Goal: Task Accomplishment & Management: Manage account settings

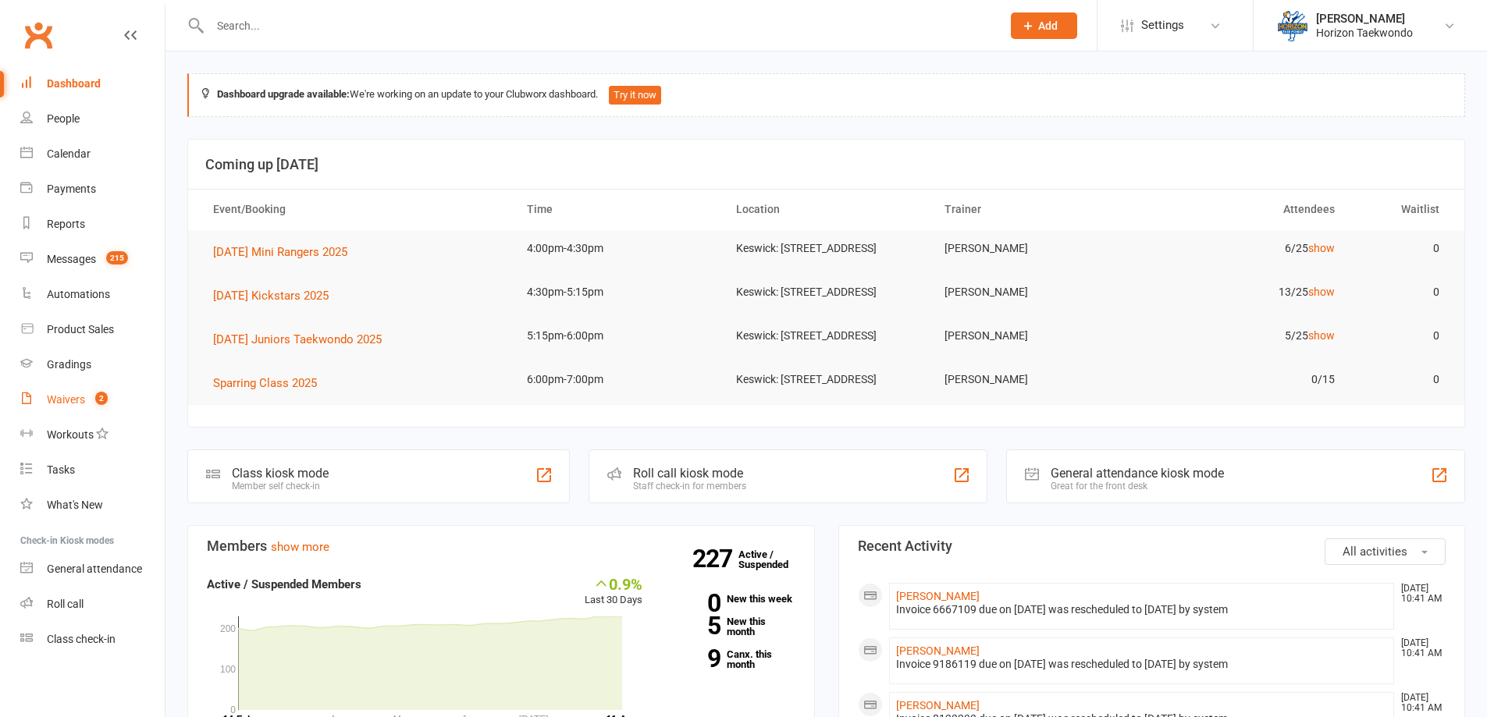
click at [91, 396] on count-badge "2" at bounding box center [97, 399] width 20 height 12
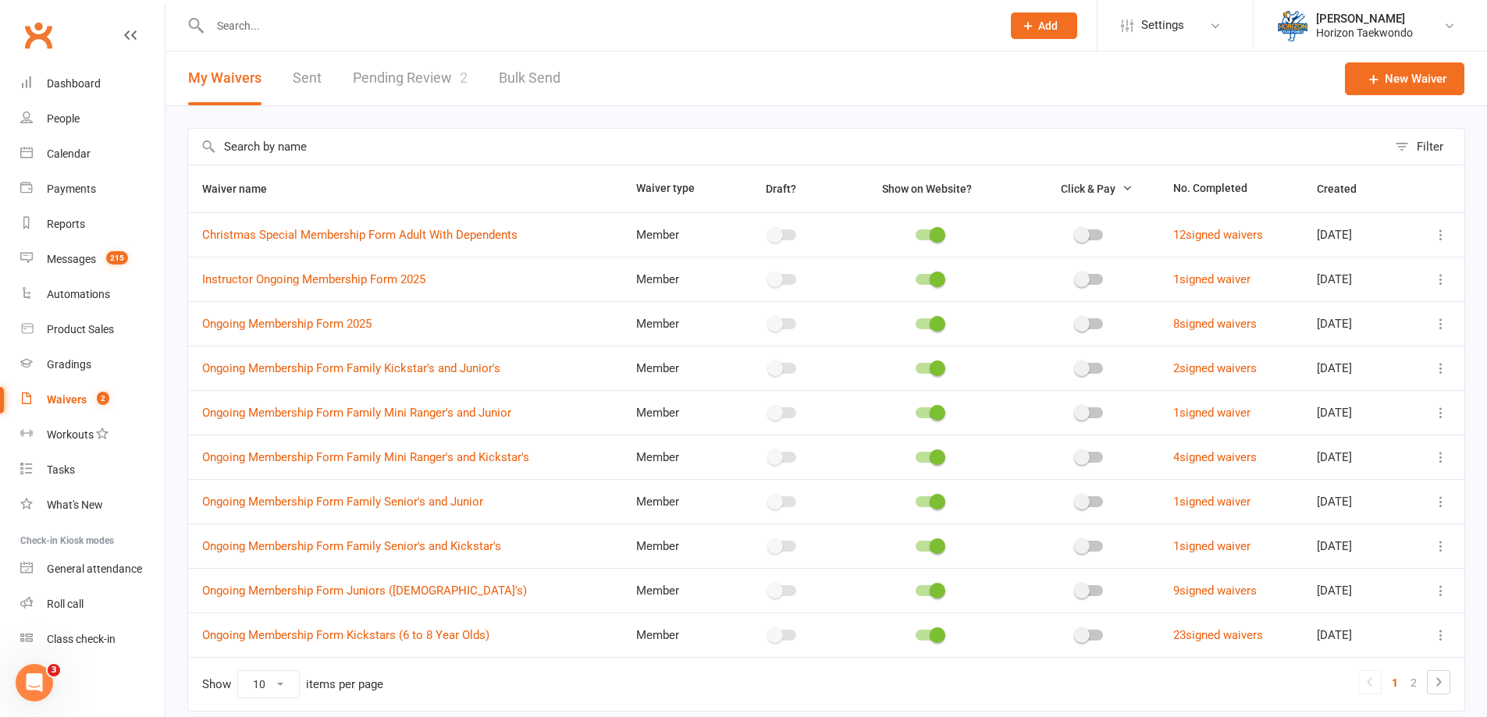
click at [450, 76] on link "Pending Review 2" at bounding box center [410, 79] width 115 height 54
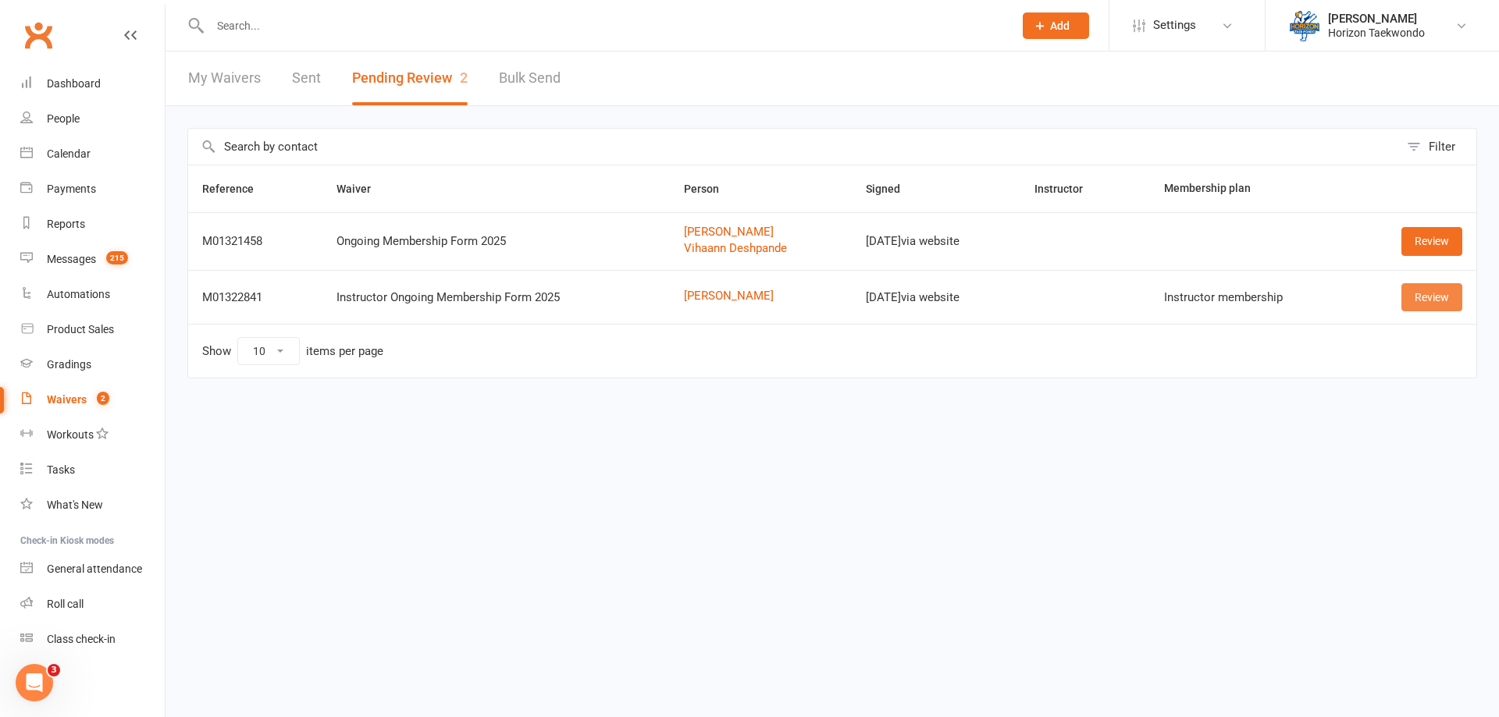
click at [1430, 298] on link "Review" at bounding box center [1431, 297] width 61 height 28
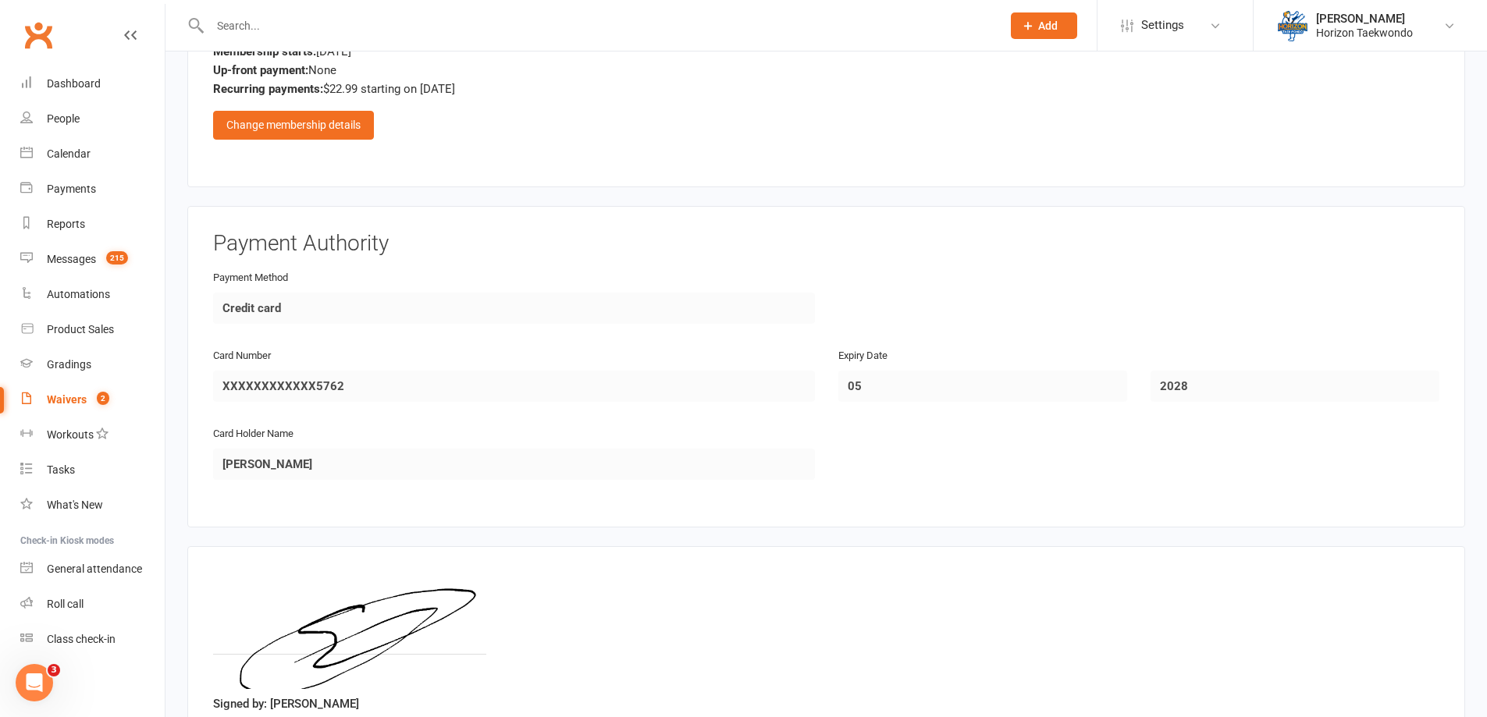
scroll to position [1314, 0]
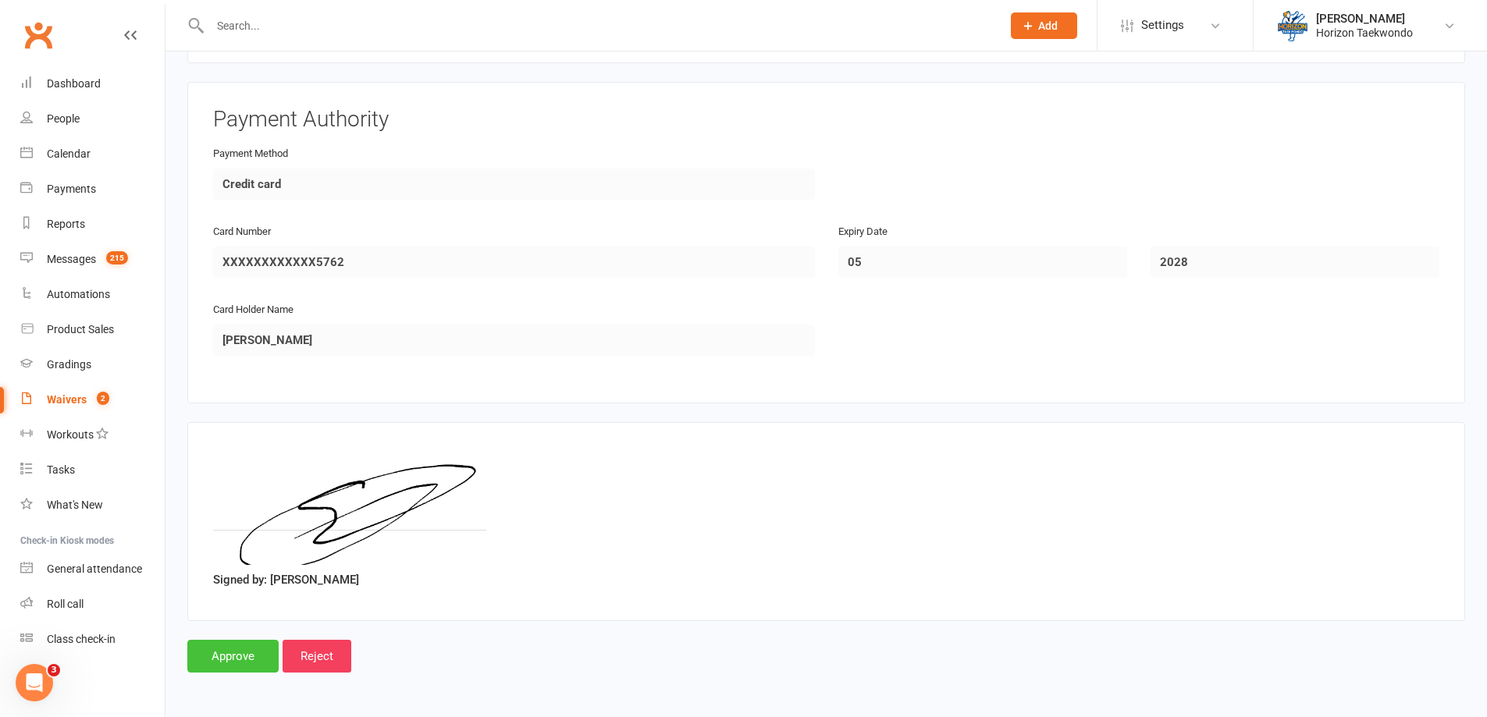
click at [214, 653] on input "Approve" at bounding box center [232, 656] width 91 height 33
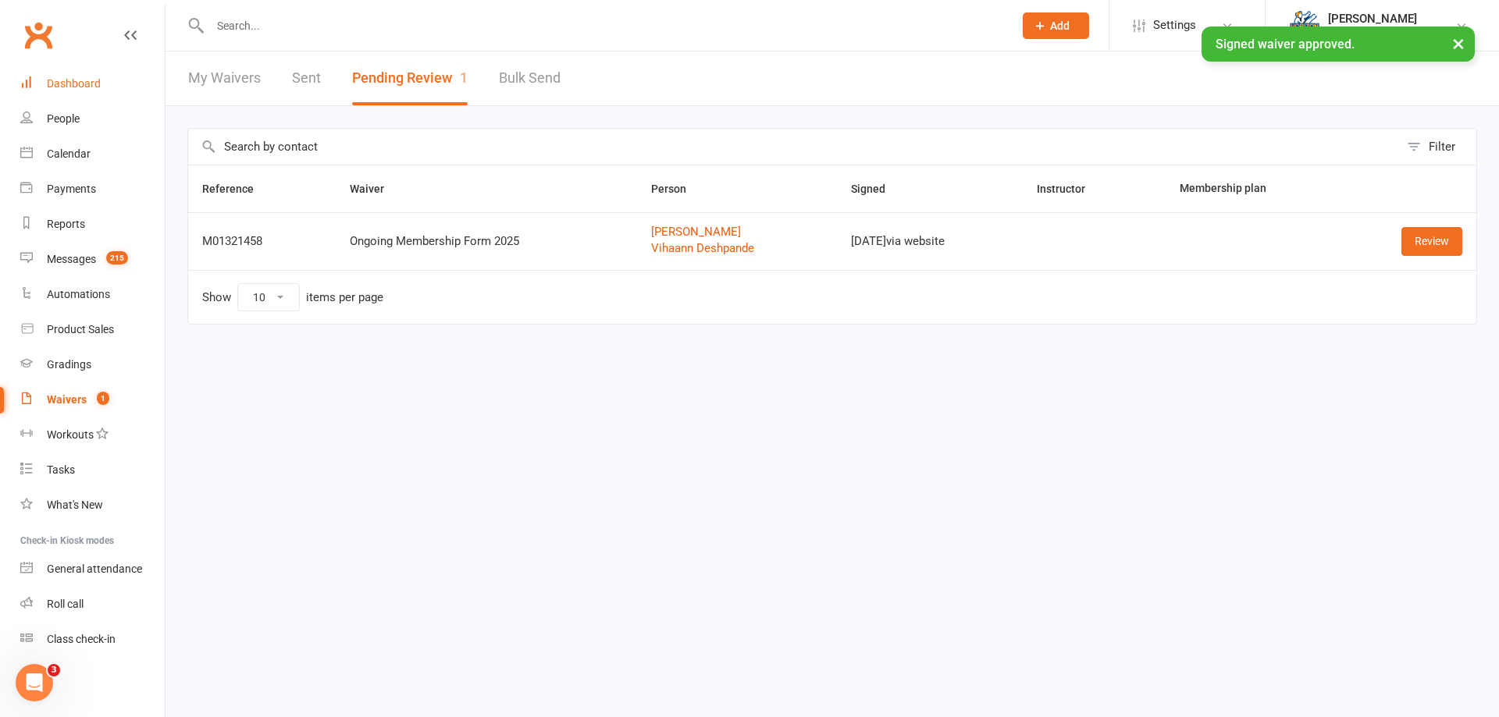
click at [102, 89] on link "Dashboard" at bounding box center [92, 83] width 144 height 35
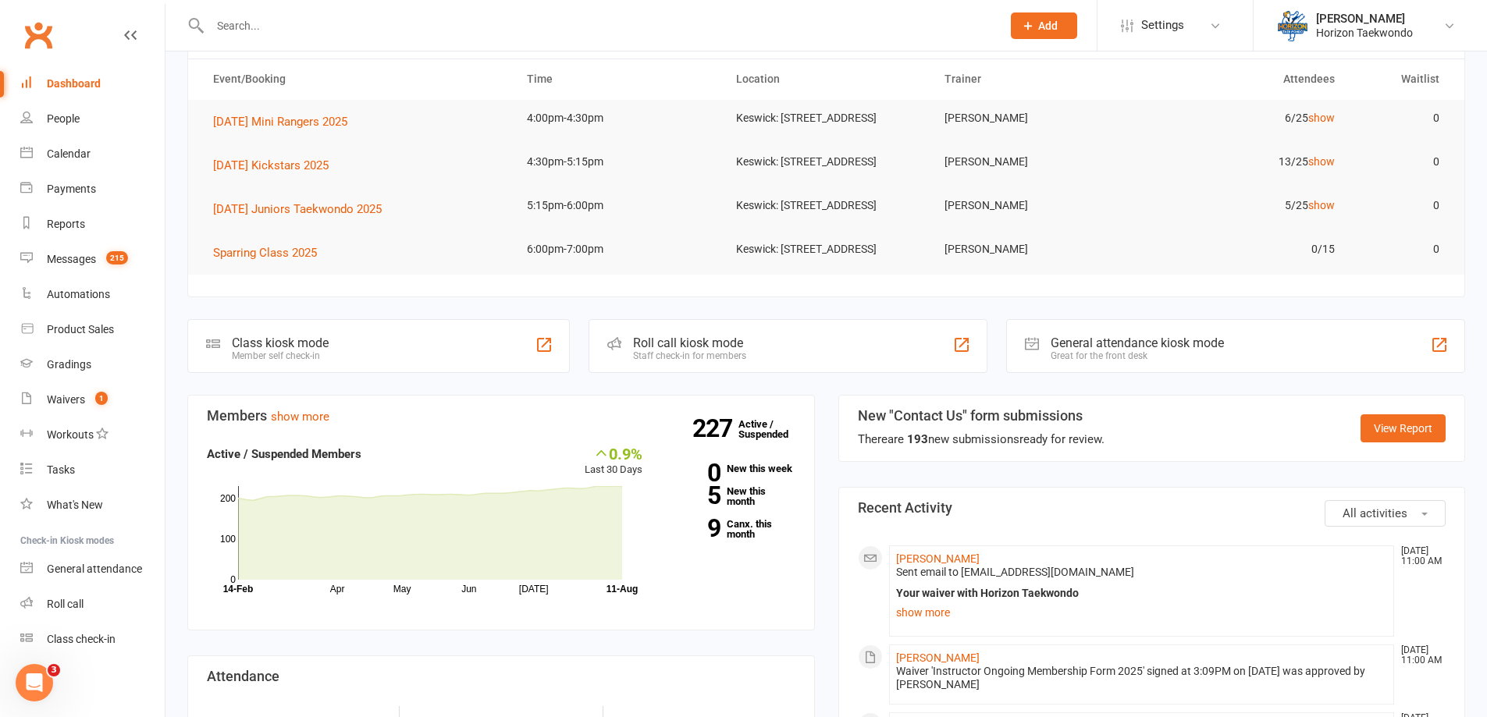
scroll to position [78, 0]
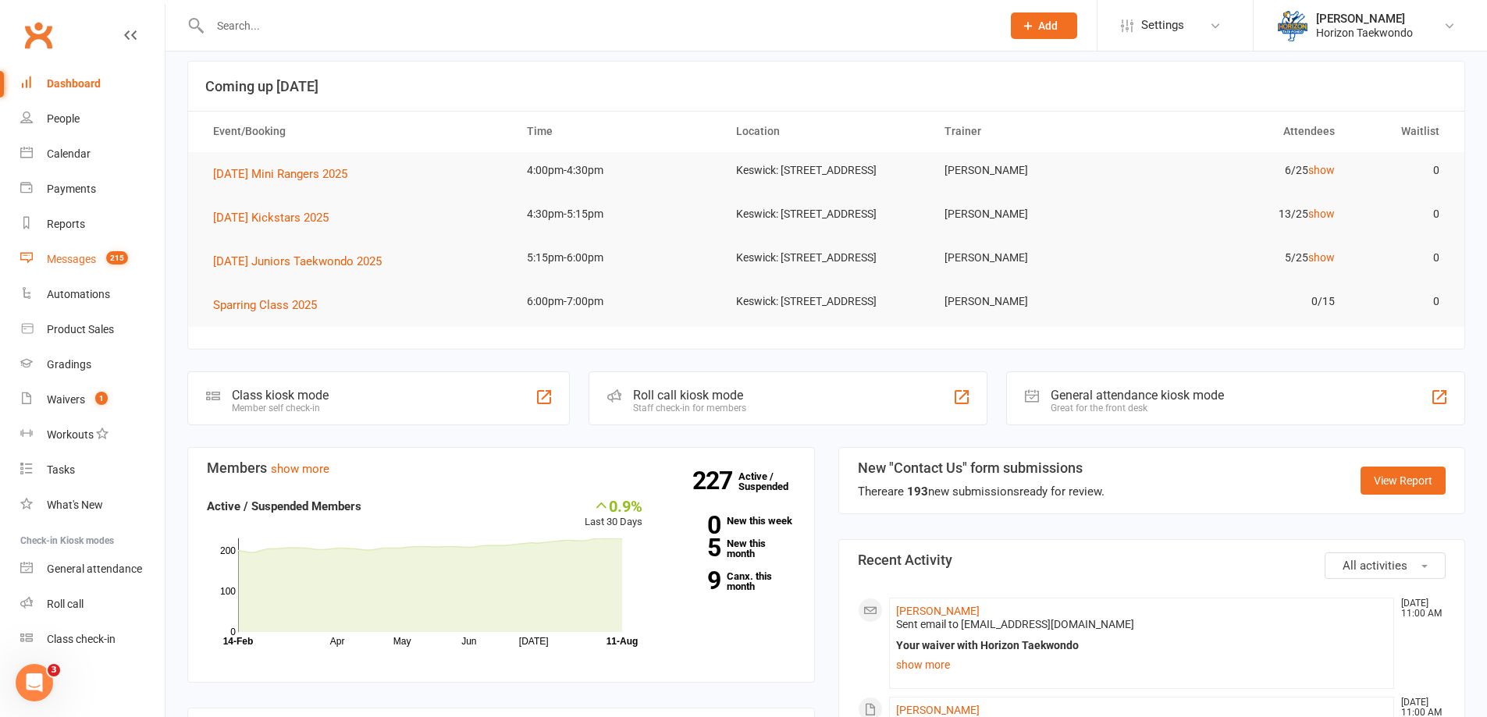
click at [77, 265] on div "Messages" at bounding box center [71, 259] width 49 height 12
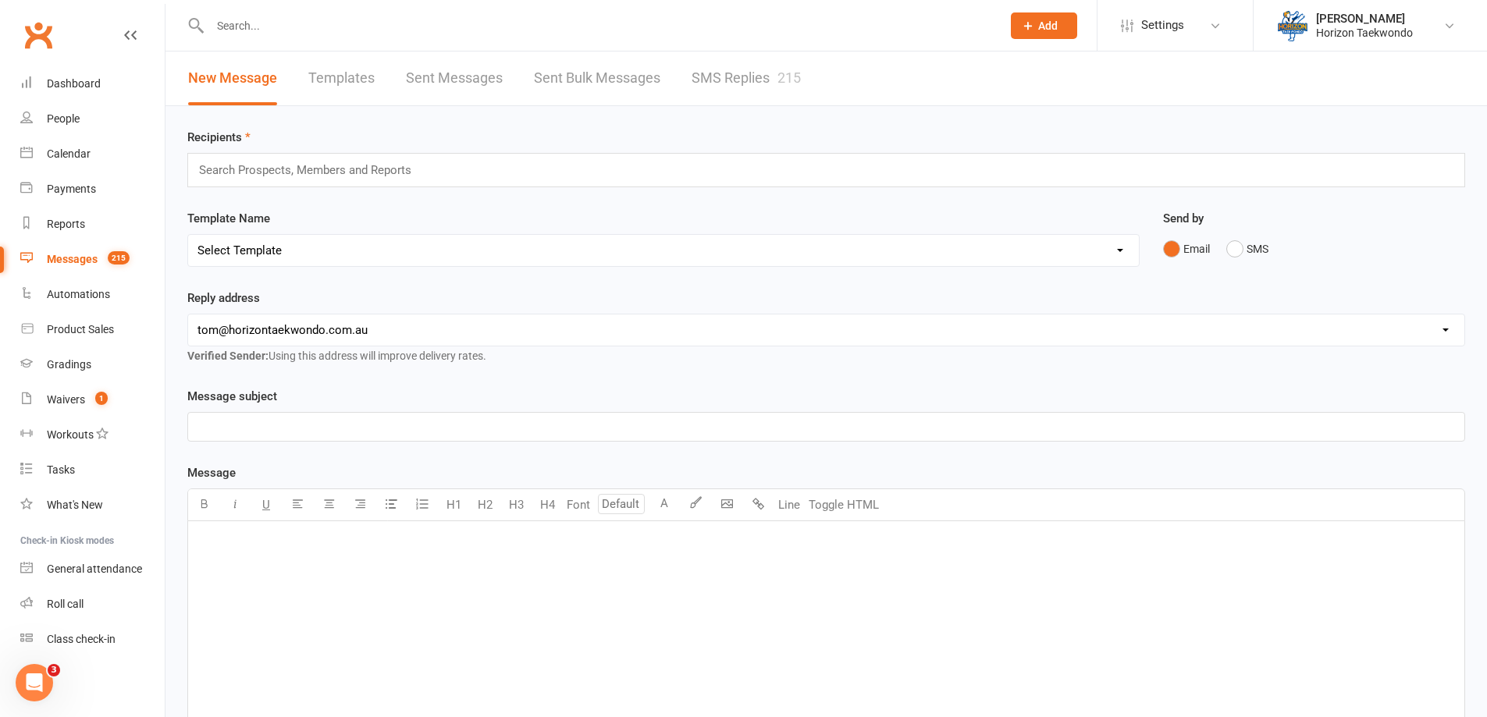
click at [777, 79] on link "SMS Replies 215" at bounding box center [746, 79] width 109 height 54
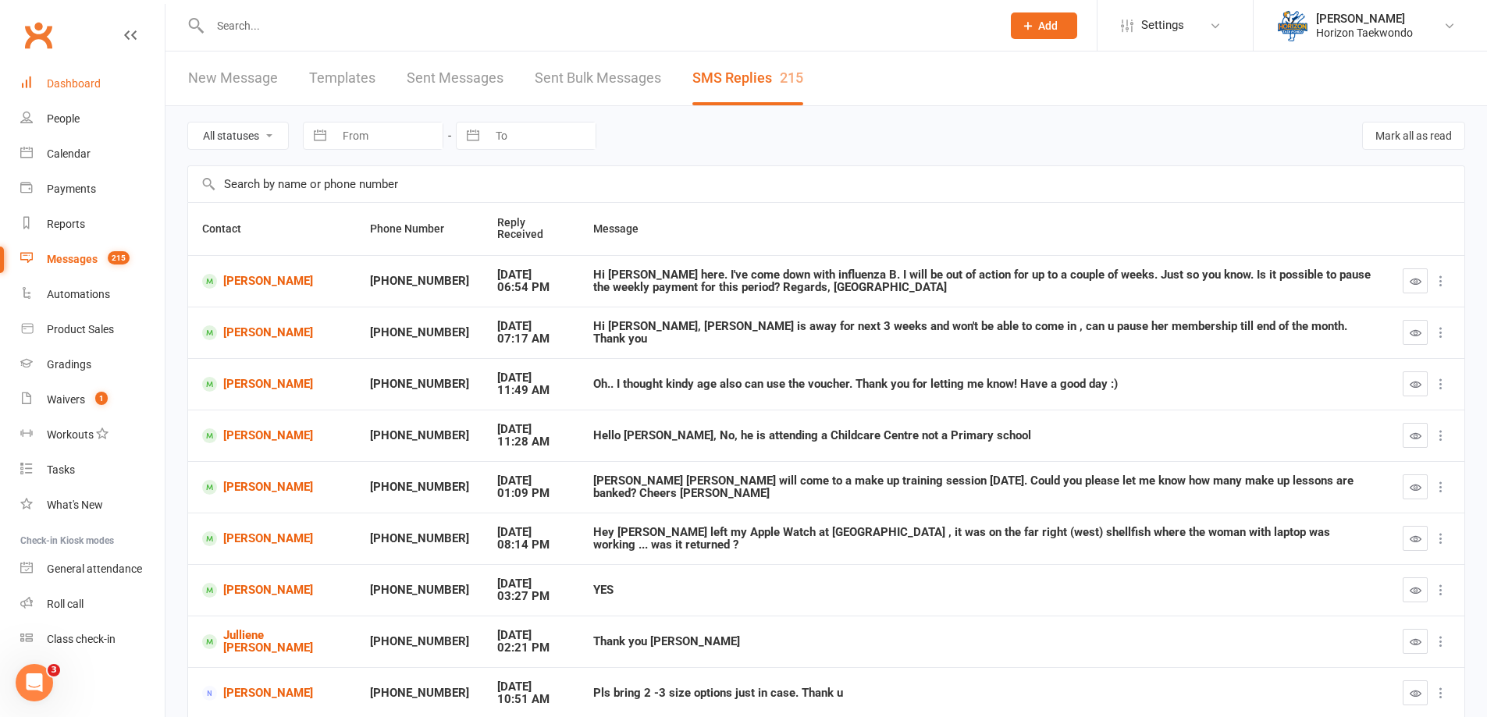
click at [68, 89] on div "Dashboard" at bounding box center [74, 83] width 54 height 12
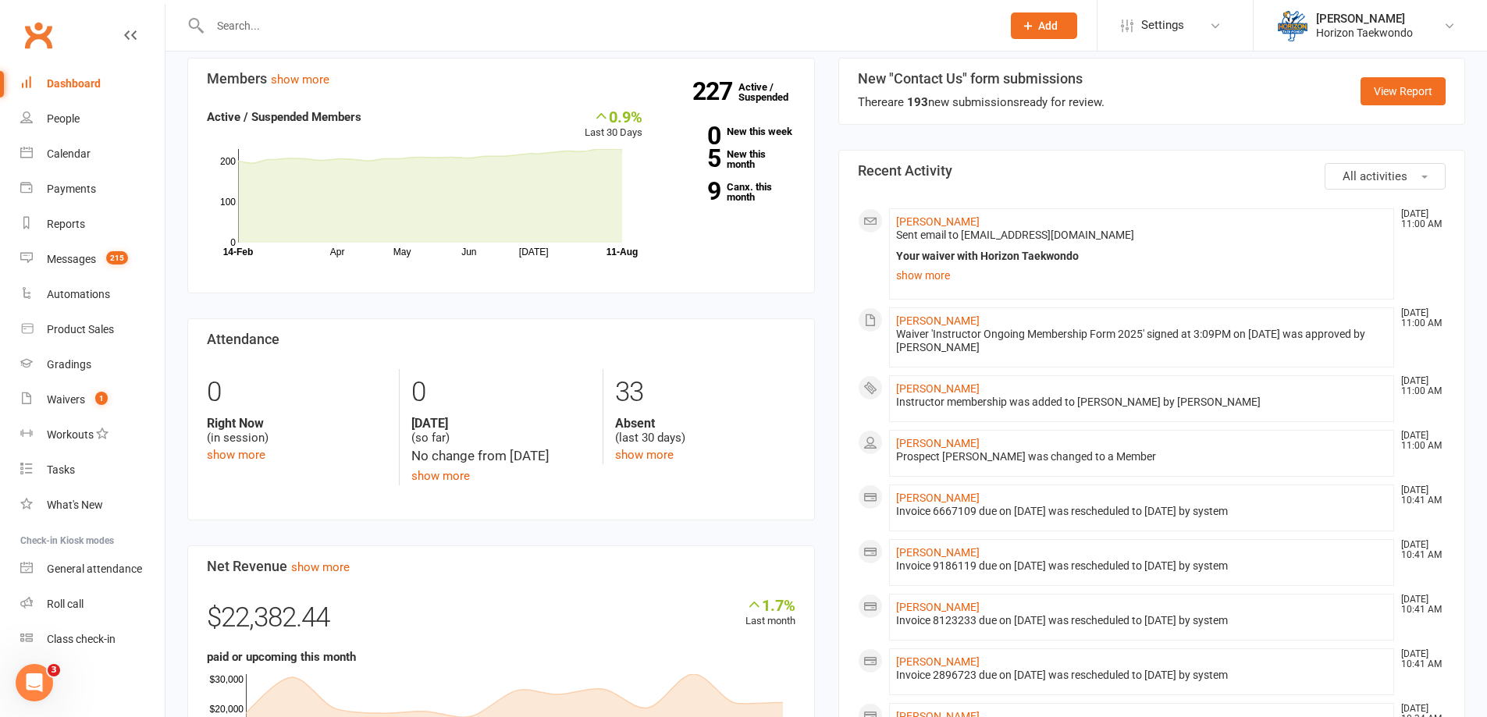
scroll to position [468, 0]
click at [740, 201] on link "9 Canx. this month" at bounding box center [731, 191] width 130 height 20
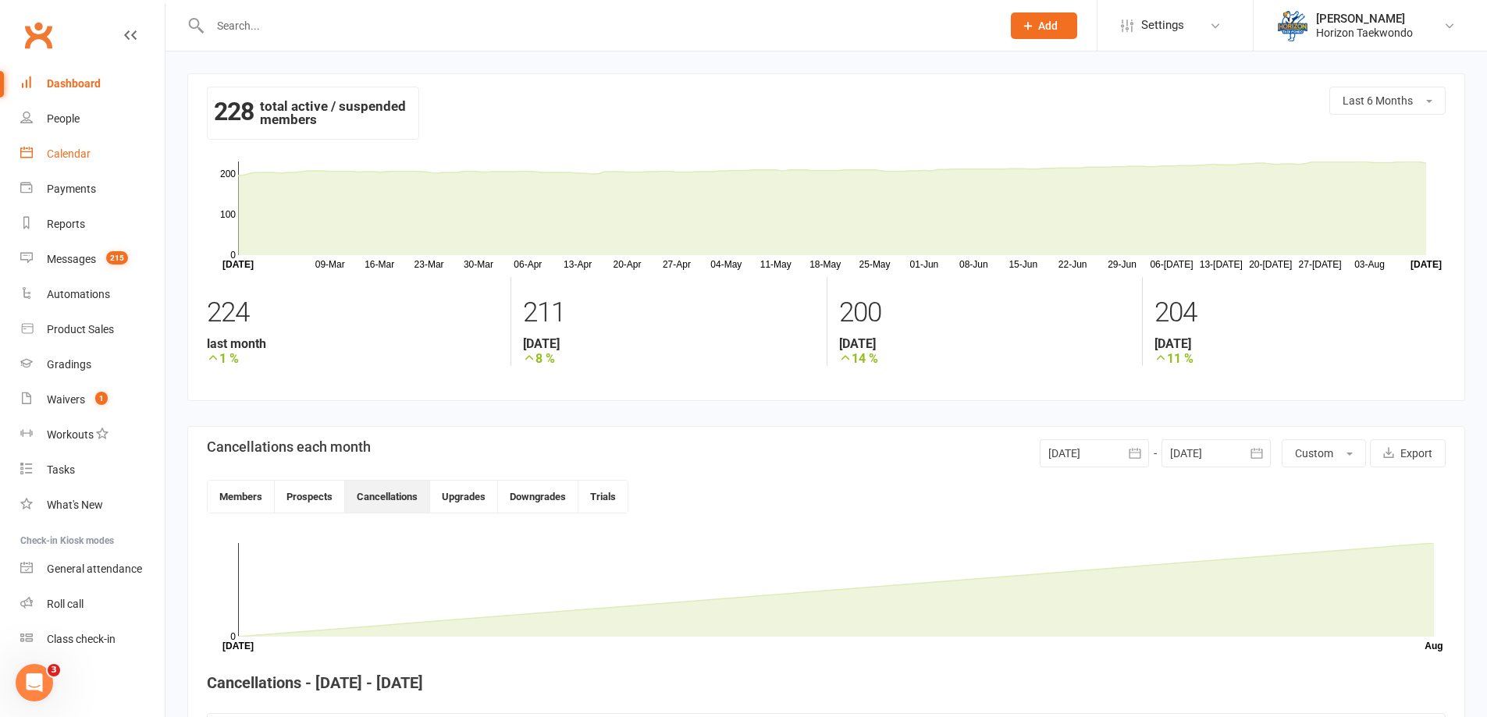
click at [69, 161] on link "Calendar" at bounding box center [92, 154] width 144 height 35
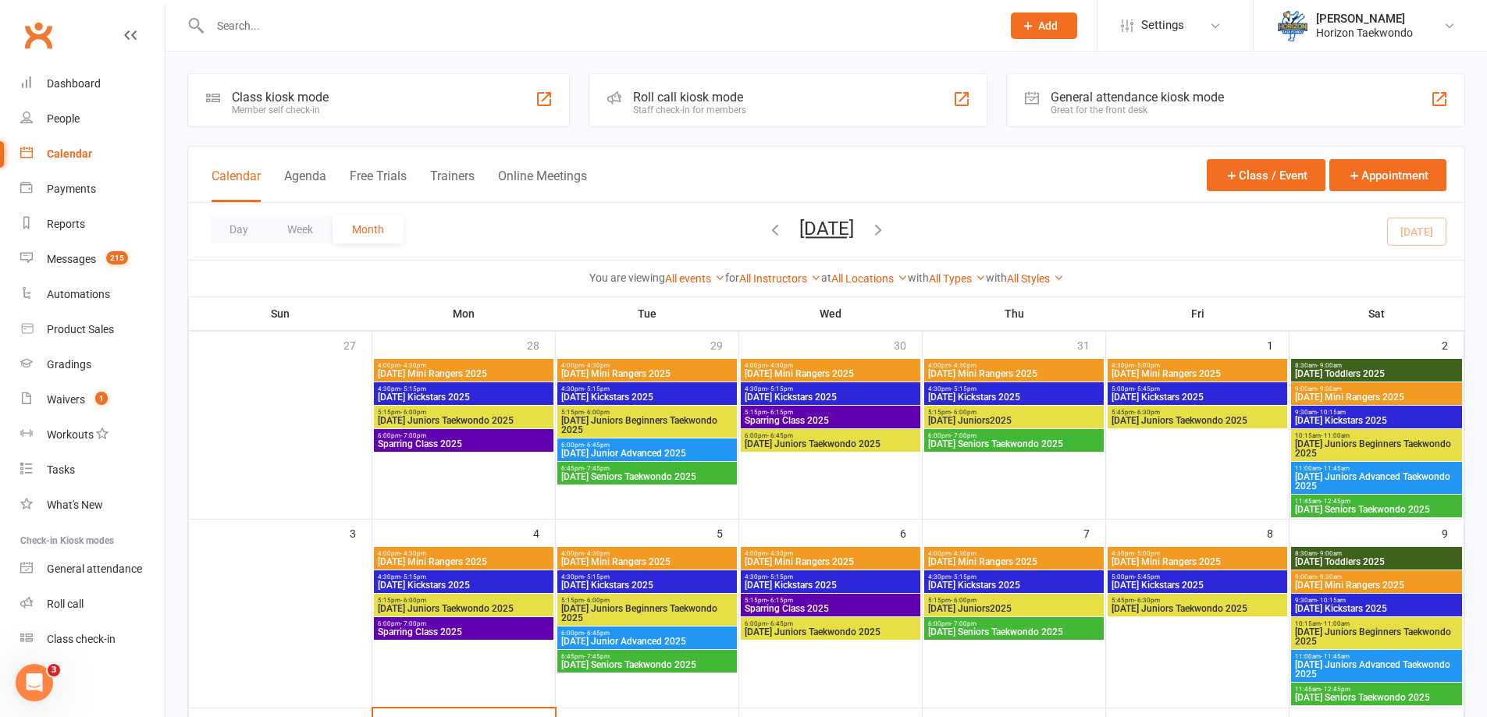
scroll to position [234, 0]
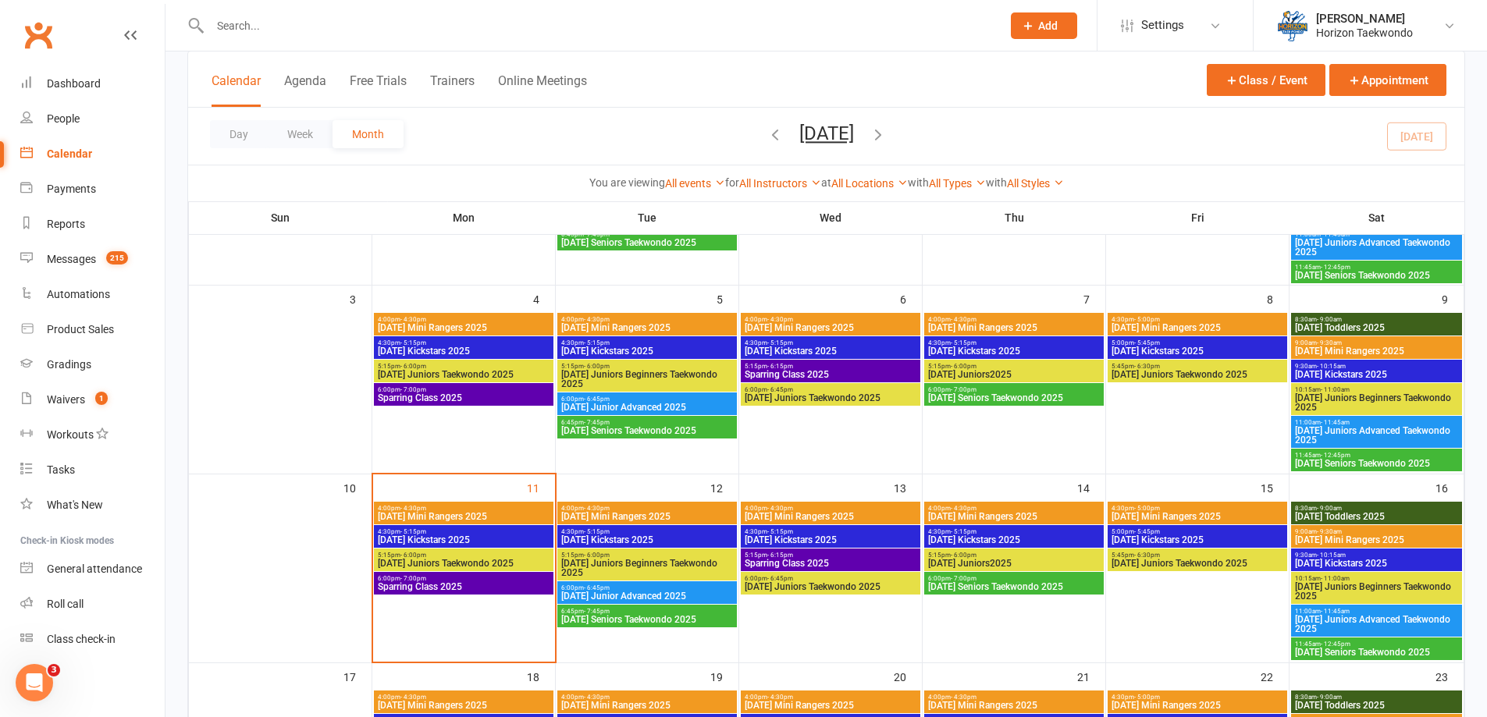
click at [519, 510] on span "4:00pm - 4:30pm" at bounding box center [463, 508] width 173 height 7
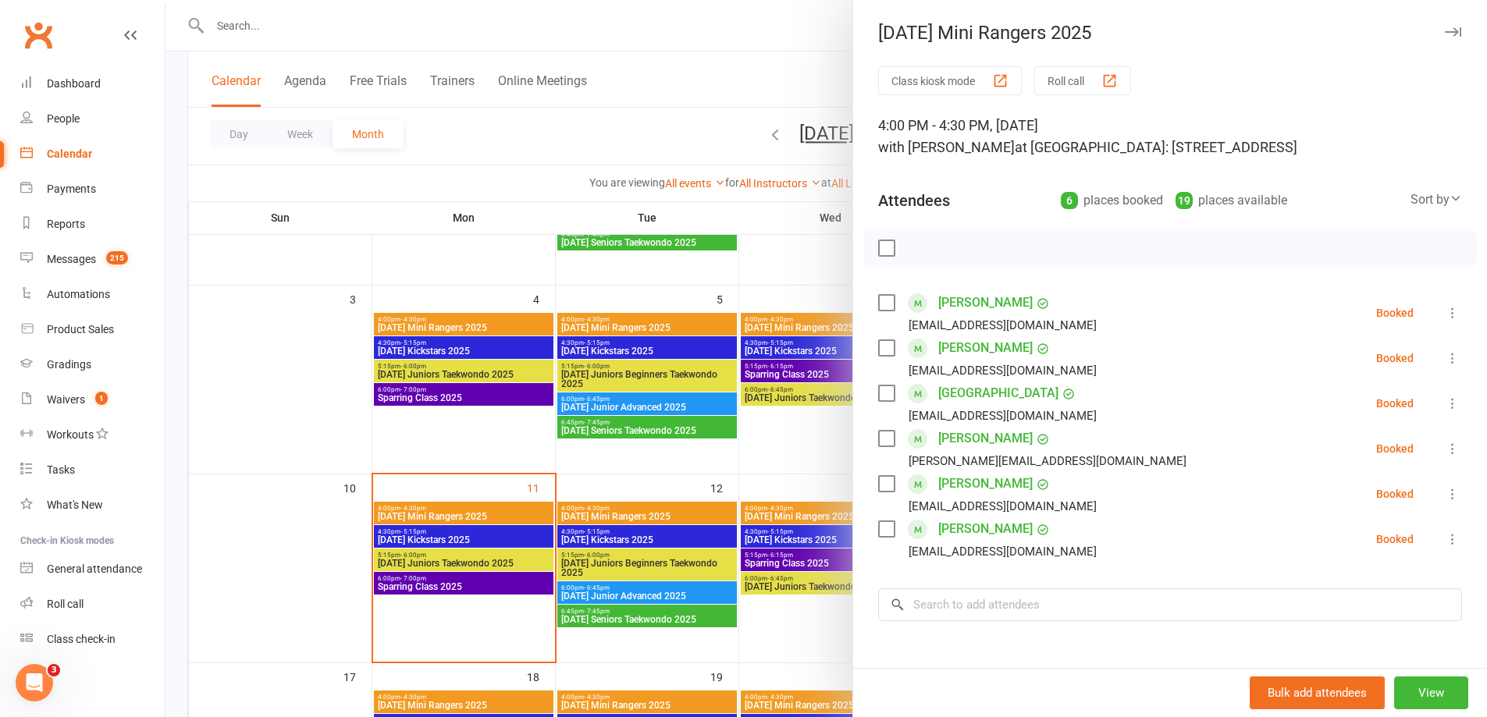
click at [485, 545] on div at bounding box center [825, 358] width 1321 height 717
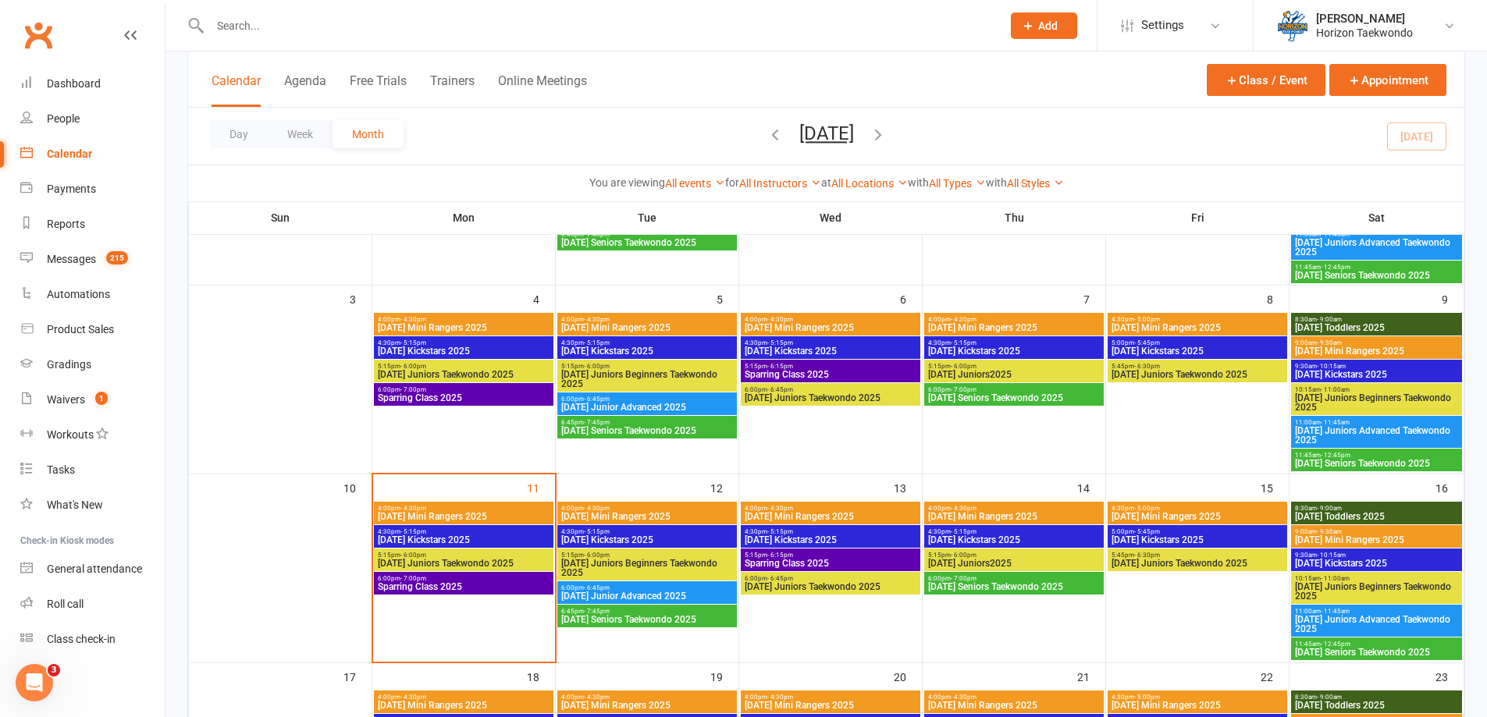
click at [487, 541] on span "[DATE] Kickstars 2025" at bounding box center [463, 539] width 173 height 9
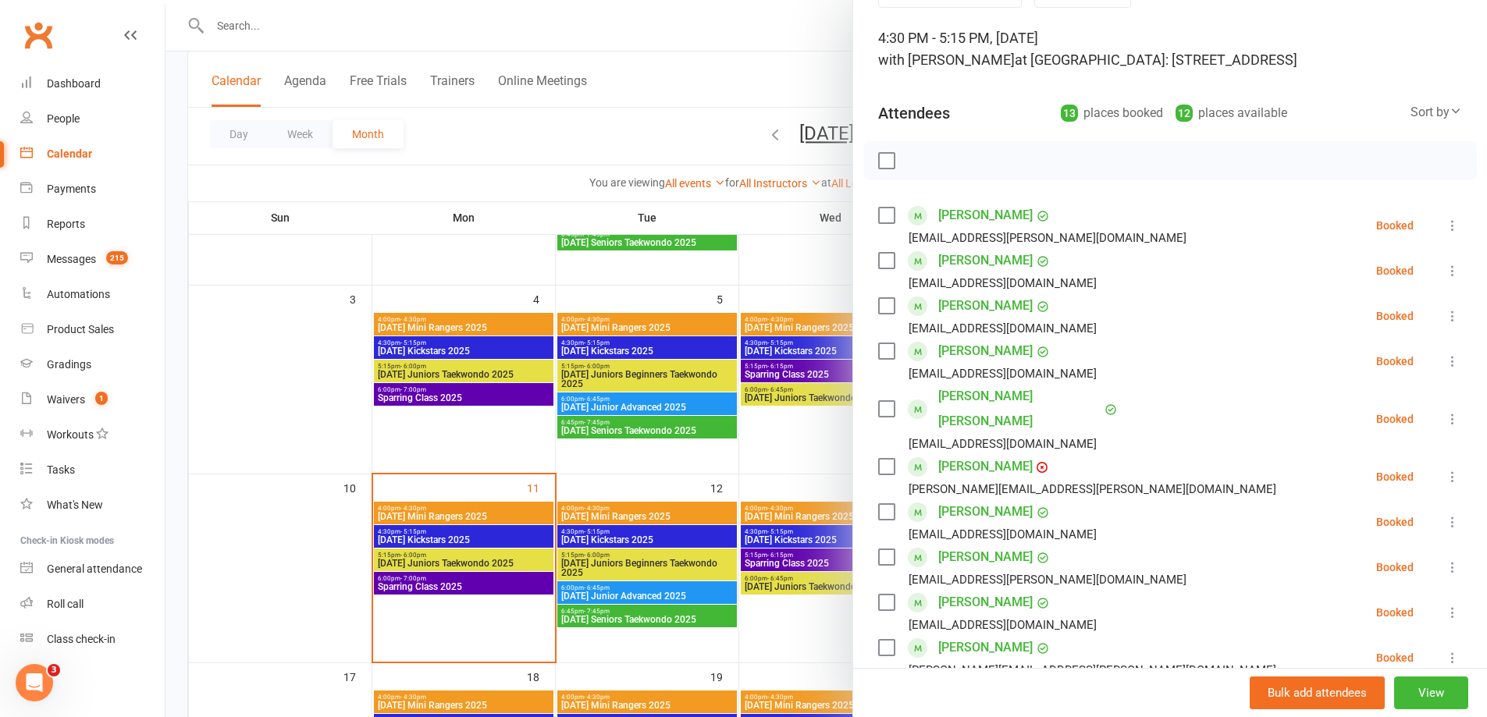
scroll to position [312, 0]
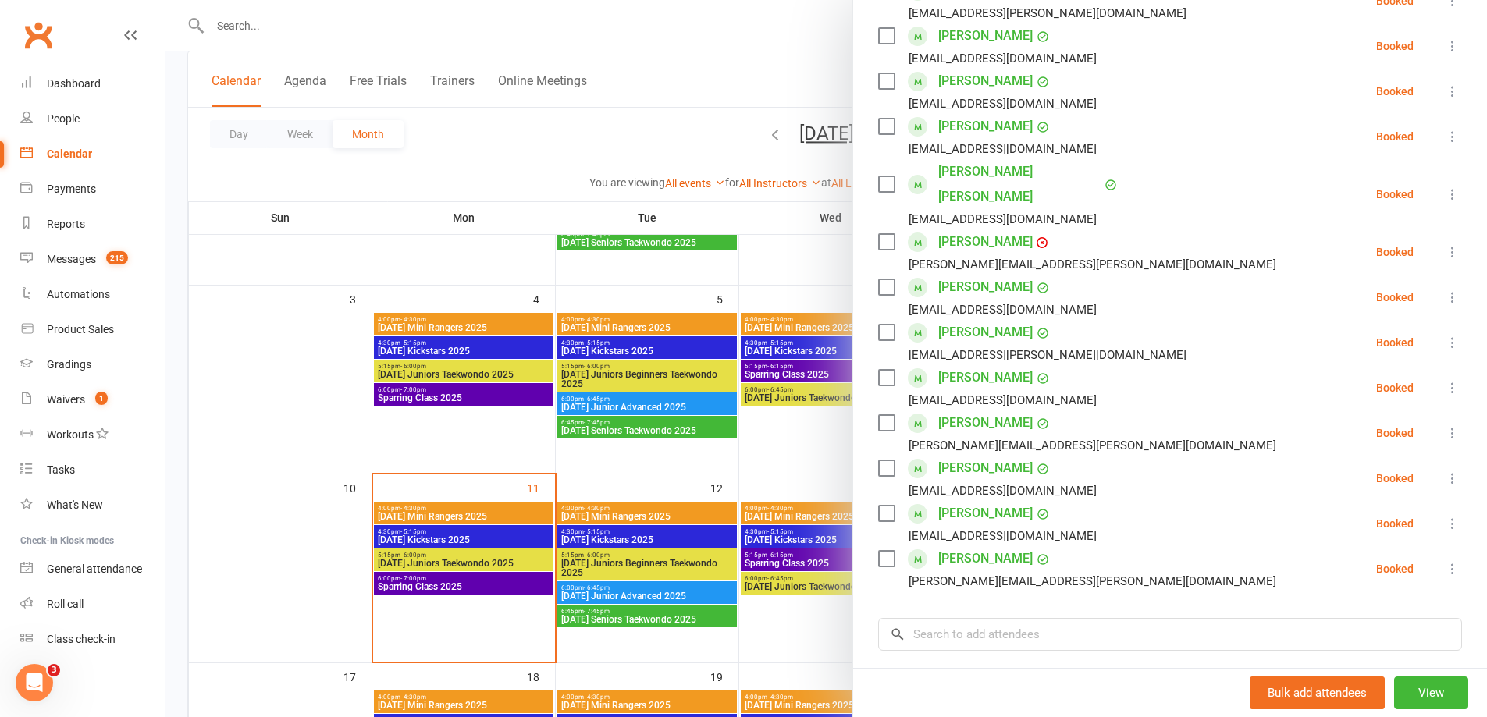
click at [532, 557] on div at bounding box center [825, 358] width 1321 height 717
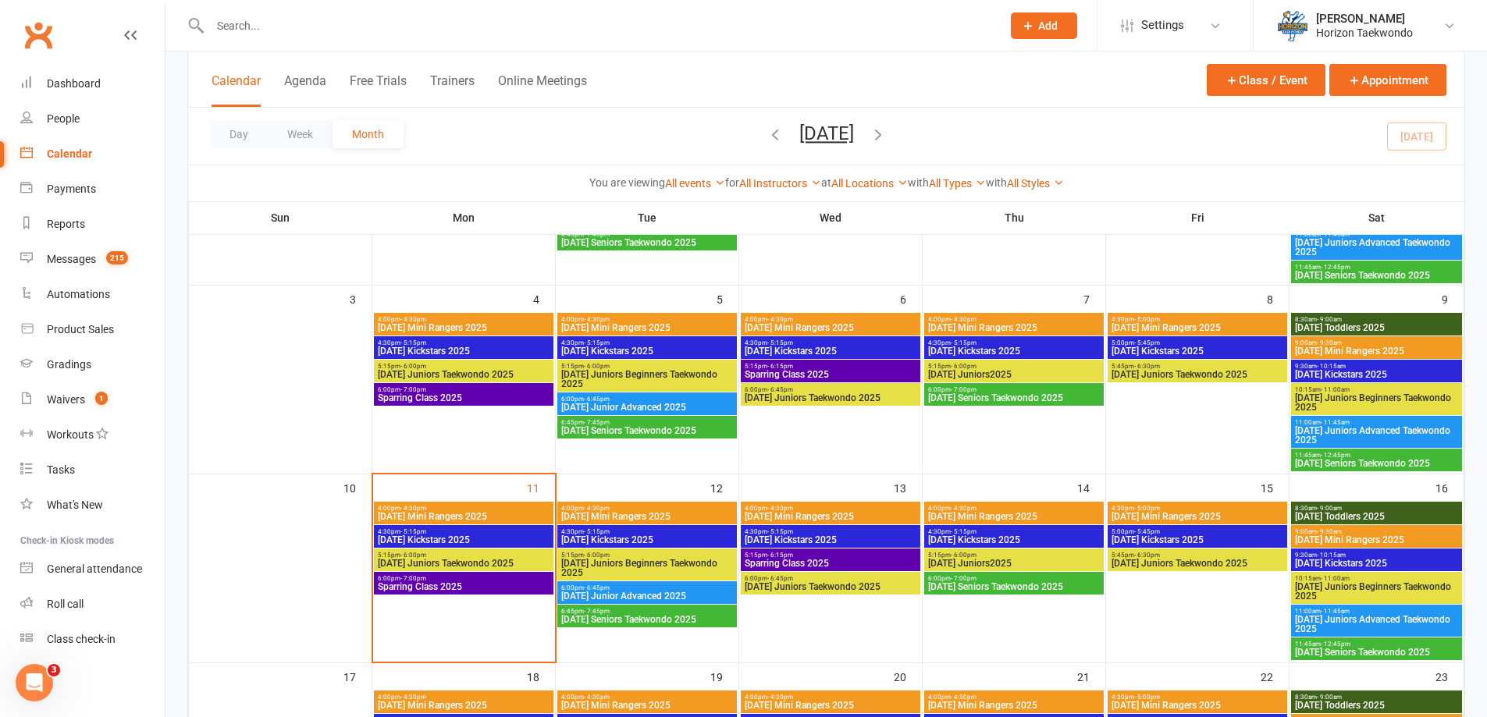
click at [528, 560] on span "[DATE] Juniors Taekwondo 2025" at bounding box center [463, 563] width 173 height 9
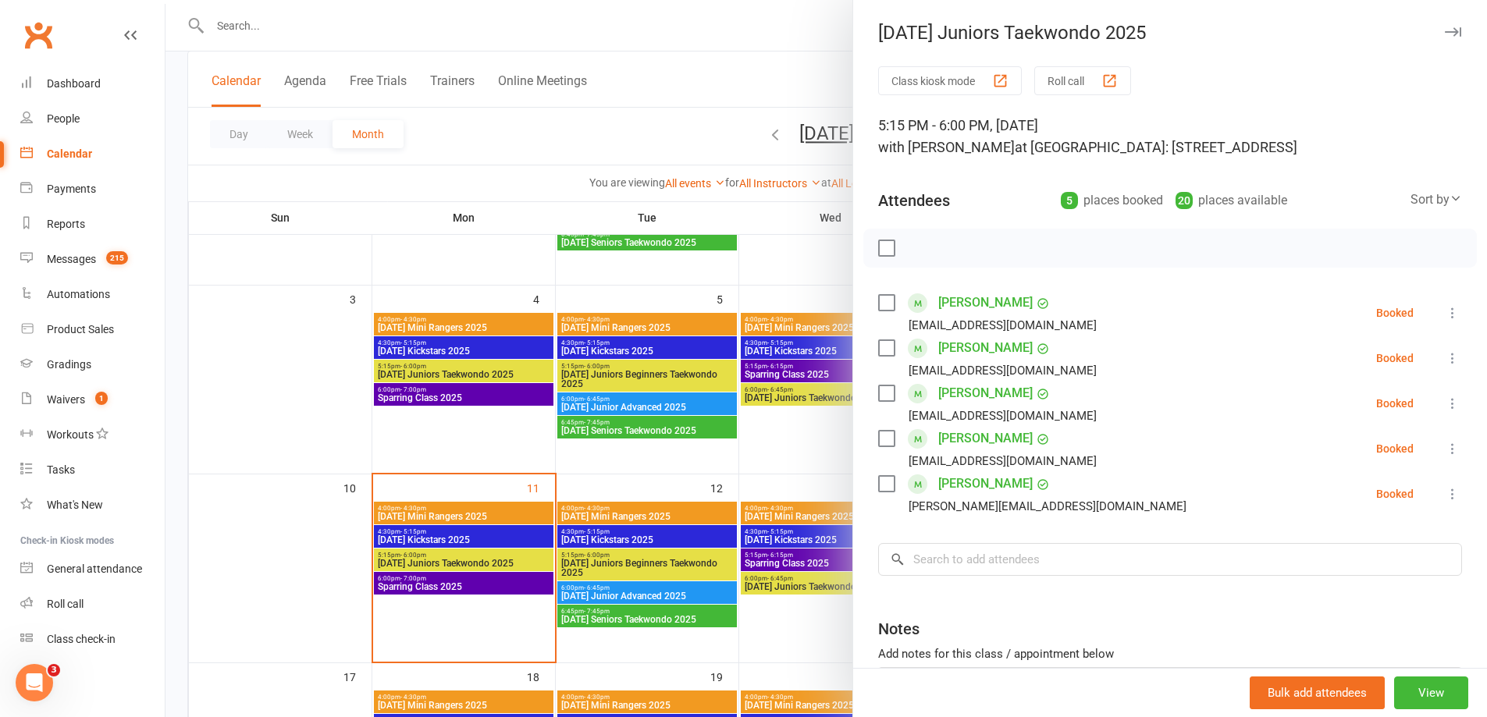
click at [685, 478] on div at bounding box center [825, 358] width 1321 height 717
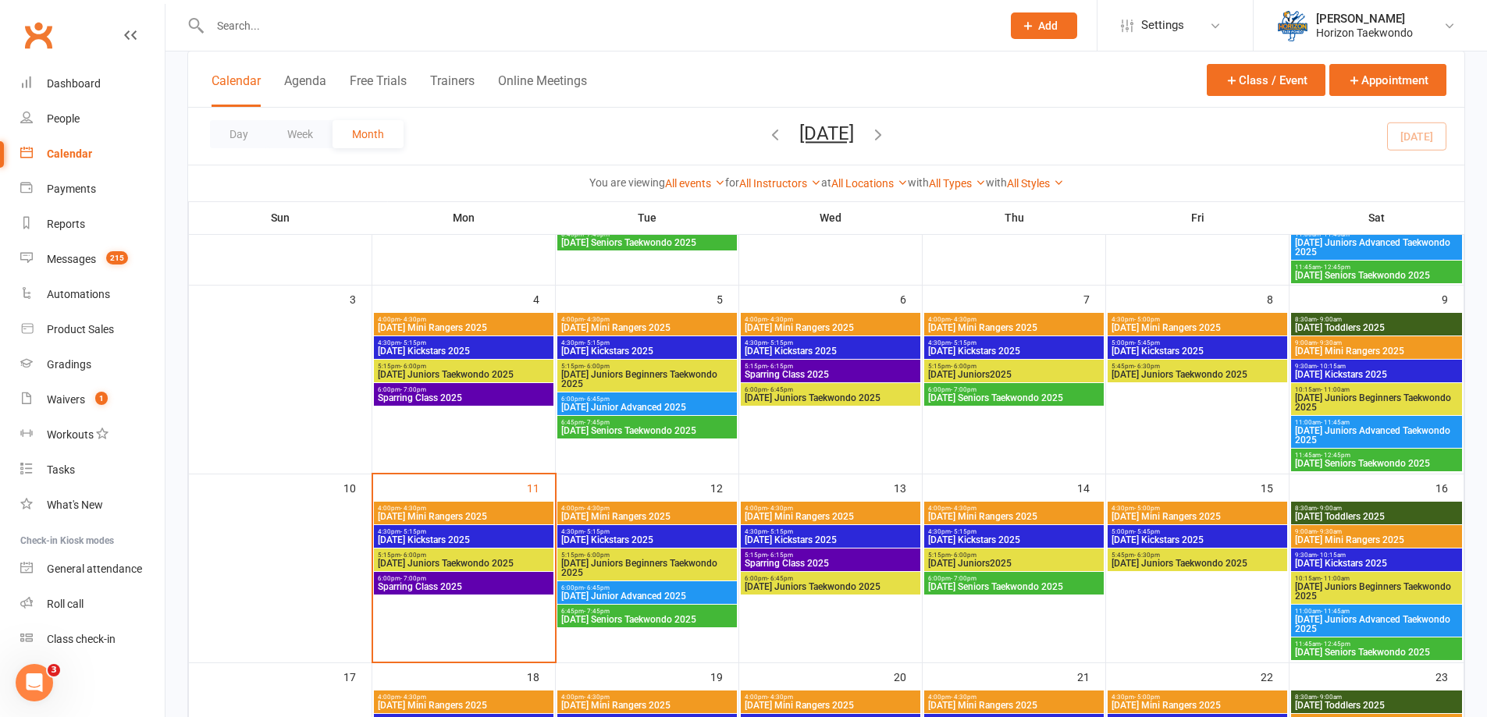
click at [667, 518] on span "[DATE] Mini Rangers 2025" at bounding box center [646, 516] width 173 height 9
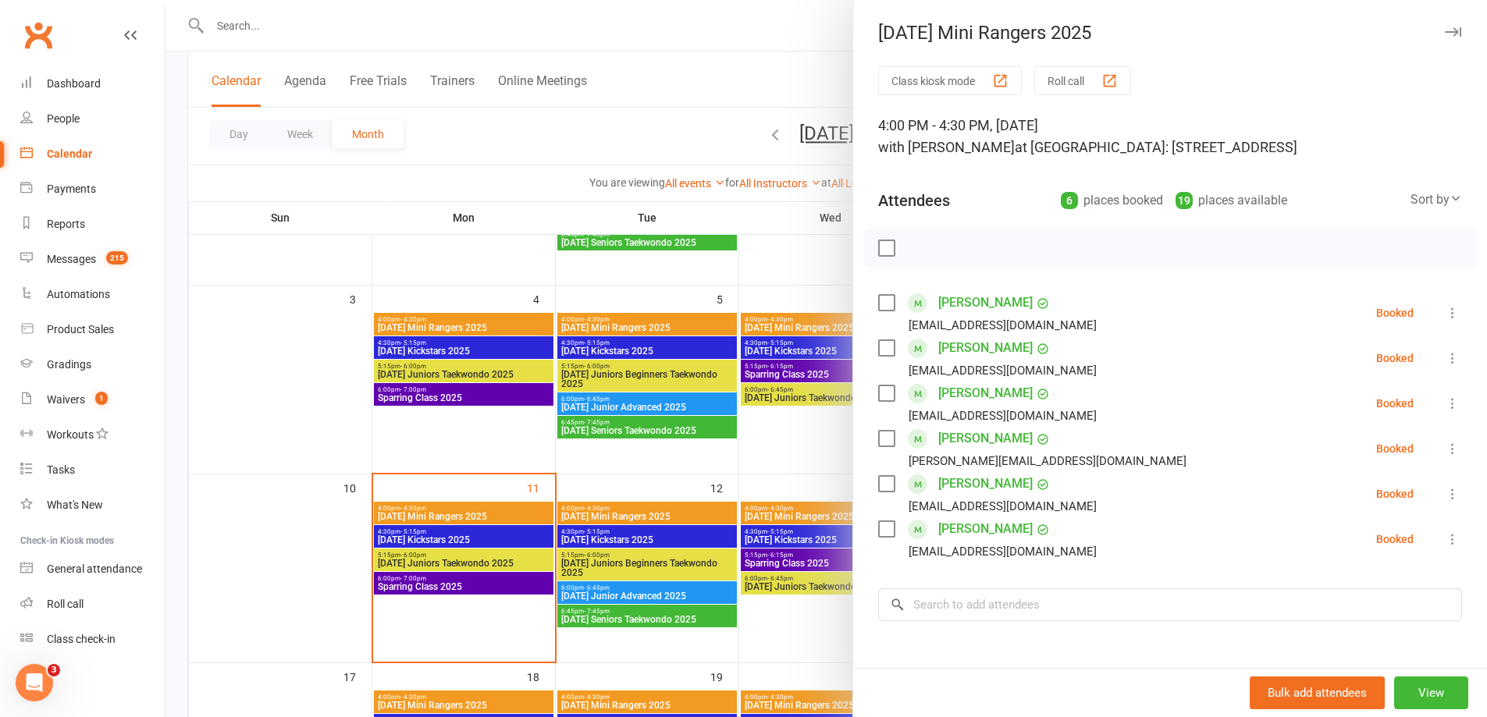
click at [699, 534] on div at bounding box center [825, 358] width 1321 height 717
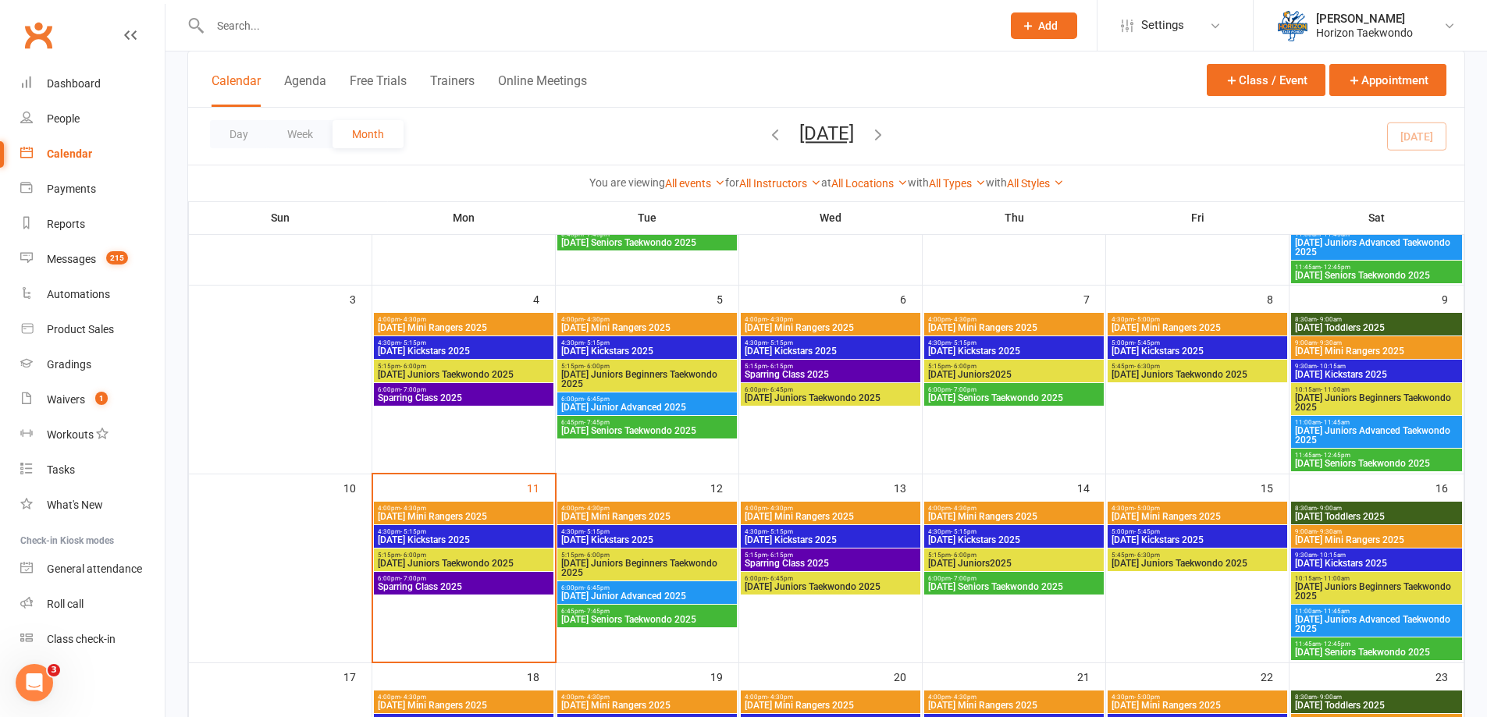
click at [699, 534] on span "4:30pm - 5:15pm" at bounding box center [646, 531] width 173 height 7
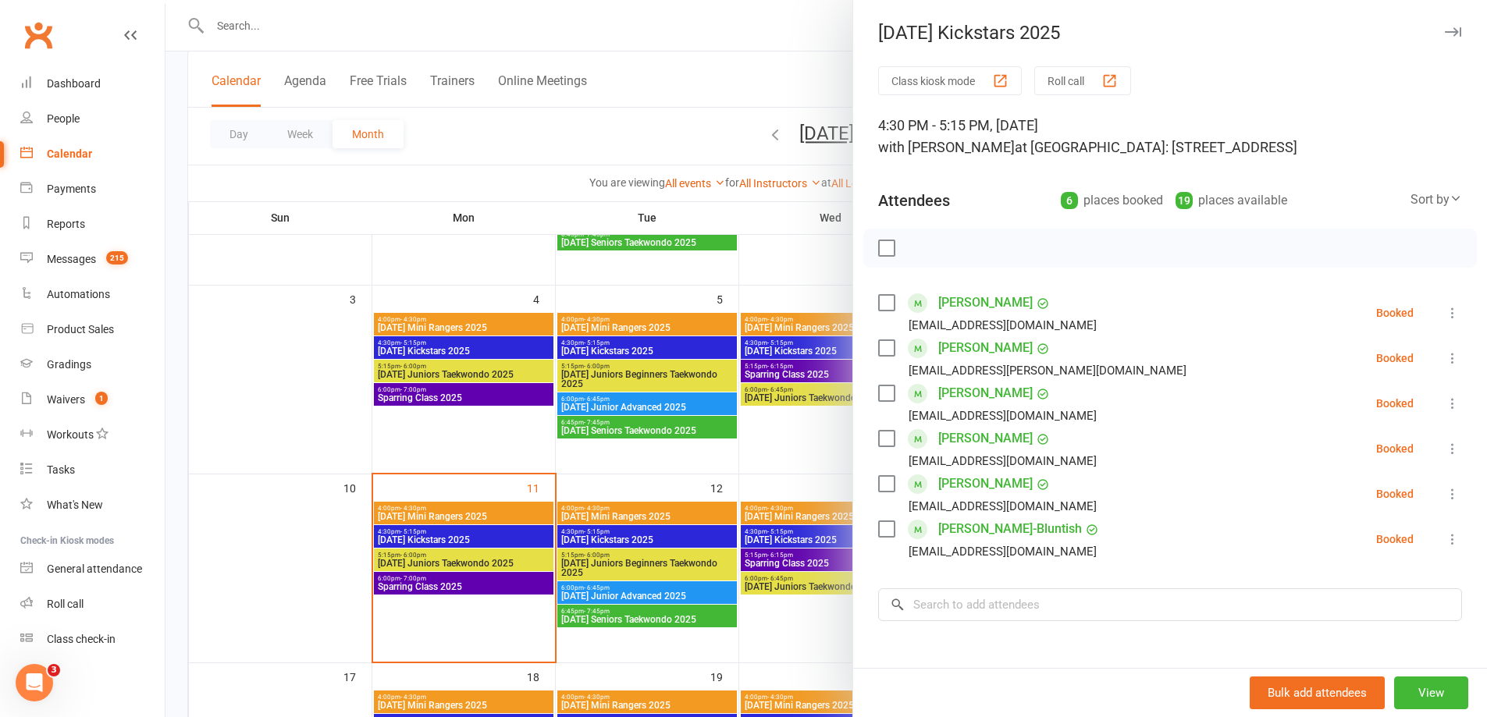
click at [683, 557] on div at bounding box center [825, 358] width 1321 height 717
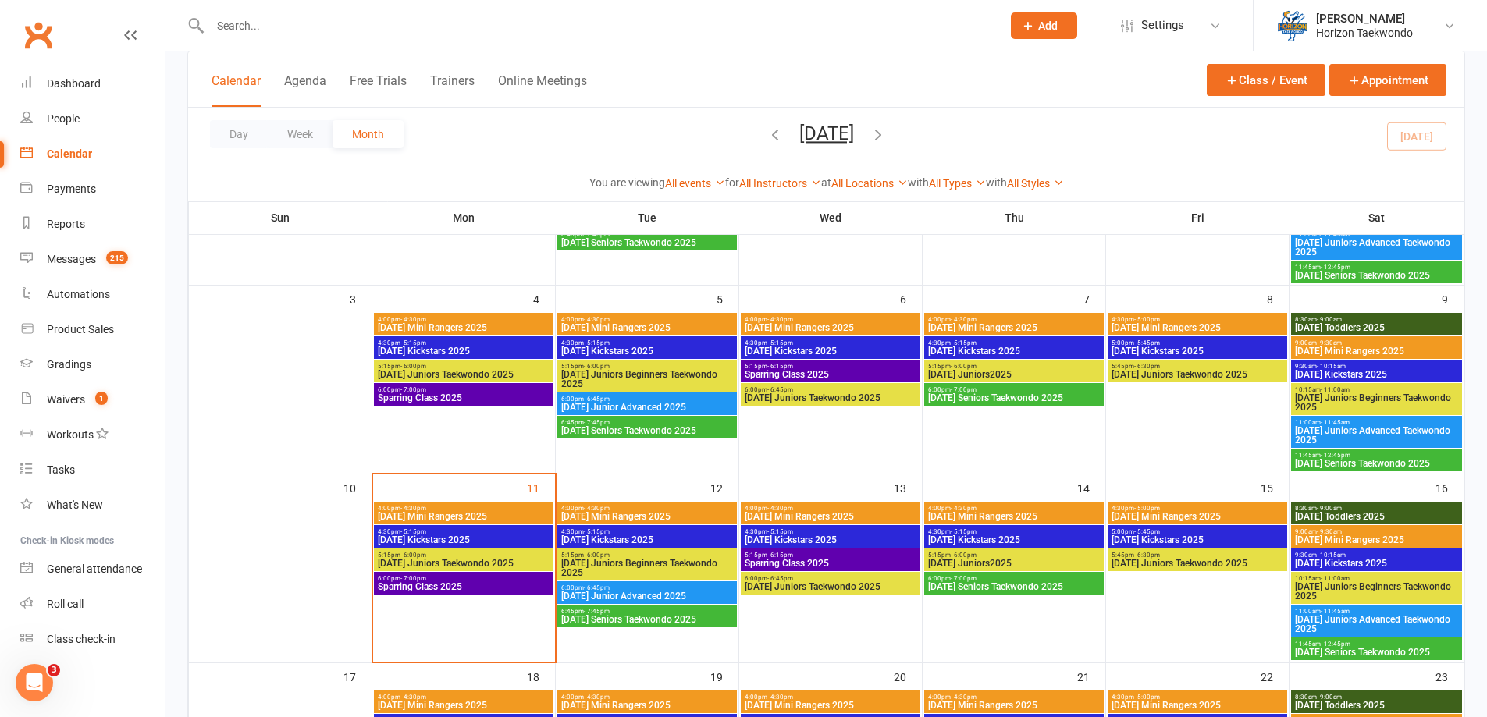
click at [681, 557] on span "5:15pm - 6:00pm" at bounding box center [646, 555] width 173 height 7
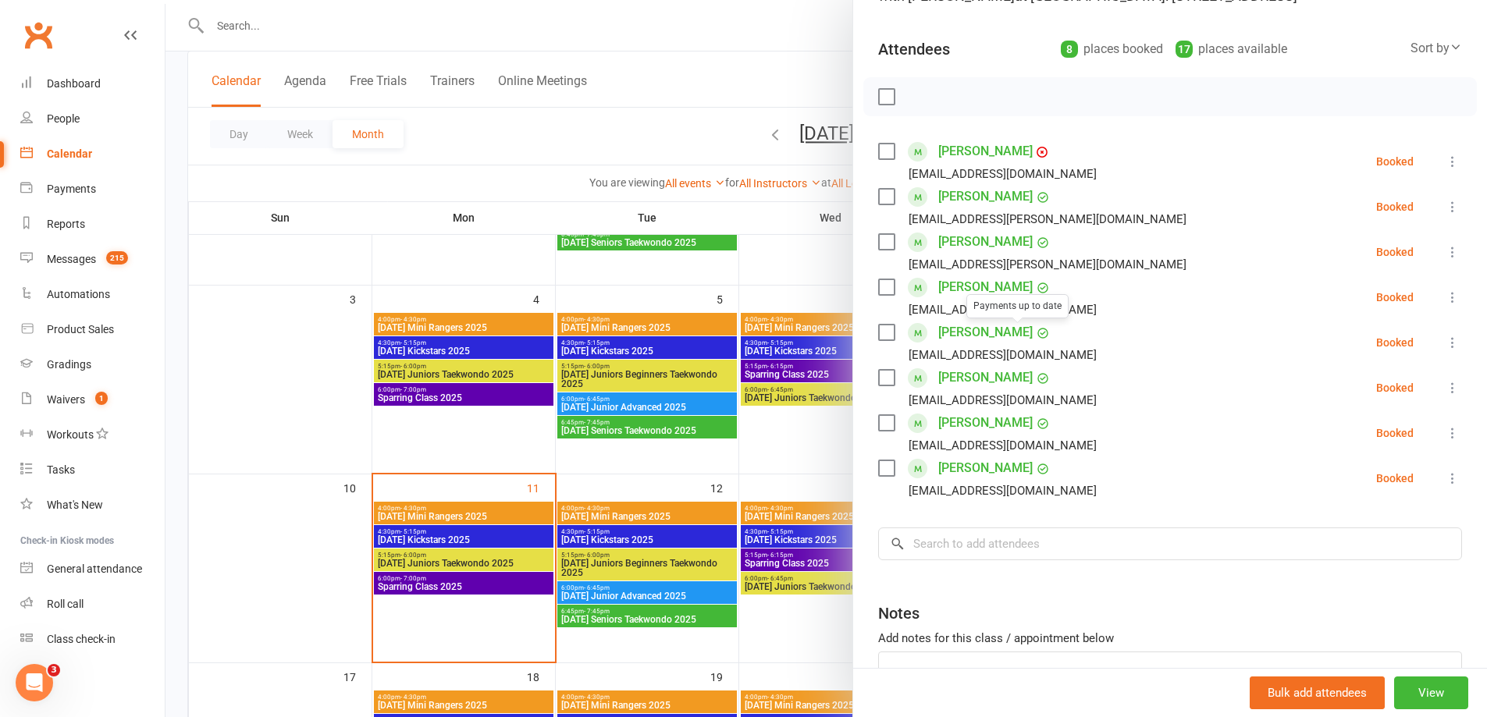
scroll to position [156, 0]
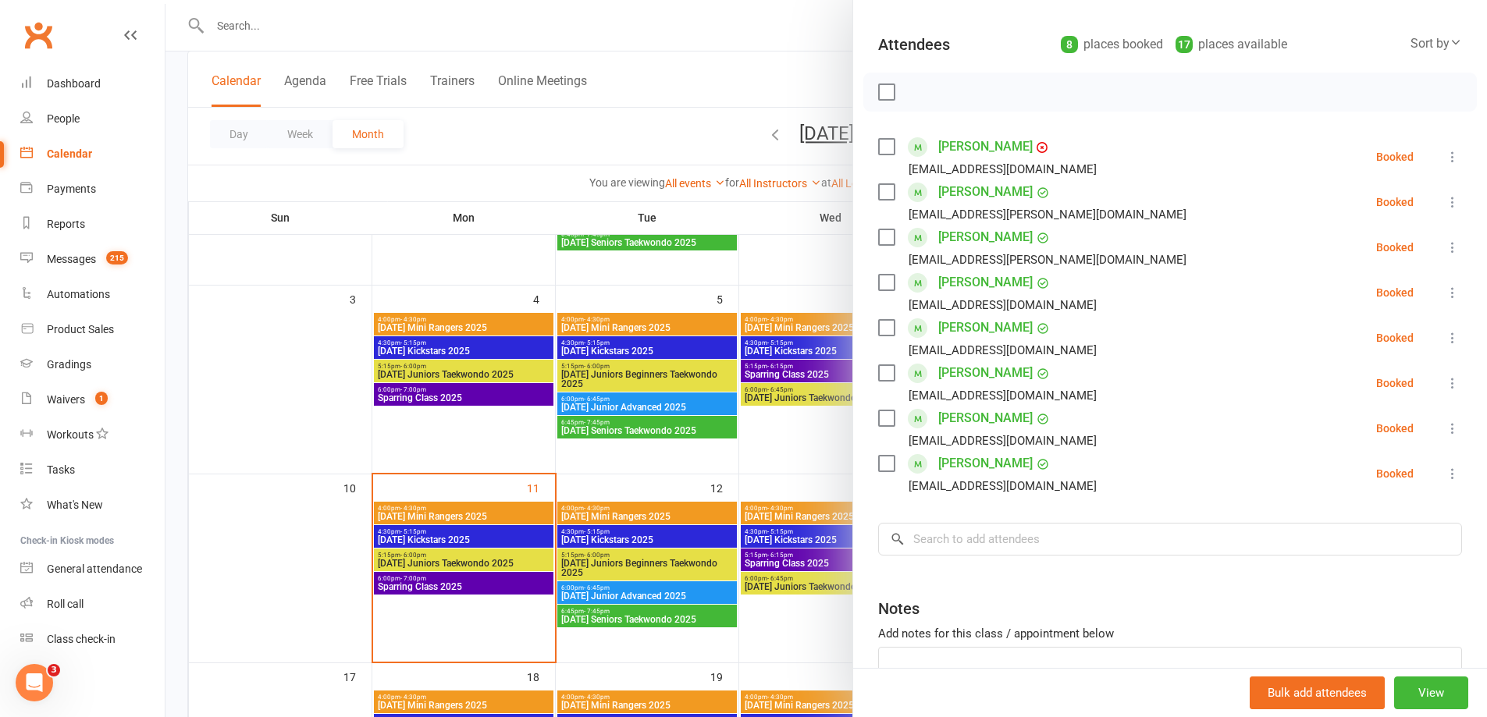
click at [679, 585] on div at bounding box center [825, 358] width 1321 height 717
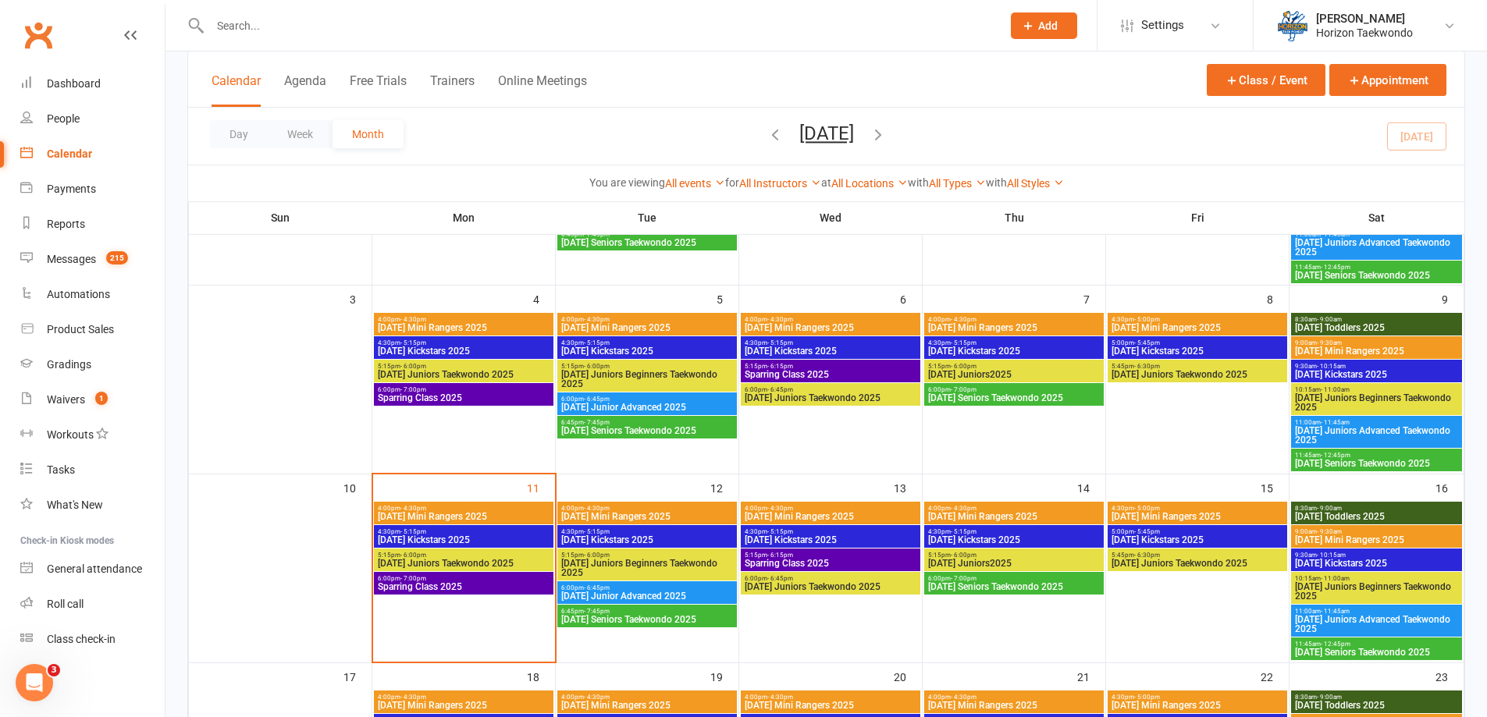
click at [675, 589] on span "6:00pm - 6:45pm" at bounding box center [646, 588] width 173 height 7
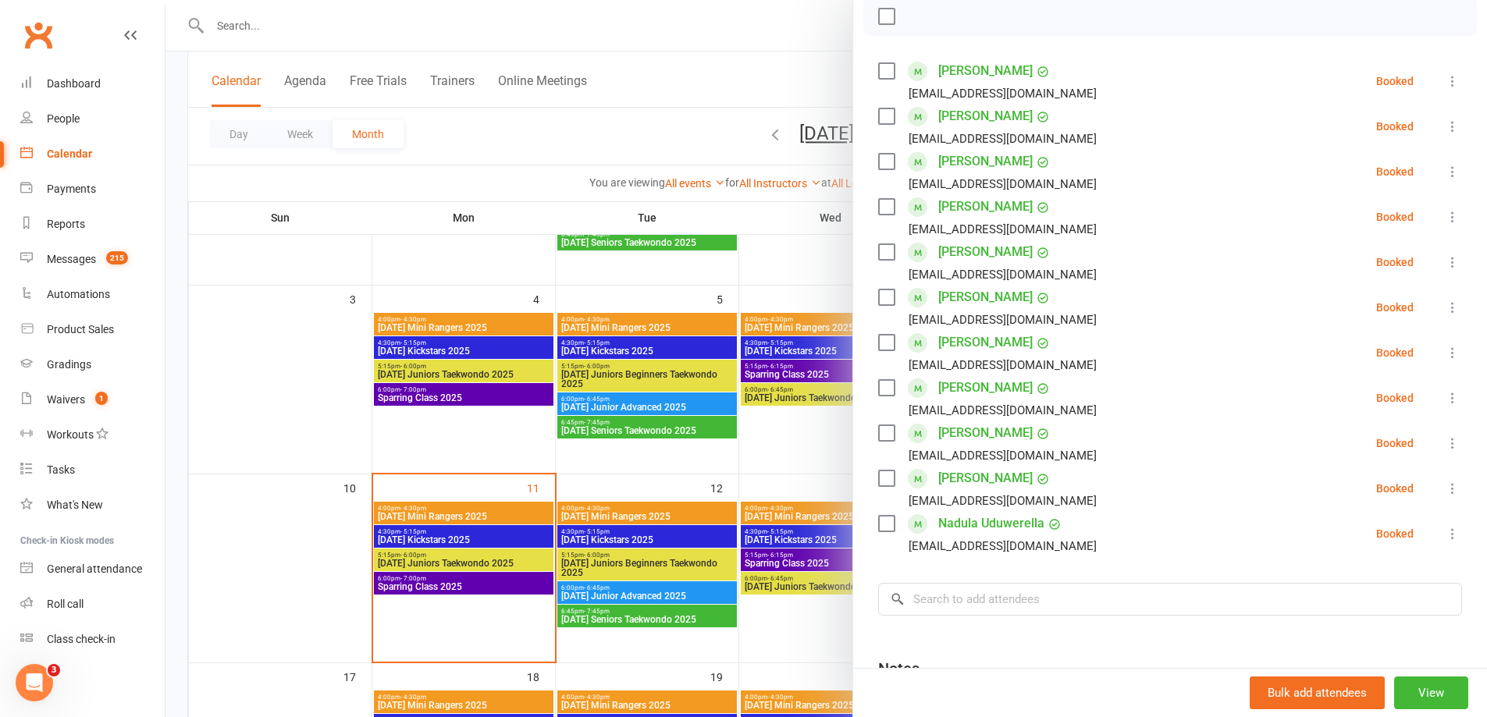
scroll to position [234, 0]
click at [820, 619] on div at bounding box center [825, 358] width 1321 height 717
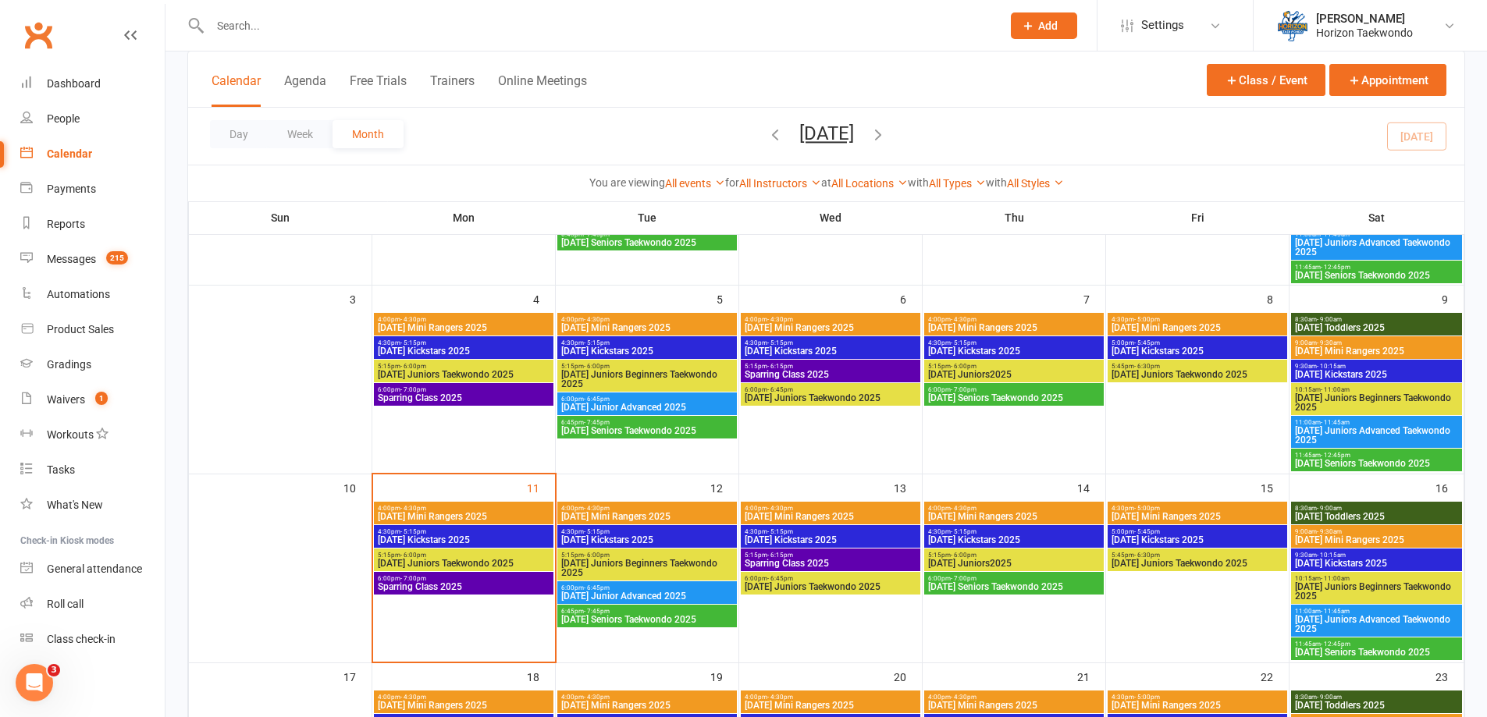
click at [826, 518] on span "[DATE] Mini Rangers 2025" at bounding box center [830, 516] width 173 height 9
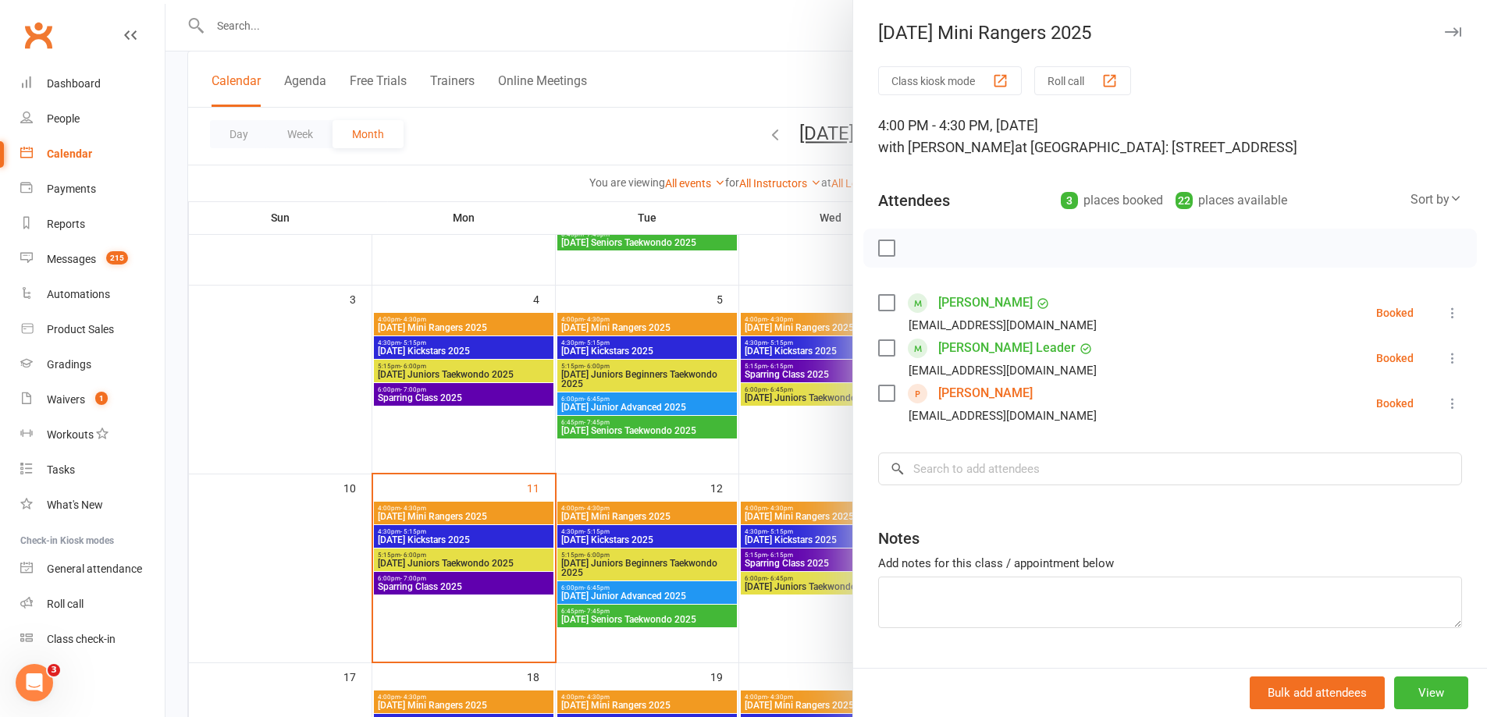
click at [806, 451] on div at bounding box center [825, 358] width 1321 height 717
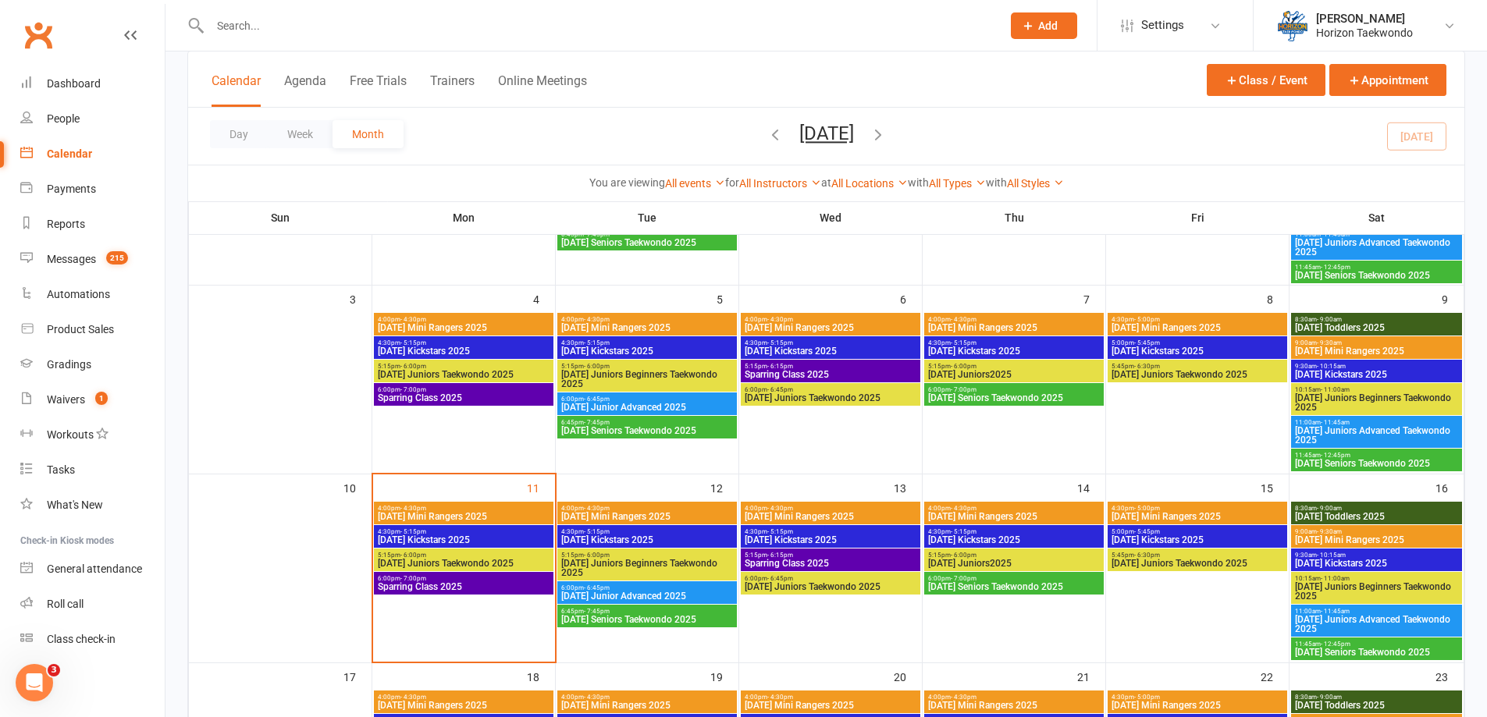
click at [791, 539] on span "[DATE] Kickstars 2025" at bounding box center [830, 539] width 173 height 9
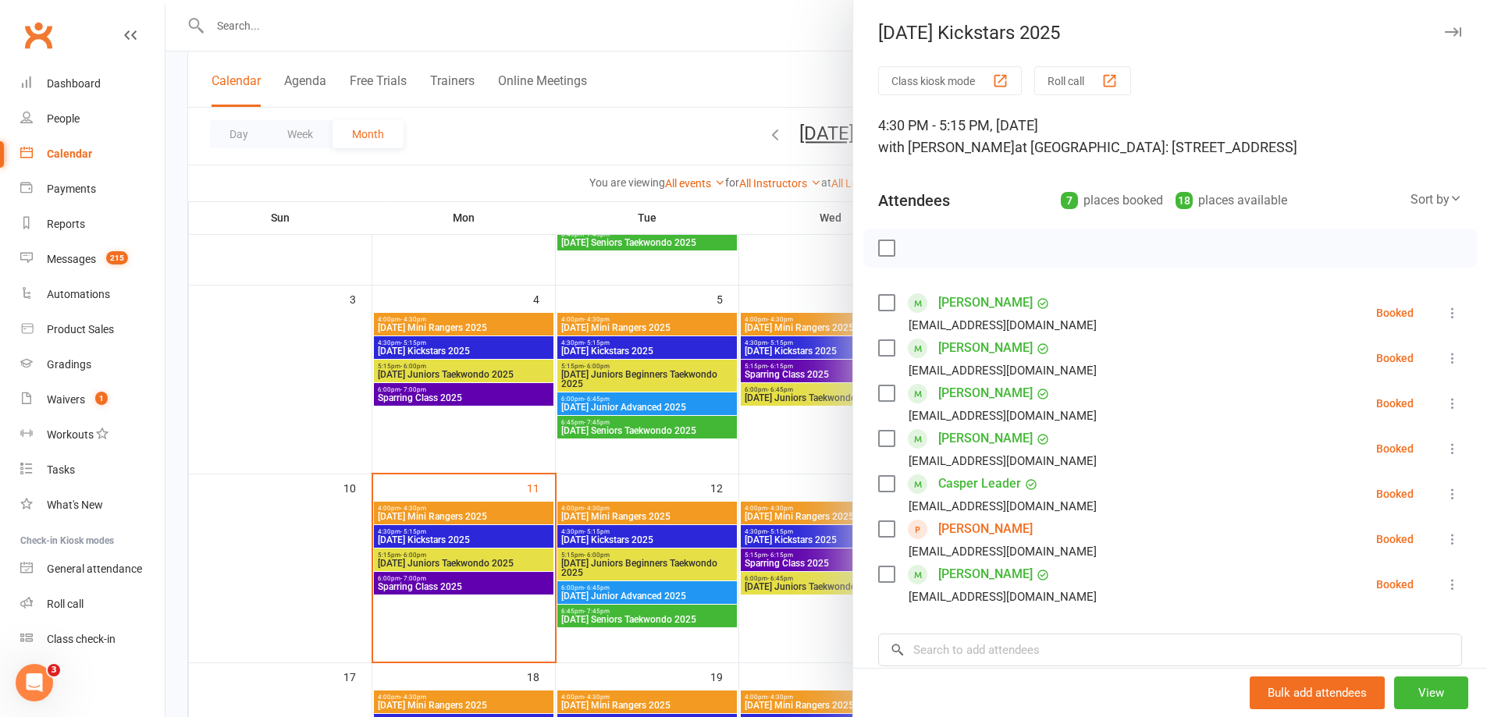
click at [816, 510] on div at bounding box center [825, 358] width 1321 height 717
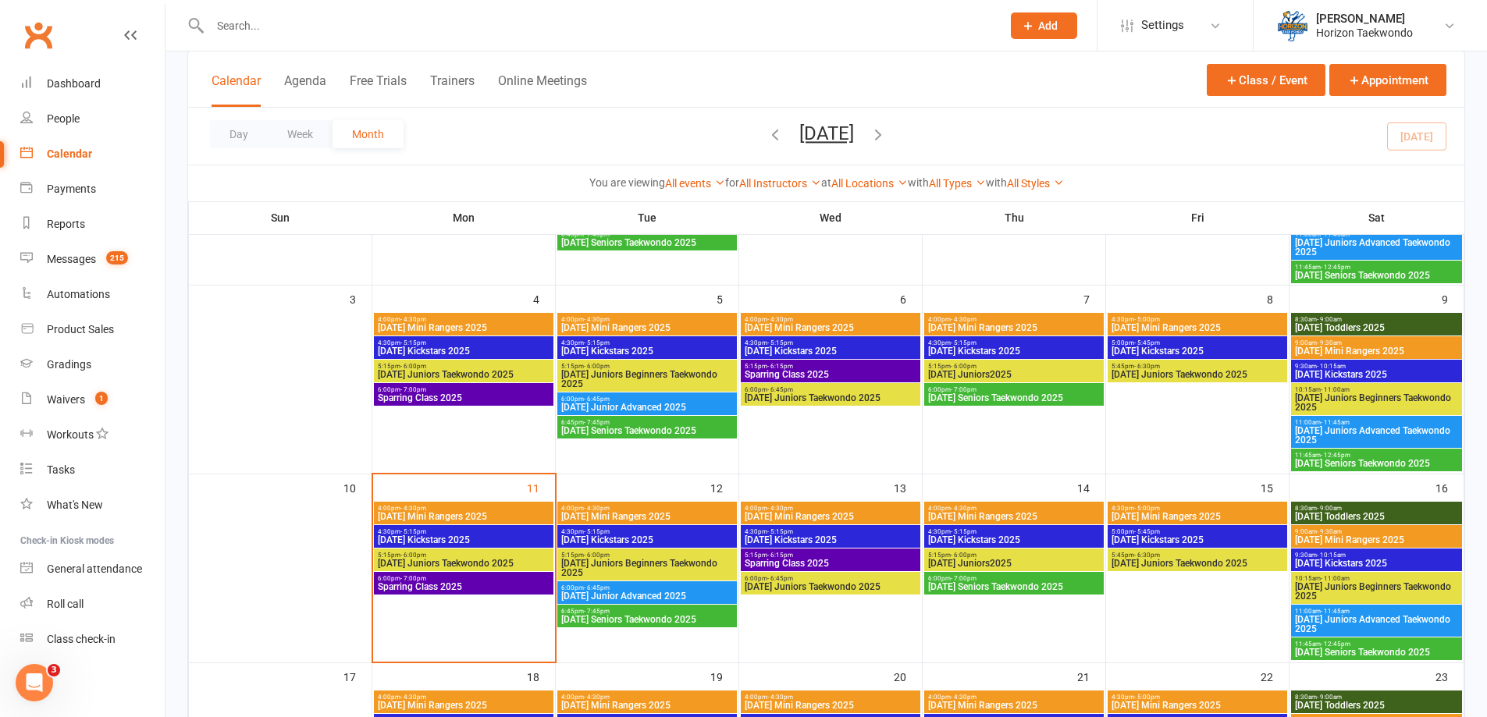
click at [815, 512] on span "[DATE] Mini Rangers 2025" at bounding box center [830, 516] width 173 height 9
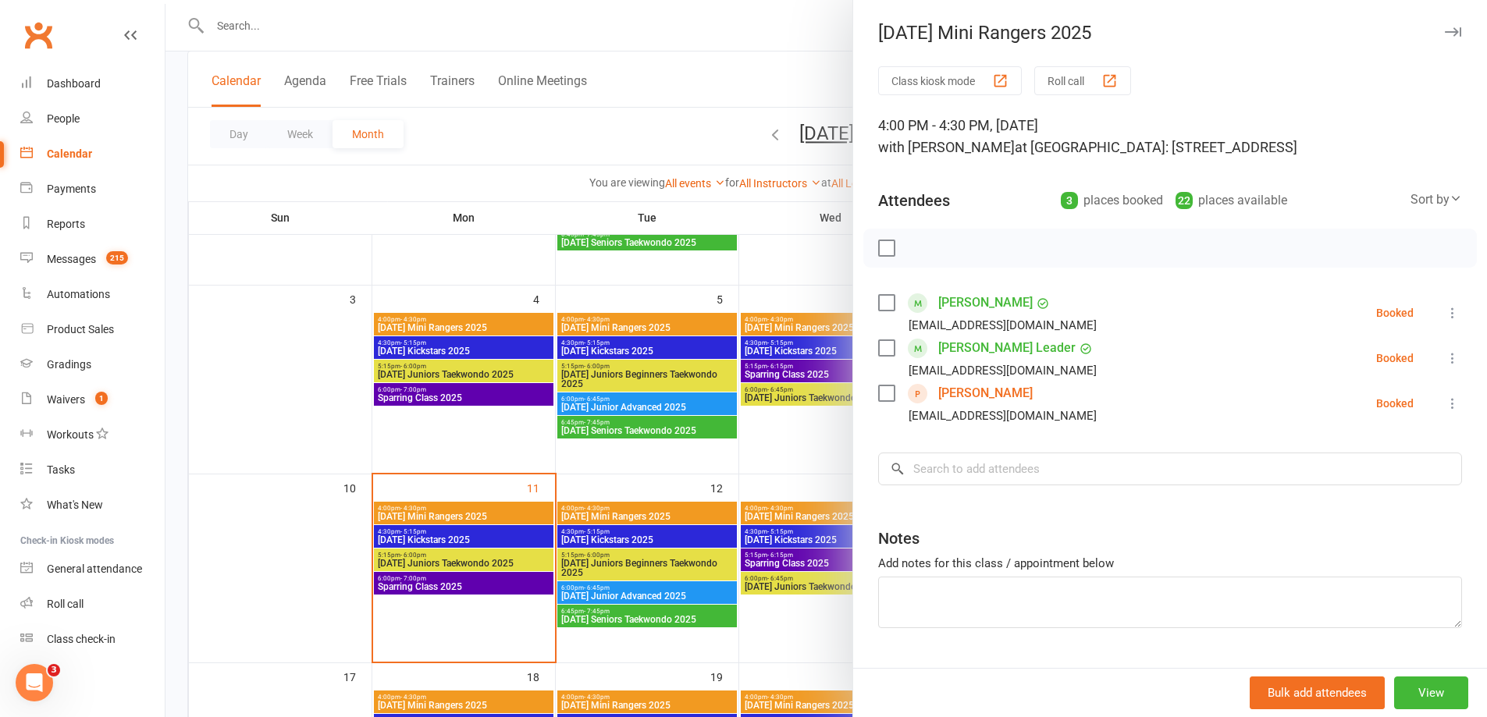
click at [822, 475] on div at bounding box center [825, 358] width 1321 height 717
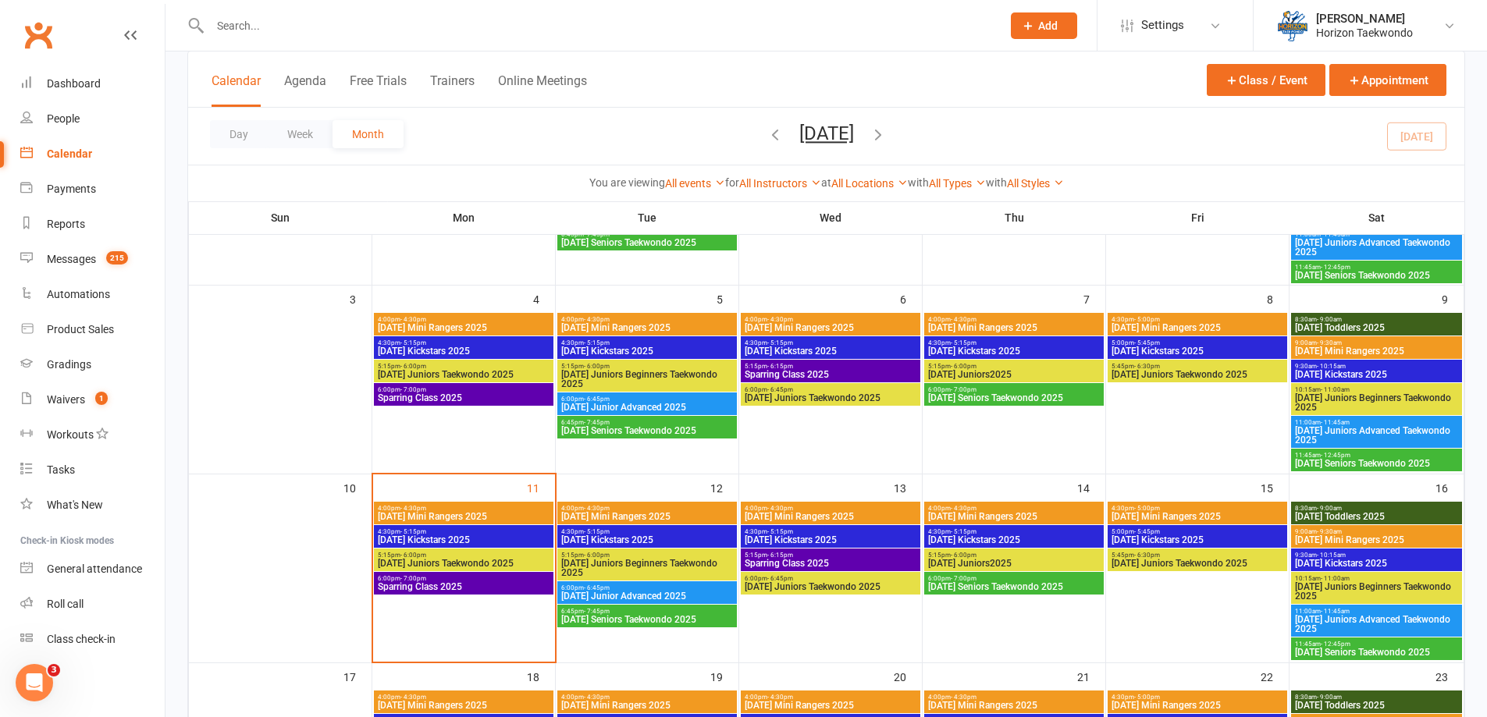
click at [802, 582] on span "[DATE] Juniors Taekwondo 2025" at bounding box center [830, 586] width 173 height 9
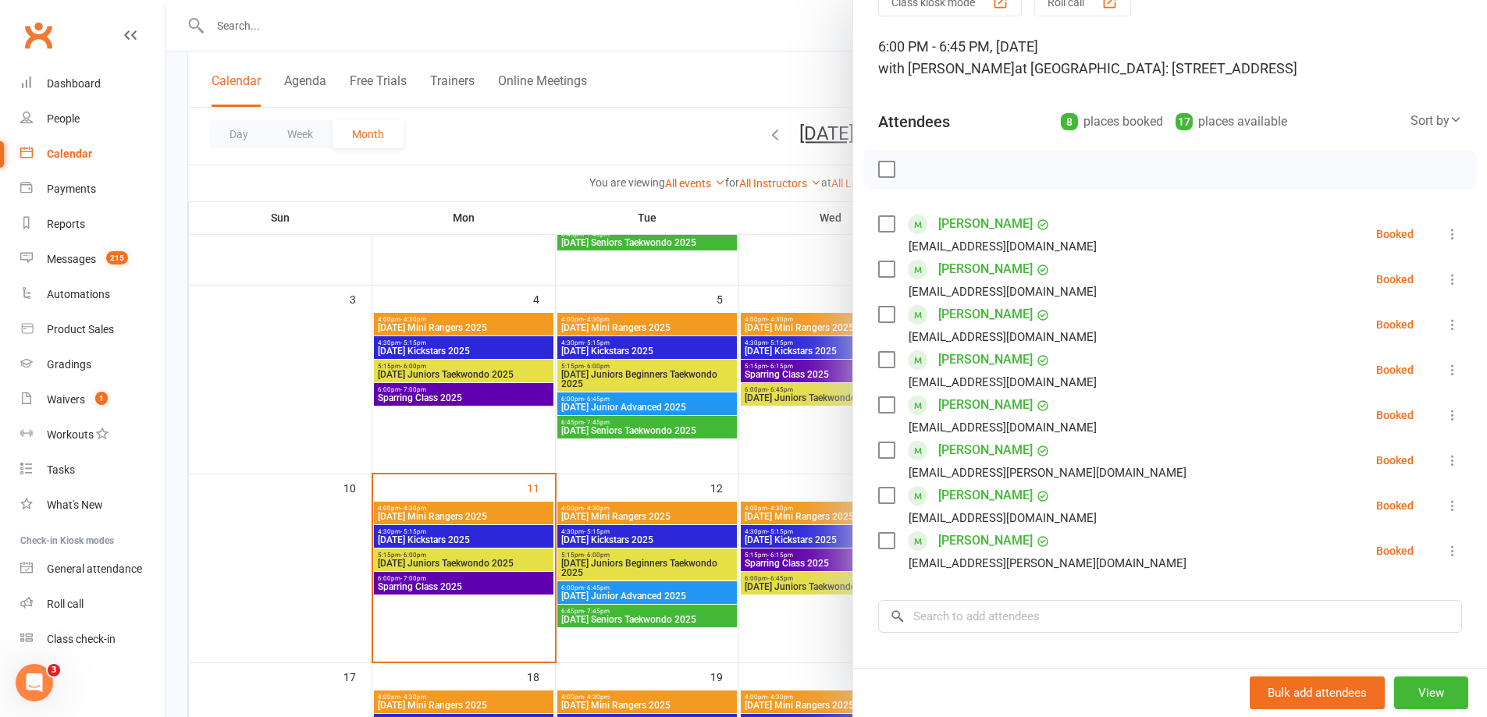
scroll to position [78, 0]
click at [799, 443] on div at bounding box center [825, 358] width 1321 height 717
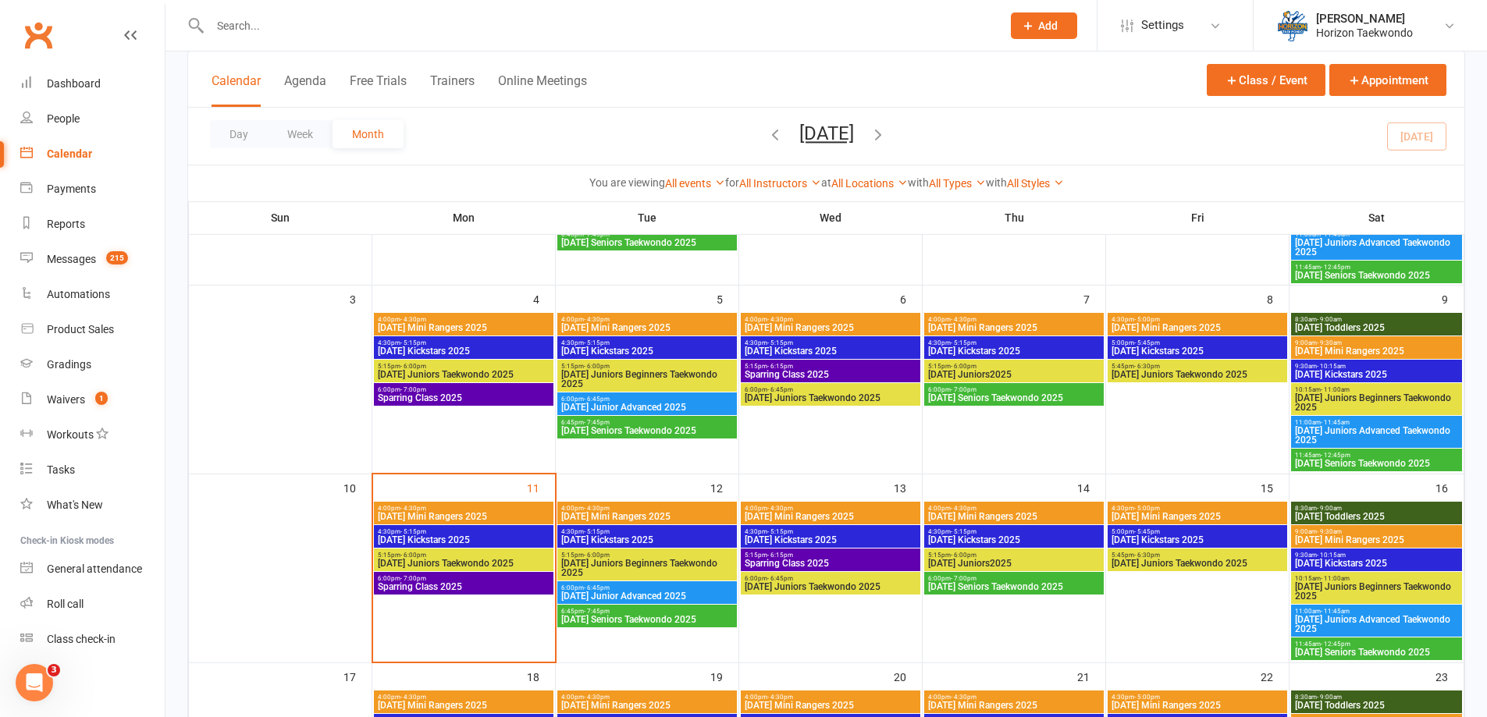
click at [1038, 520] on span "[DATE] Mini Rangers 2025" at bounding box center [1013, 516] width 173 height 9
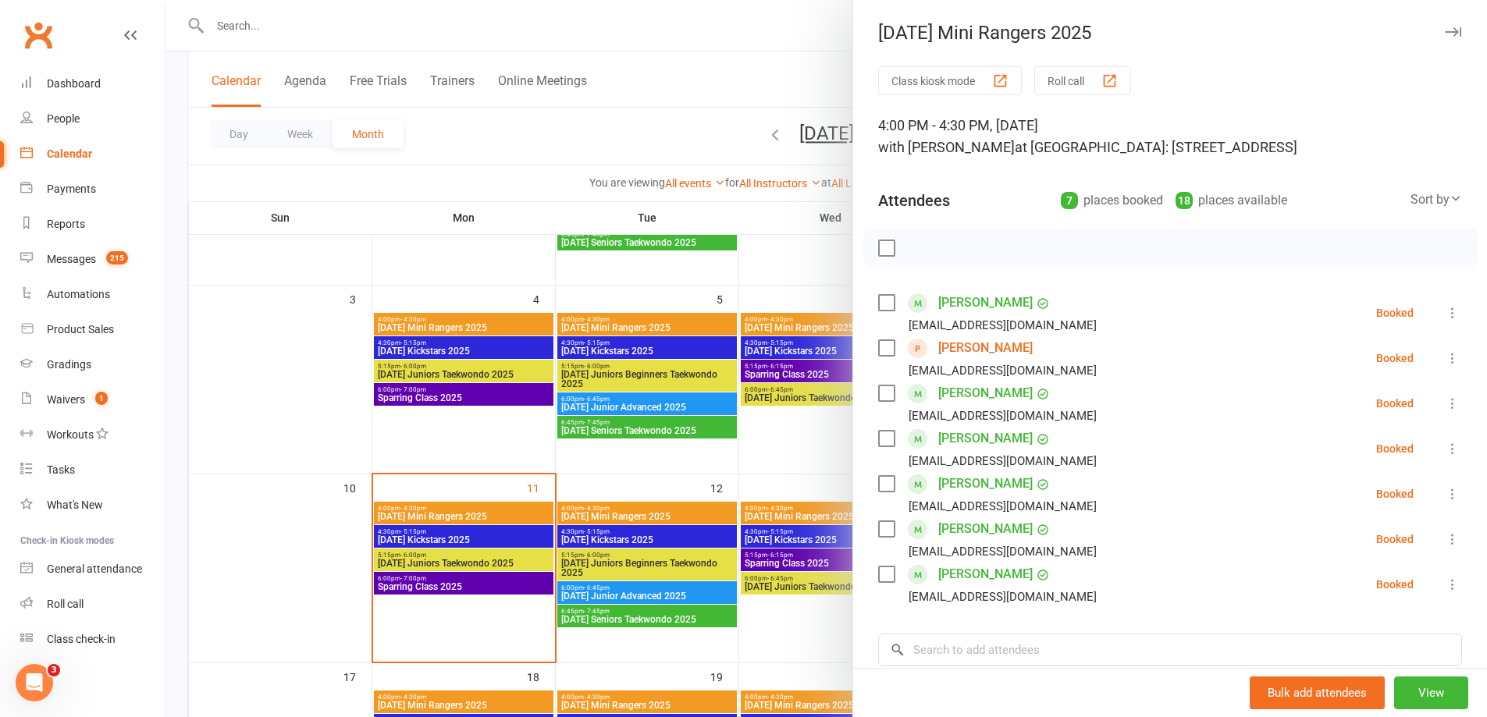
click at [831, 464] on div at bounding box center [825, 358] width 1321 height 717
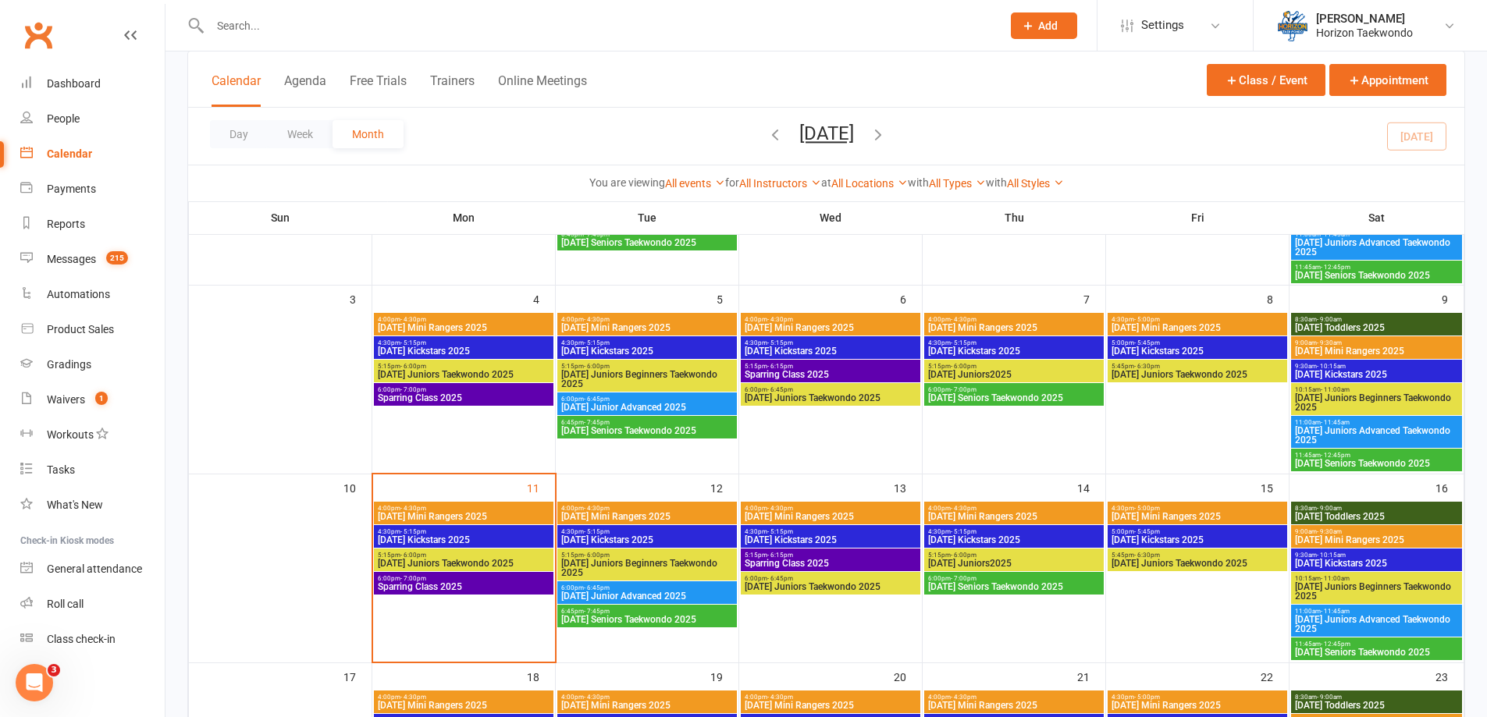
click at [967, 528] on span "- 5:15pm" at bounding box center [964, 531] width 26 height 7
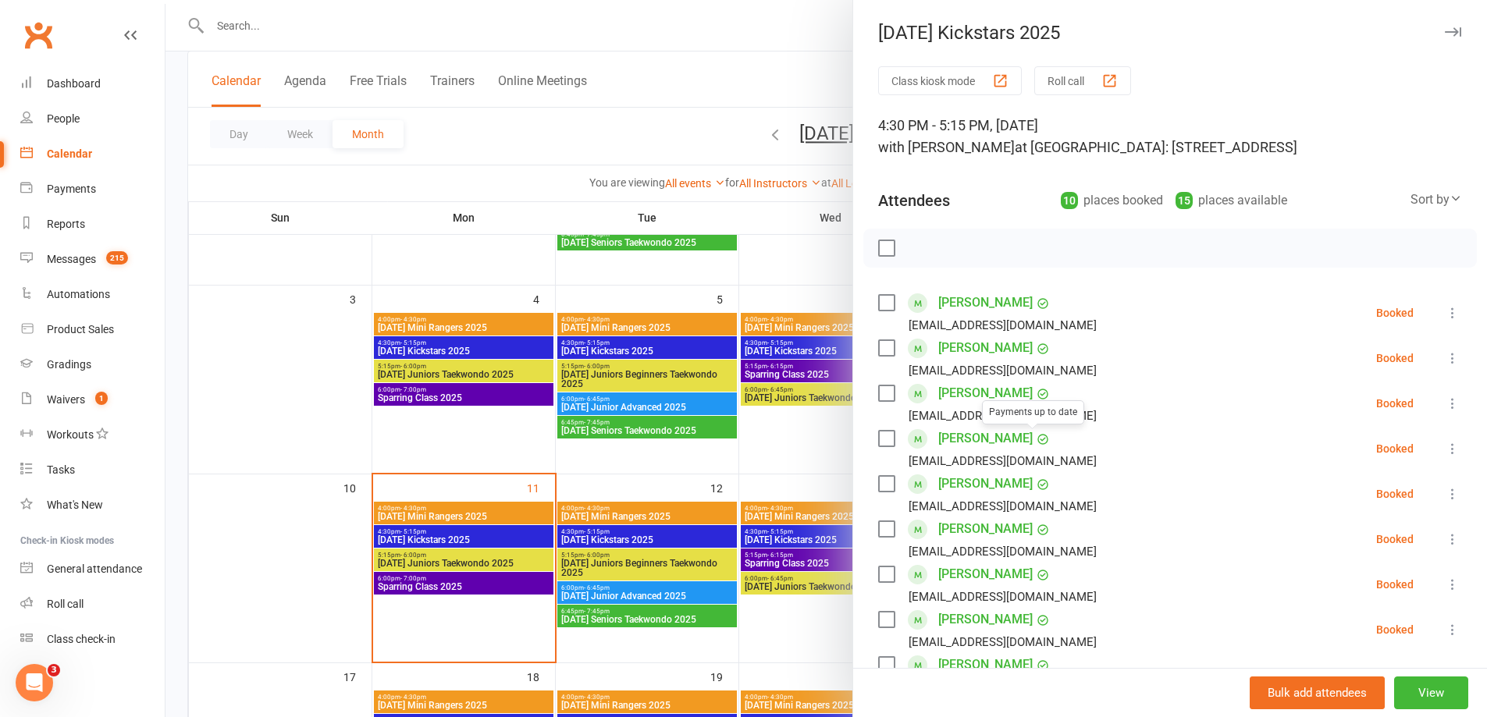
scroll to position [355, 0]
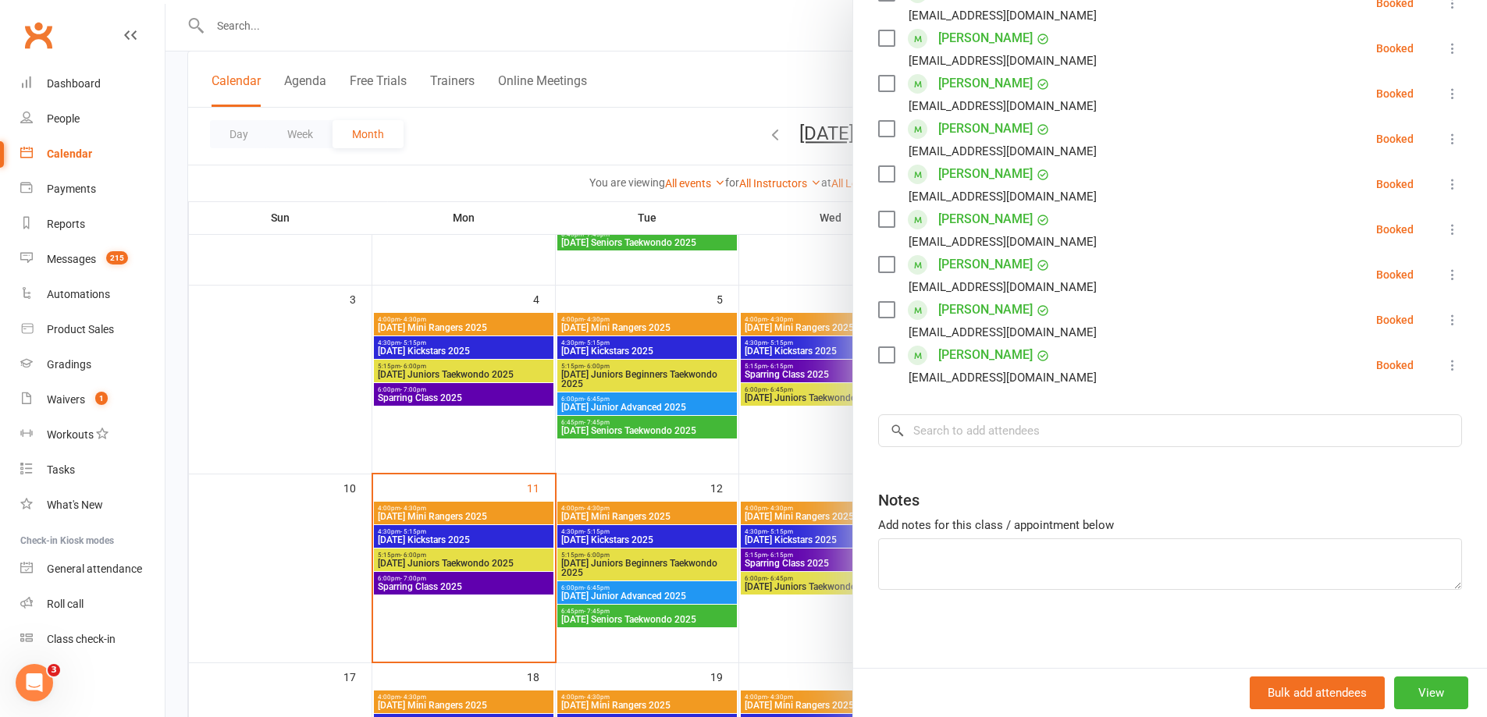
click at [813, 452] on div at bounding box center [825, 358] width 1321 height 717
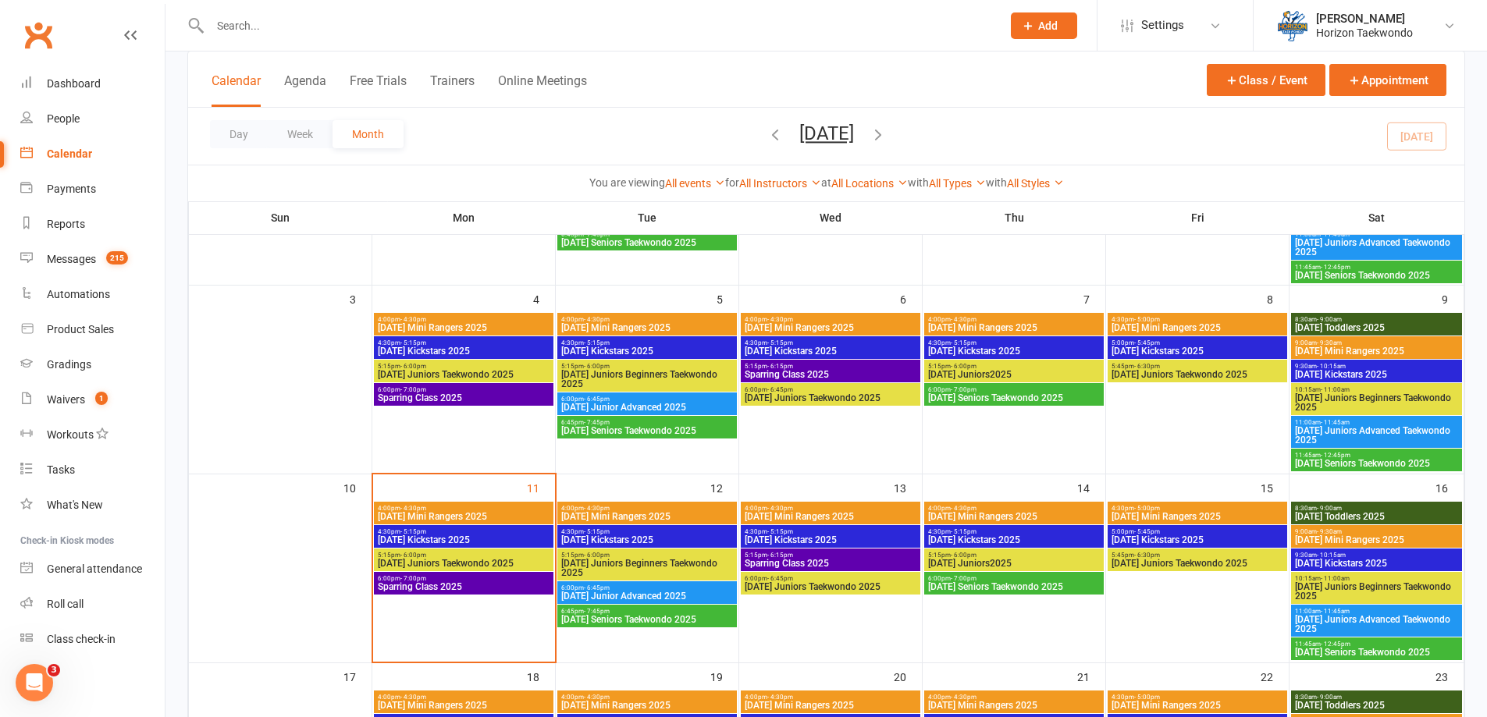
click at [1026, 562] on span "[DATE] Juniors2025" at bounding box center [1013, 563] width 173 height 9
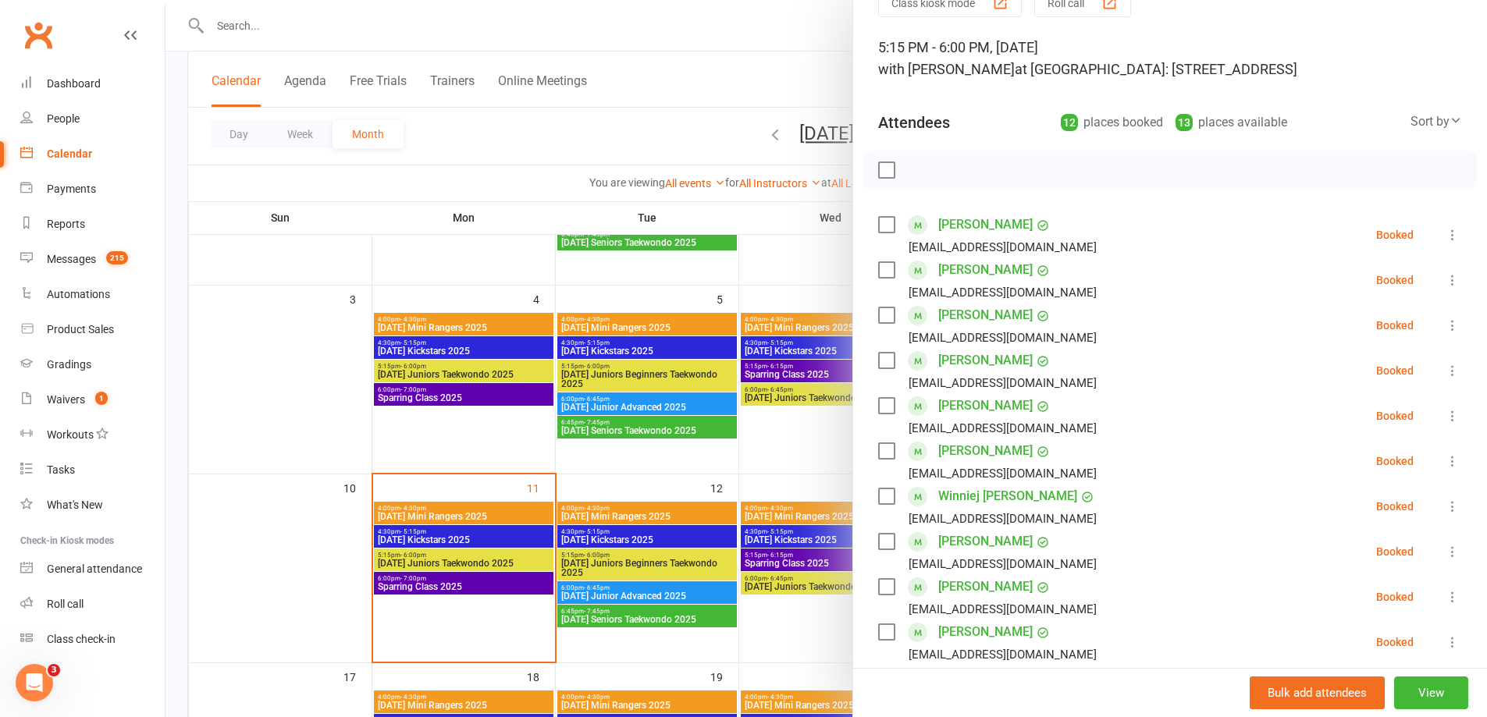
scroll to position [446, 0]
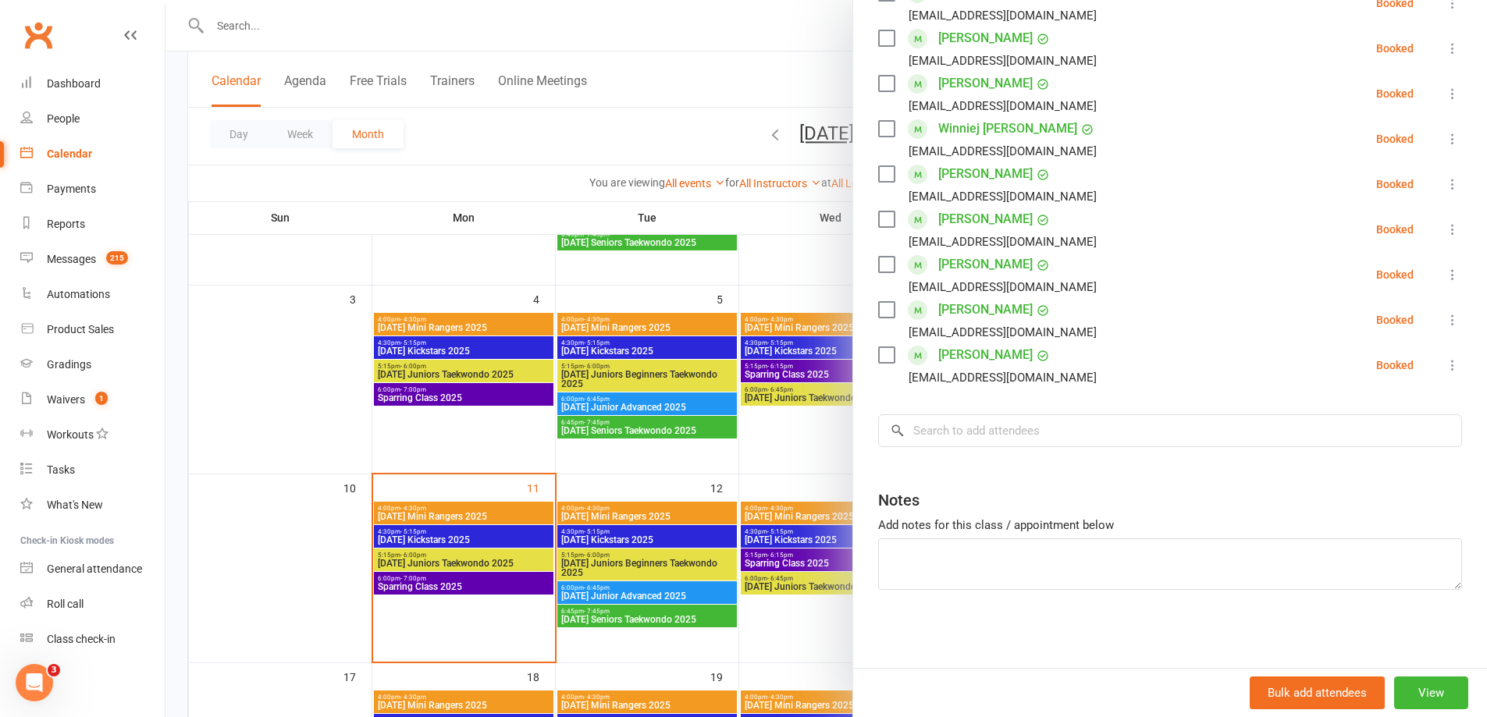
click at [797, 431] on div at bounding box center [825, 358] width 1321 height 717
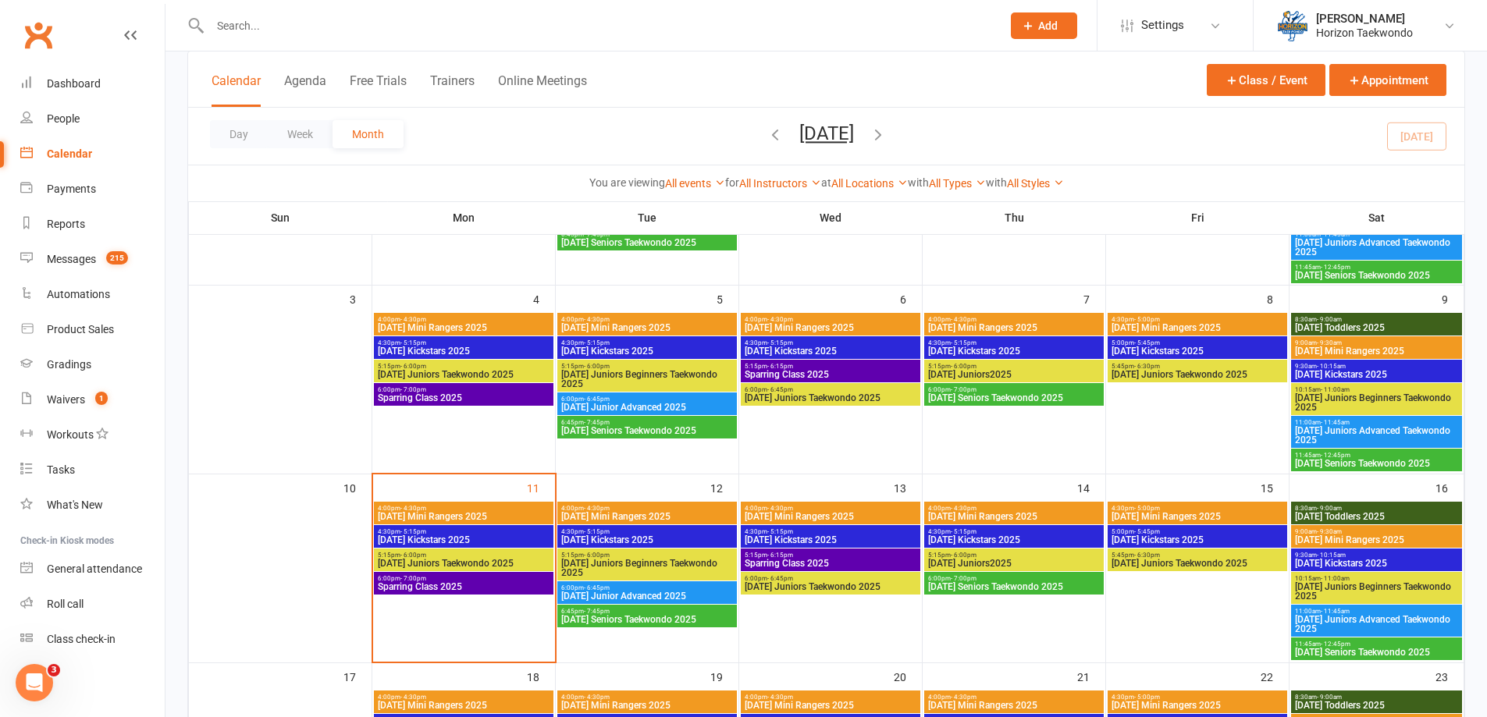
click at [1052, 578] on span "6:00pm - 7:00pm" at bounding box center [1013, 578] width 173 height 7
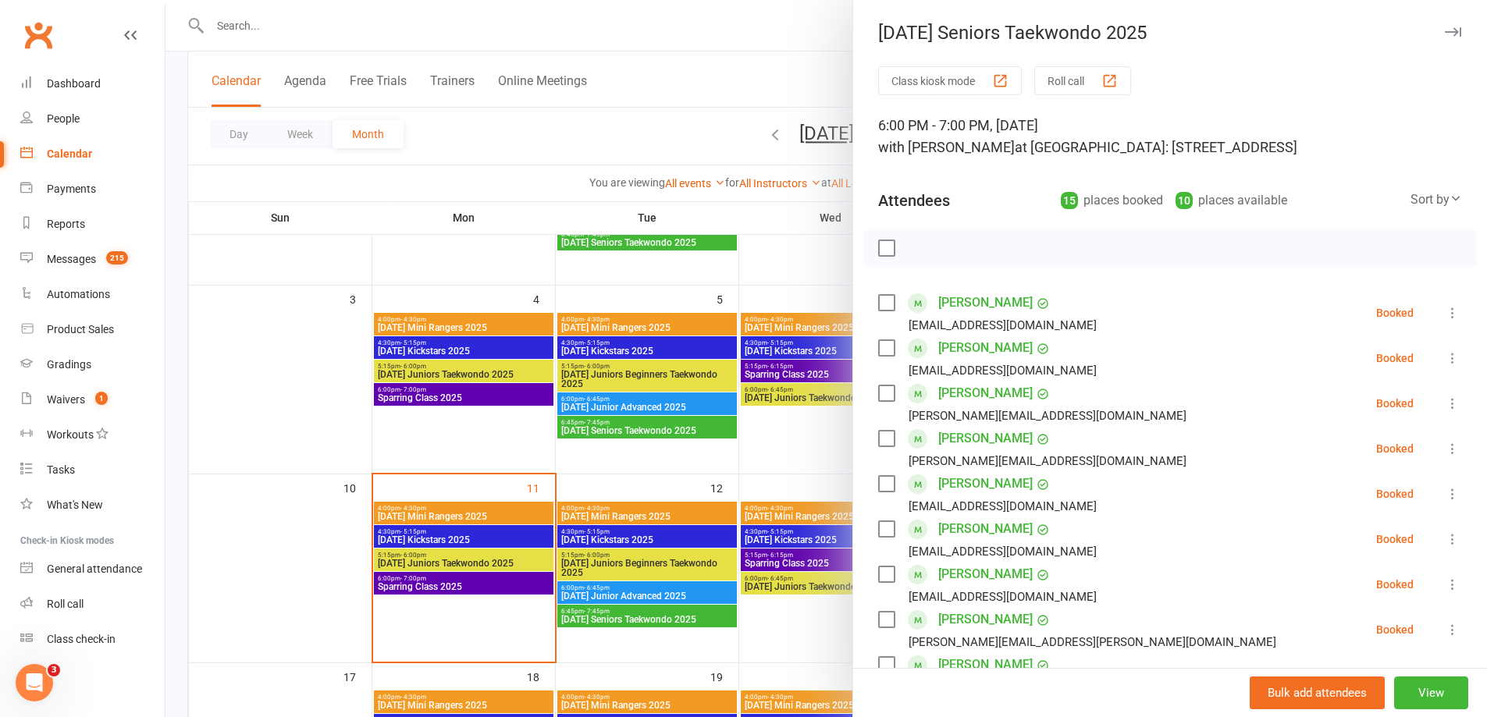
click at [768, 450] on div at bounding box center [825, 358] width 1321 height 717
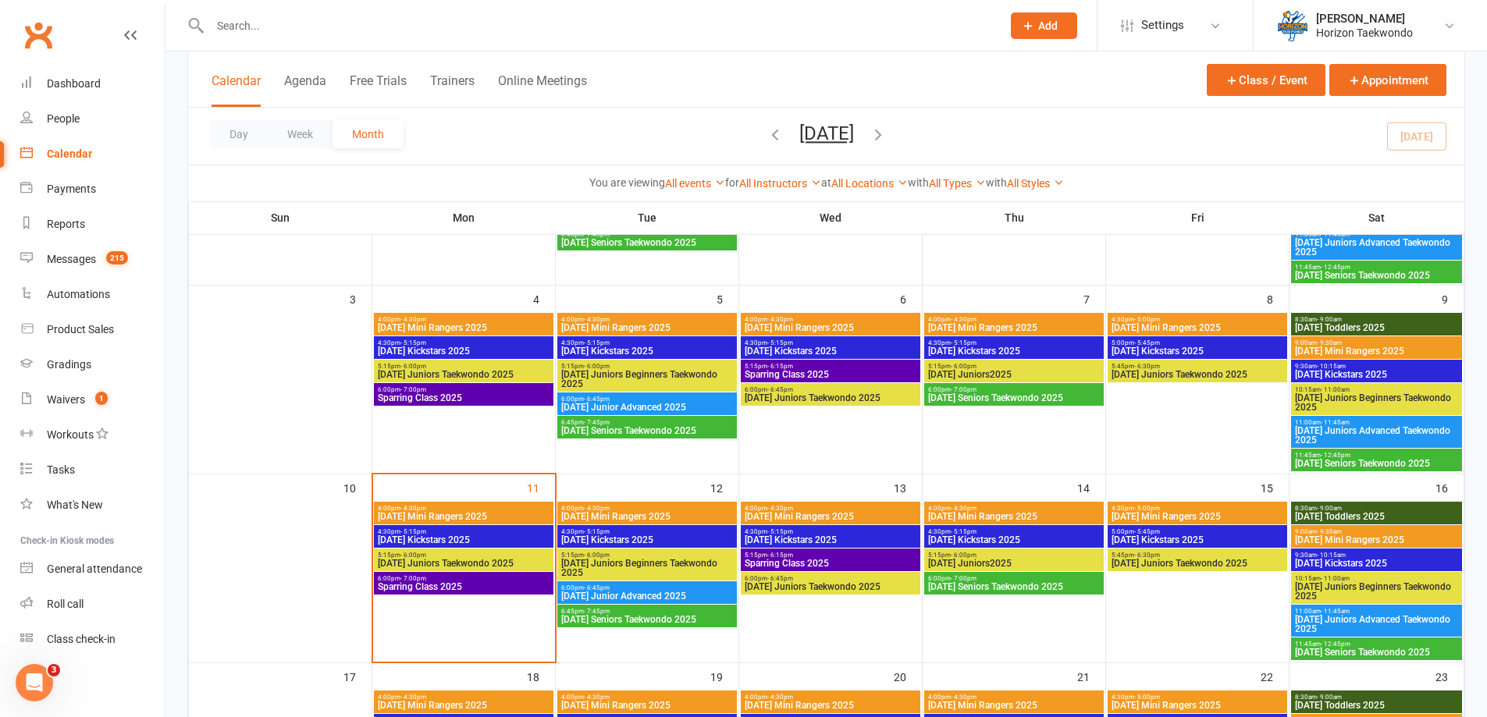
click at [1165, 514] on span "[DATE] Mini Rangers 2025" at bounding box center [1197, 516] width 173 height 9
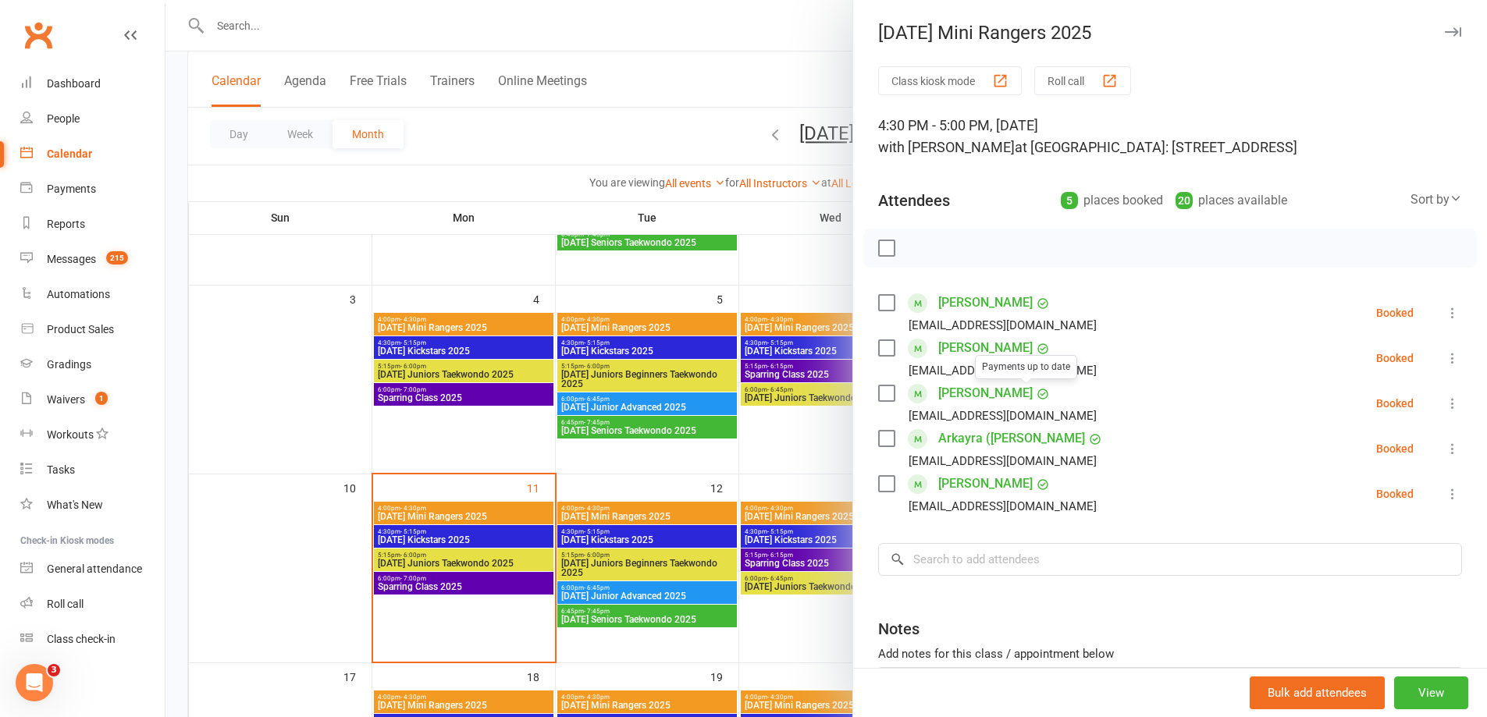
click at [799, 469] on div at bounding box center [825, 358] width 1321 height 717
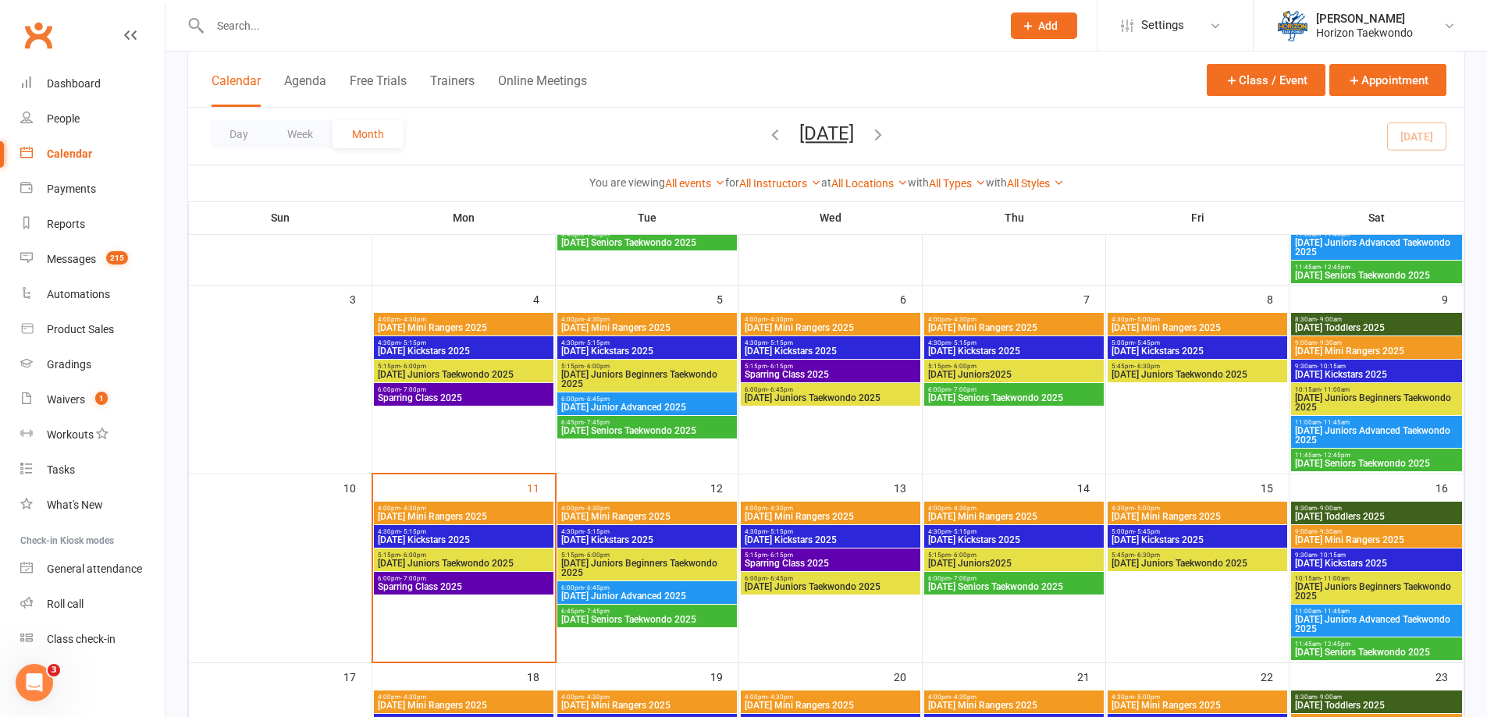
click at [1122, 534] on span "5:00pm - 5:45pm" at bounding box center [1197, 531] width 173 height 7
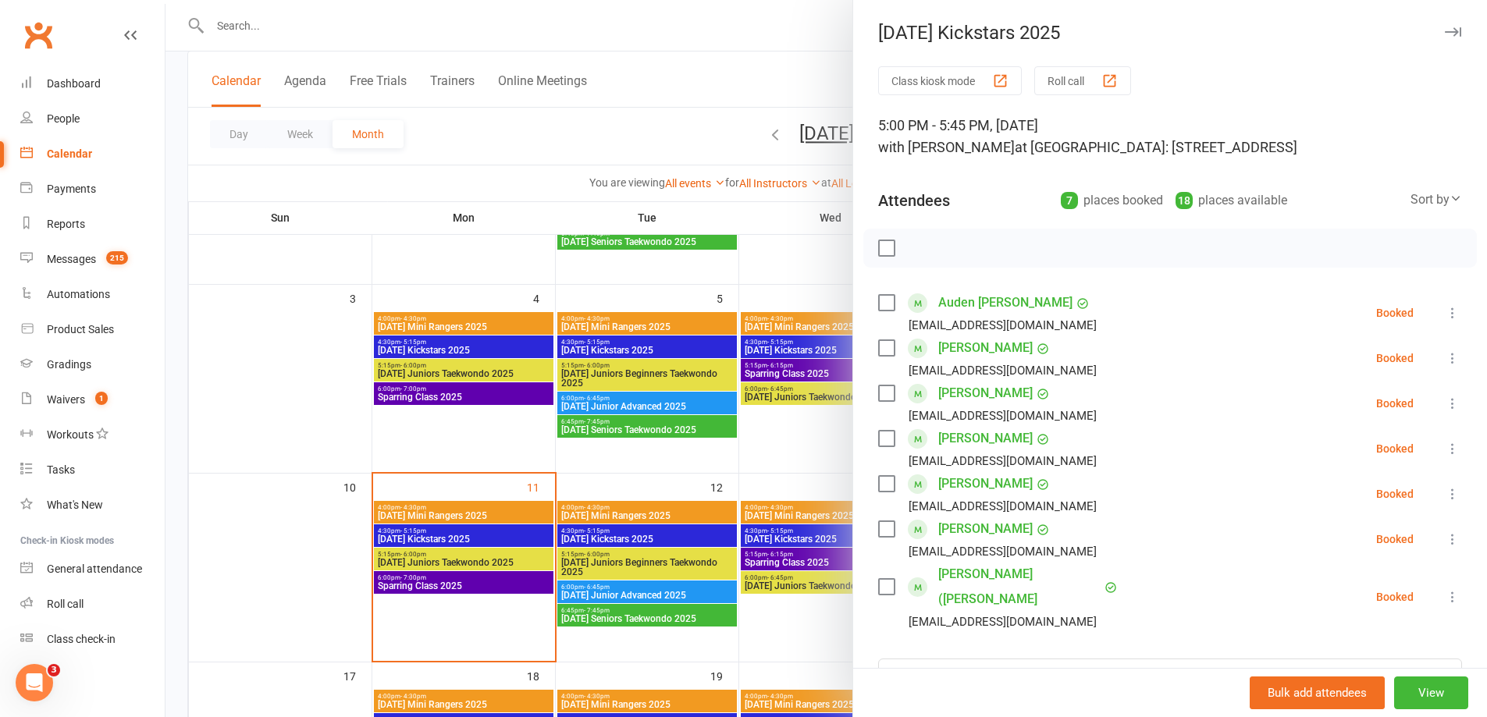
scroll to position [234, 0]
click at [816, 423] on div at bounding box center [825, 358] width 1321 height 717
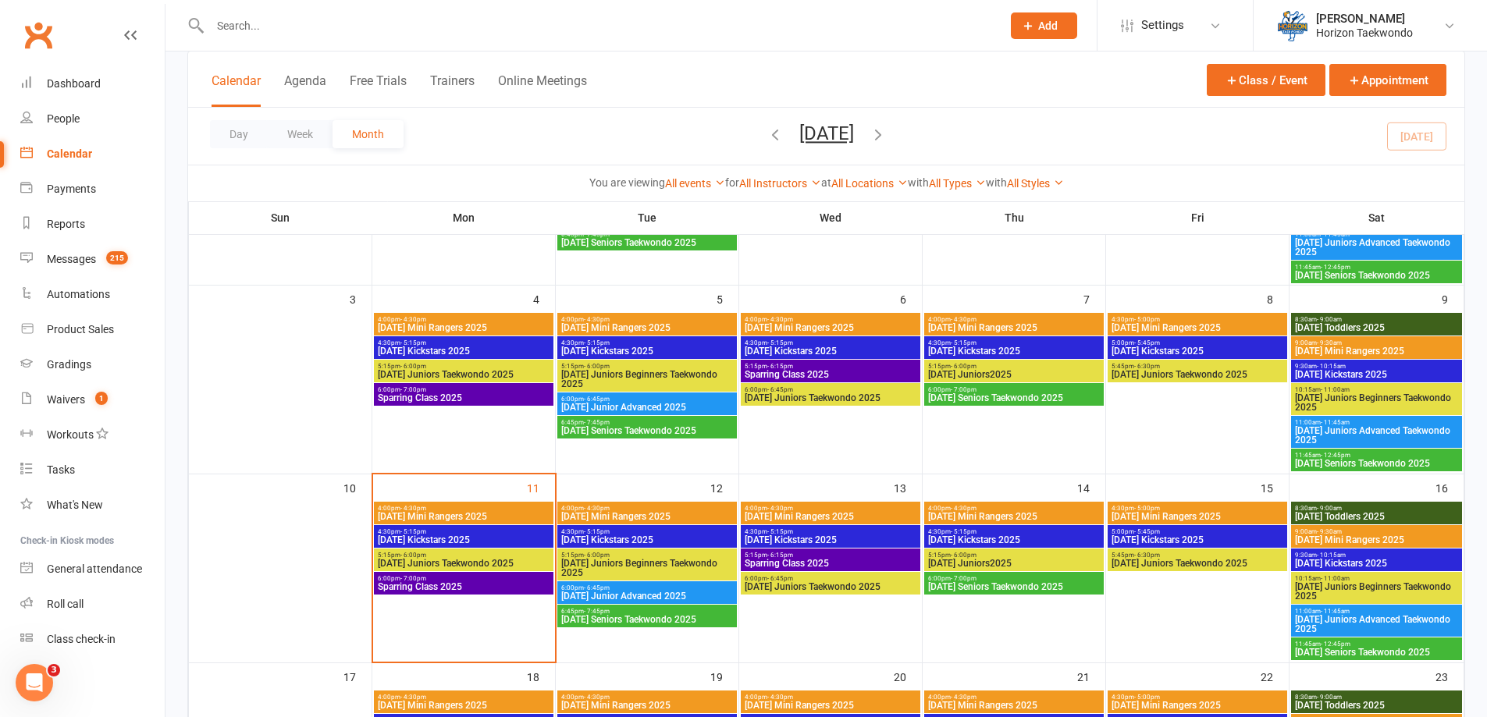
click at [1200, 567] on span "[DATE] Juniors Taekwondo 2025" at bounding box center [1197, 563] width 173 height 9
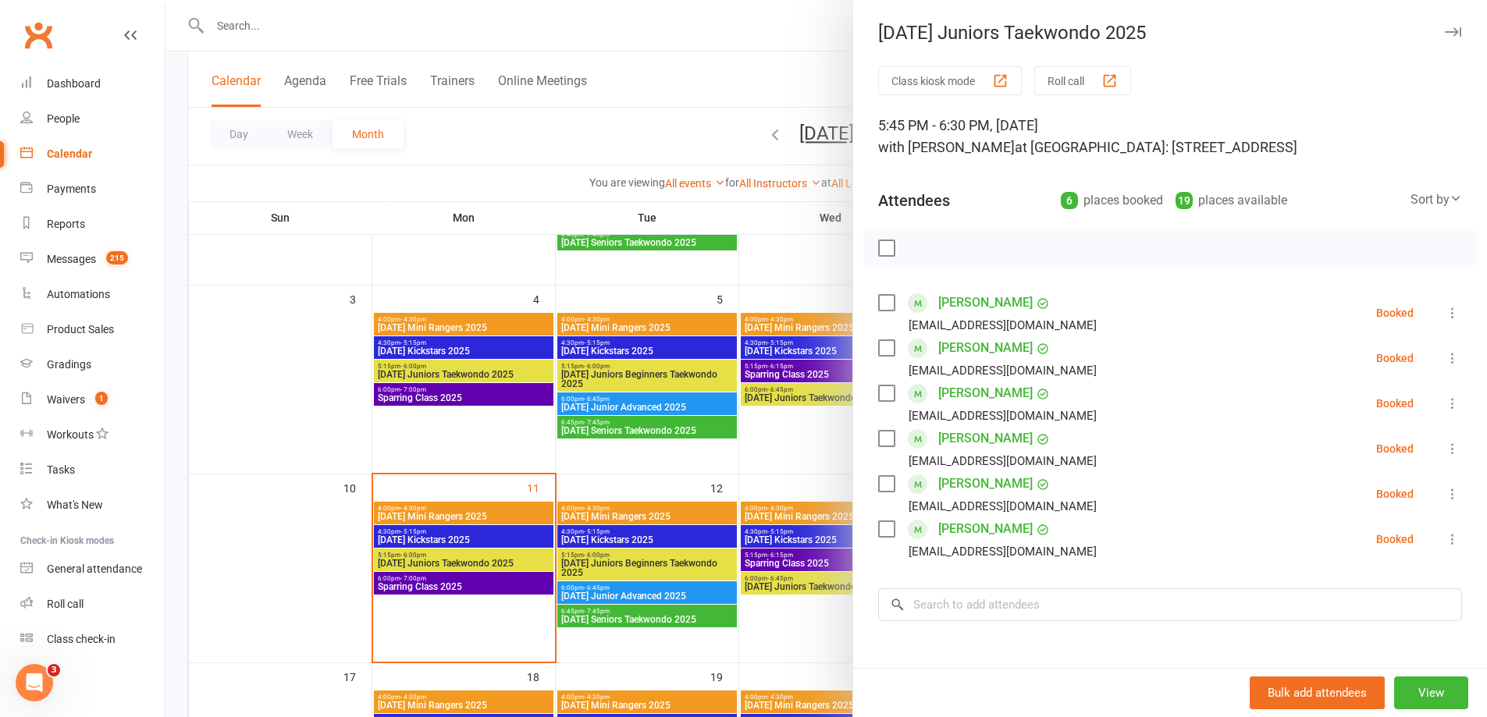
click at [827, 459] on div at bounding box center [825, 358] width 1321 height 717
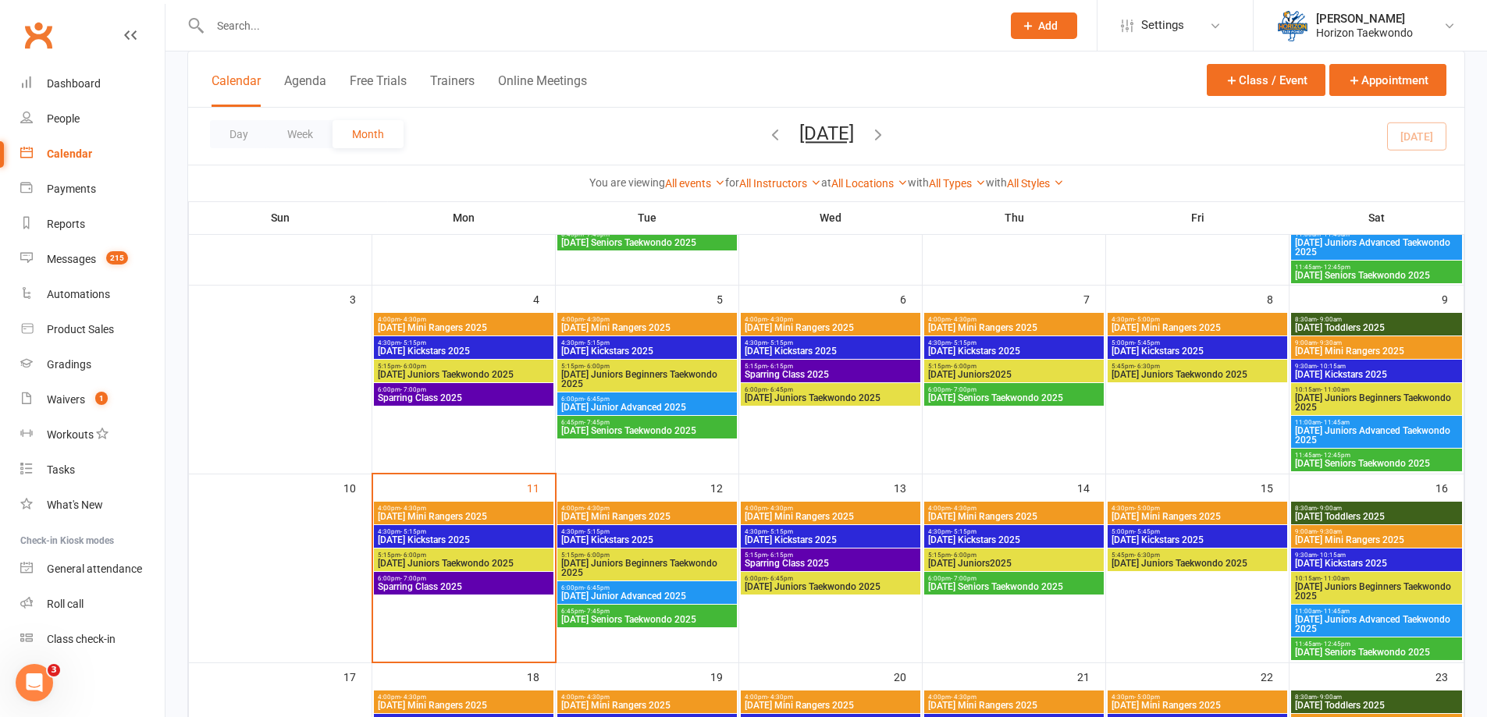
click at [1350, 540] on span "[DATE] Mini Rangers 2025" at bounding box center [1376, 539] width 165 height 9
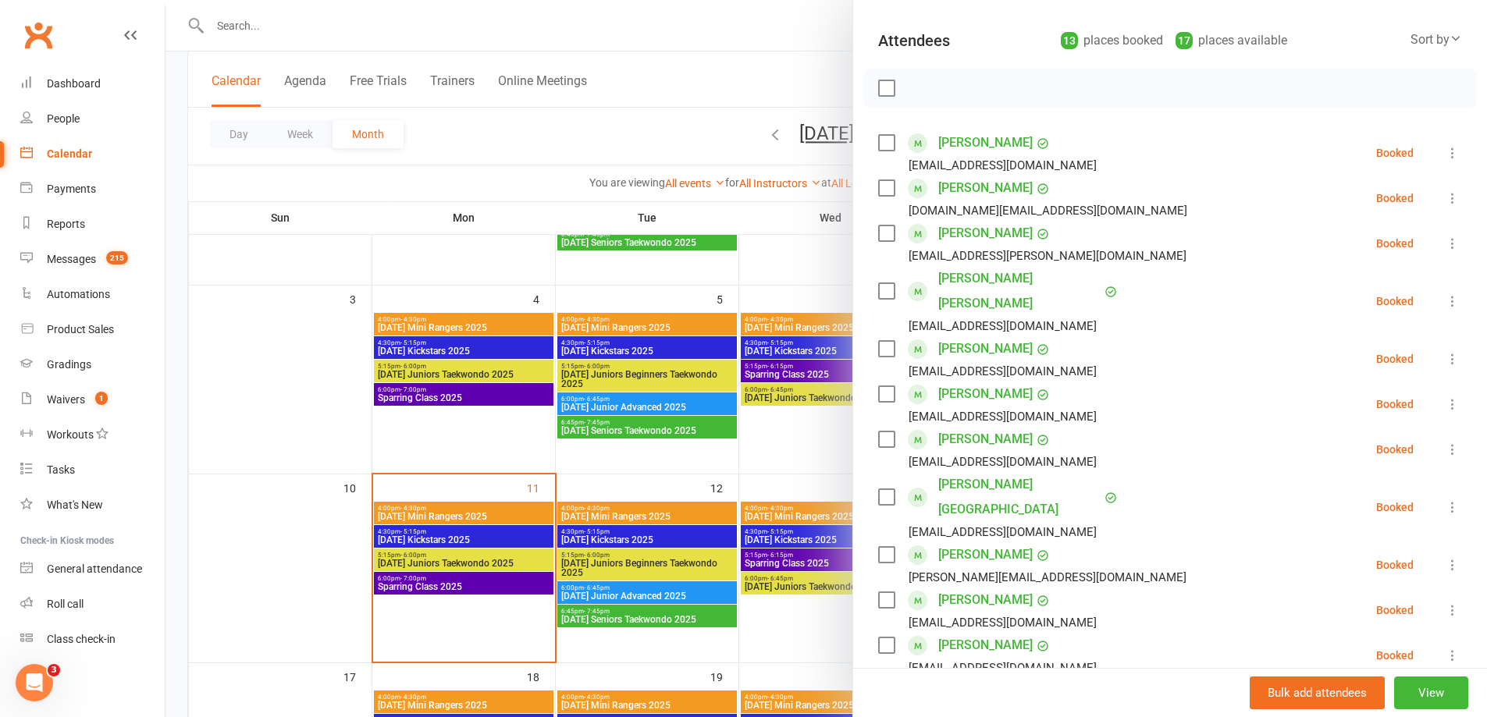
scroll to position [78, 0]
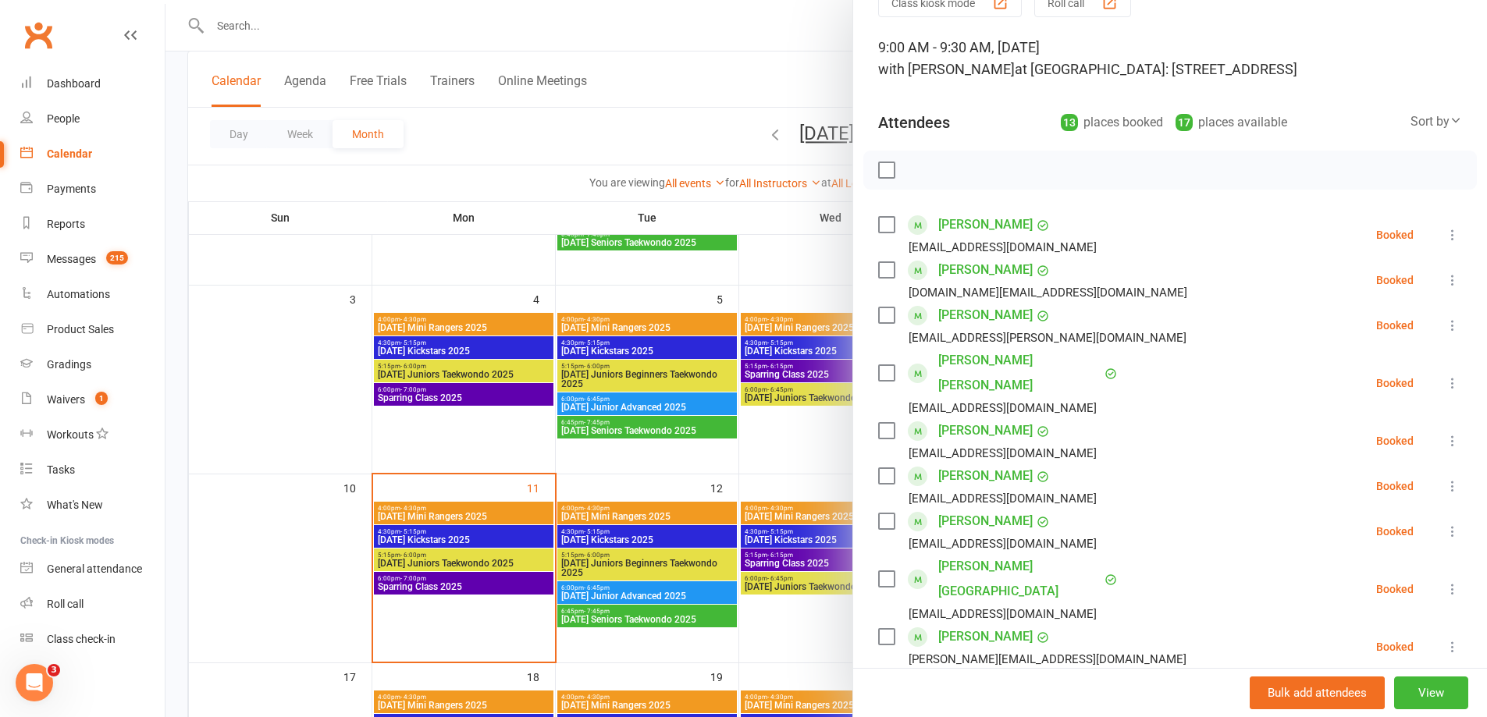
click at [808, 452] on div at bounding box center [825, 358] width 1321 height 717
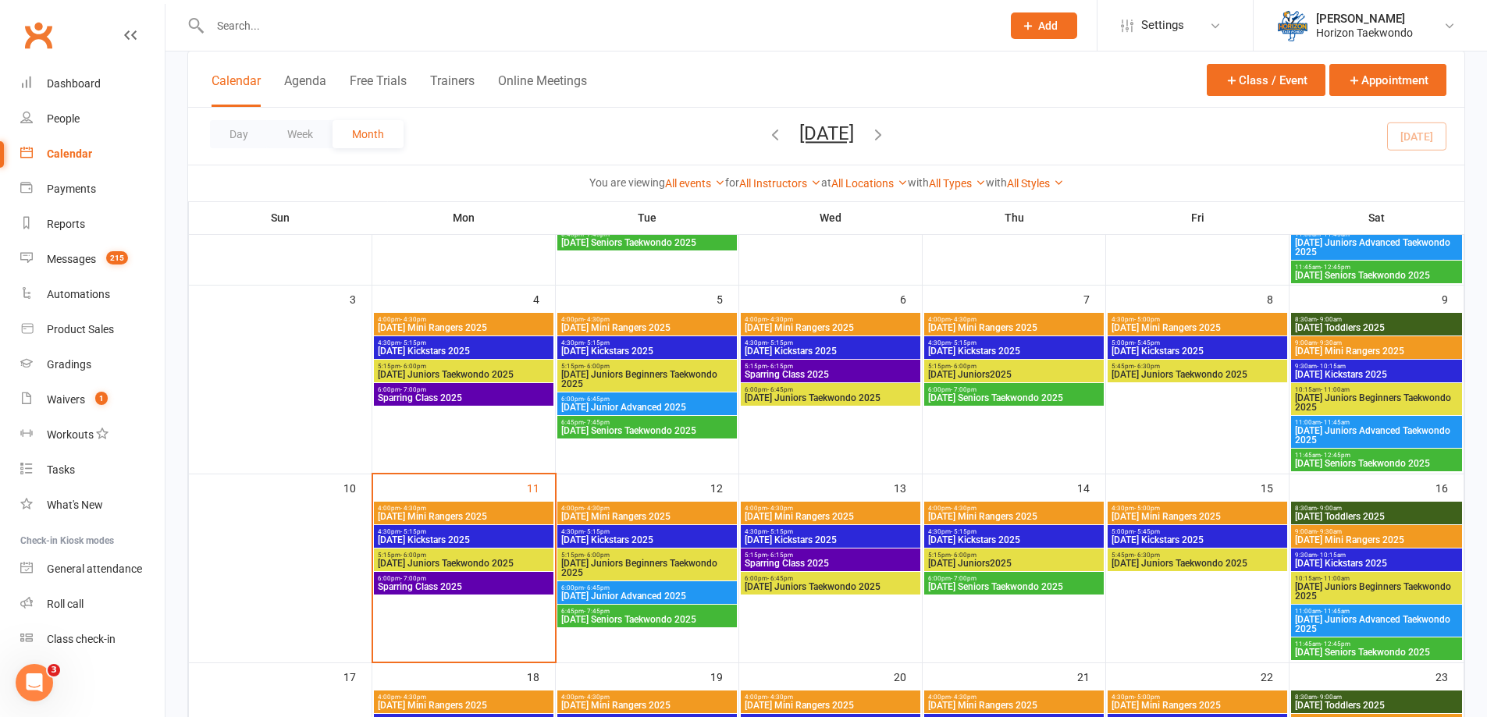
click at [1356, 564] on span "[DATE] Kickstars 2025" at bounding box center [1376, 563] width 165 height 9
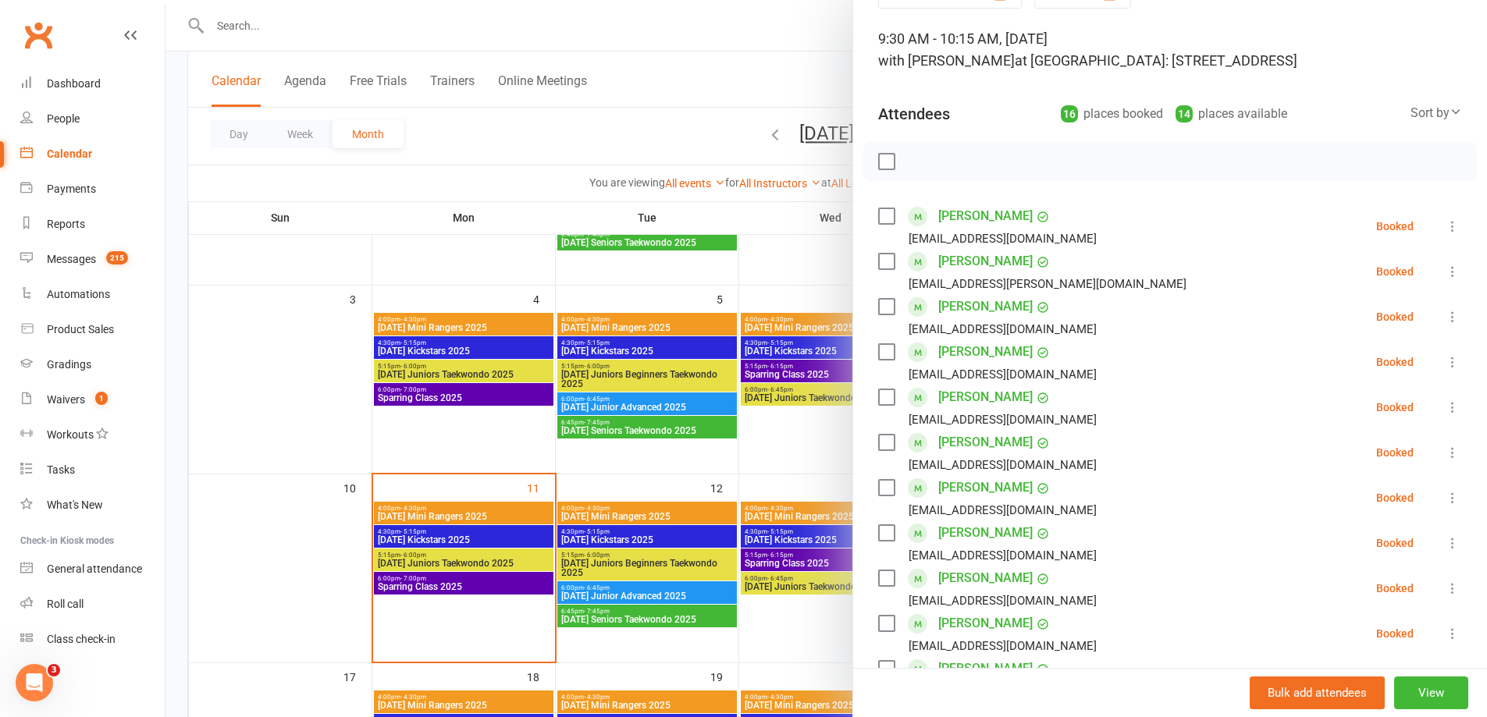
scroll to position [390, 0]
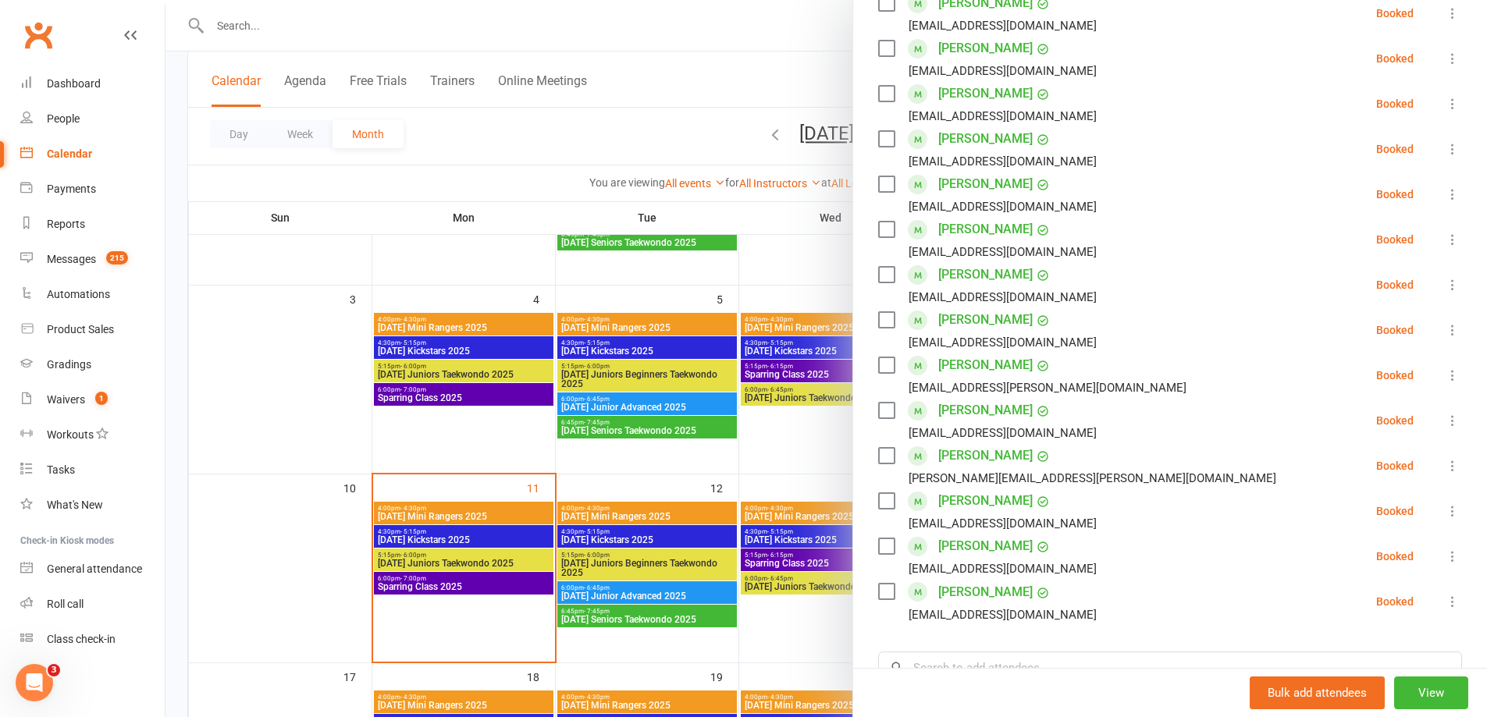
click at [826, 455] on div at bounding box center [825, 358] width 1321 height 717
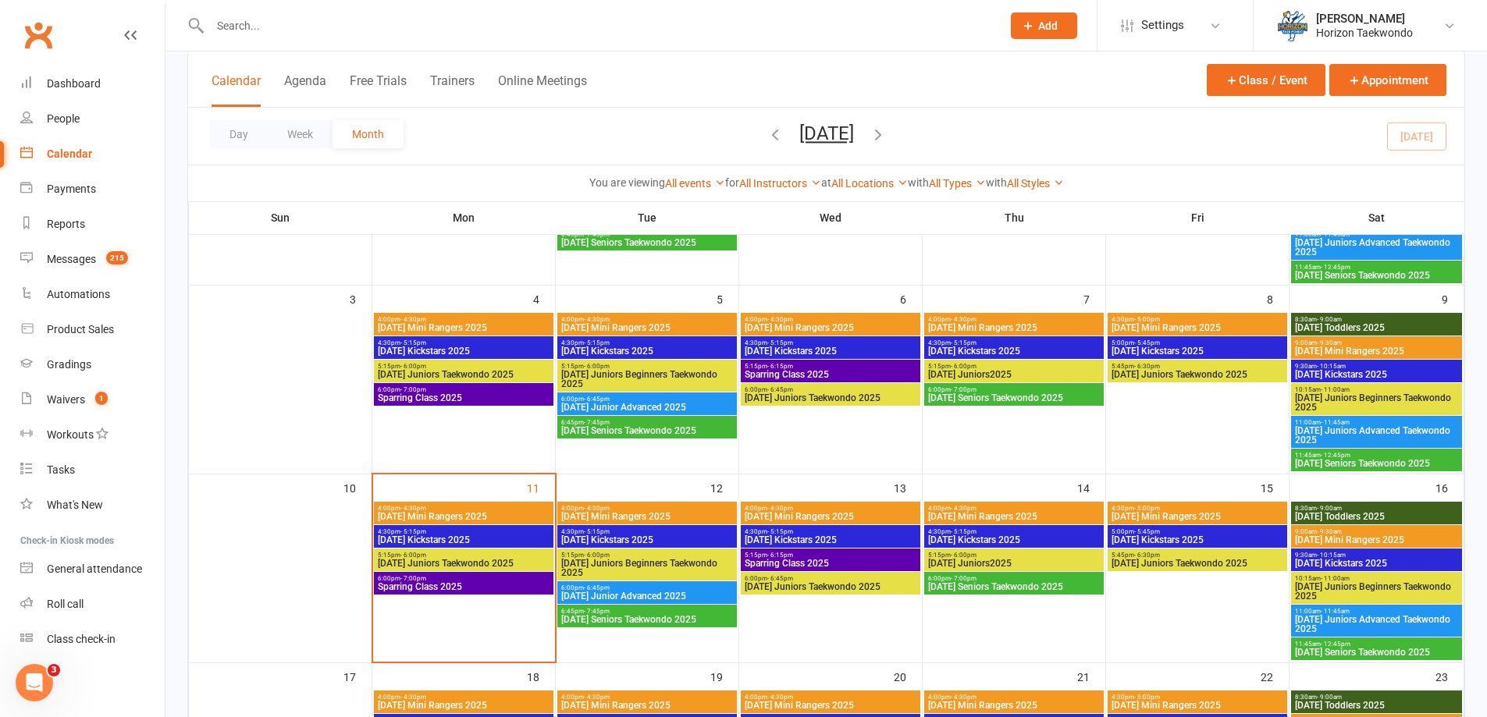
click at [1335, 588] on span "[DATE] Juniors Beginners Taekwondo 2025" at bounding box center [1376, 591] width 165 height 19
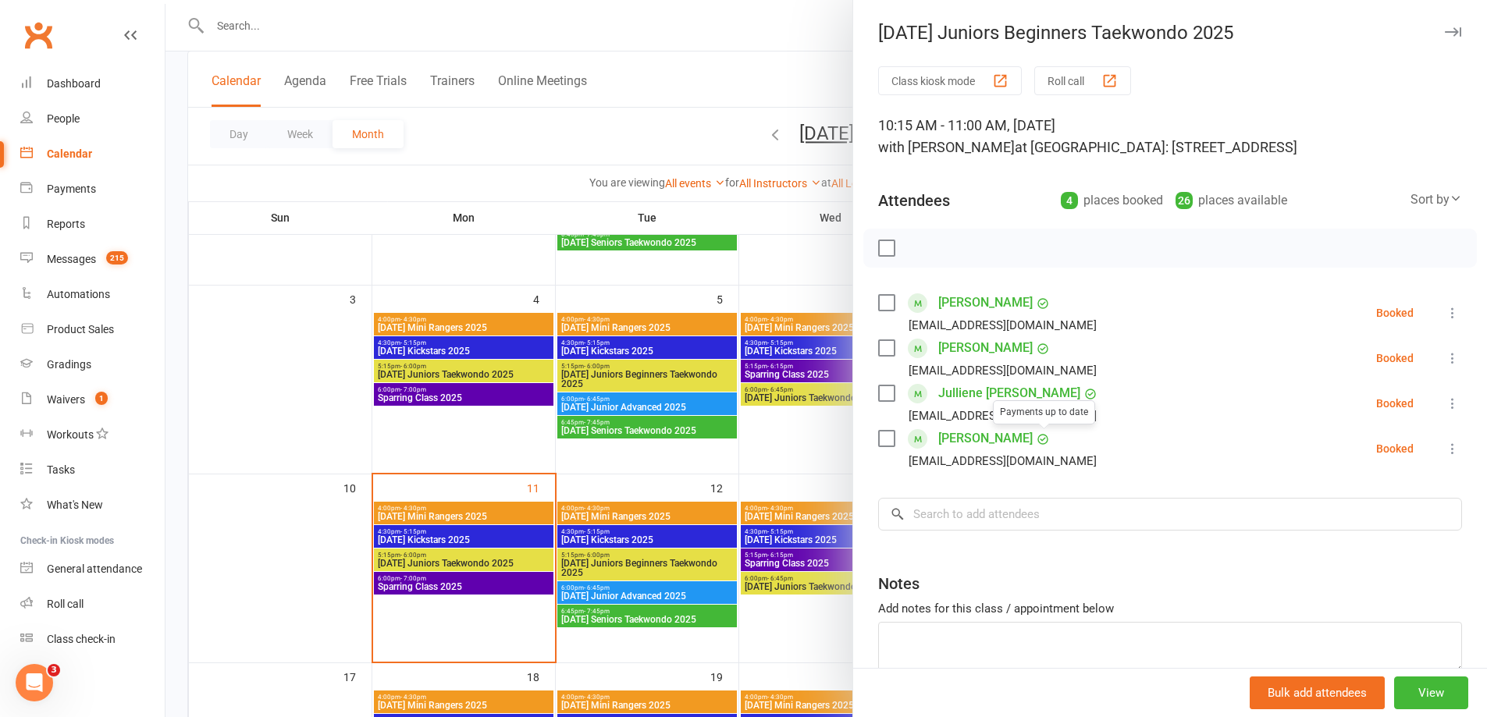
click at [820, 463] on div at bounding box center [825, 358] width 1321 height 717
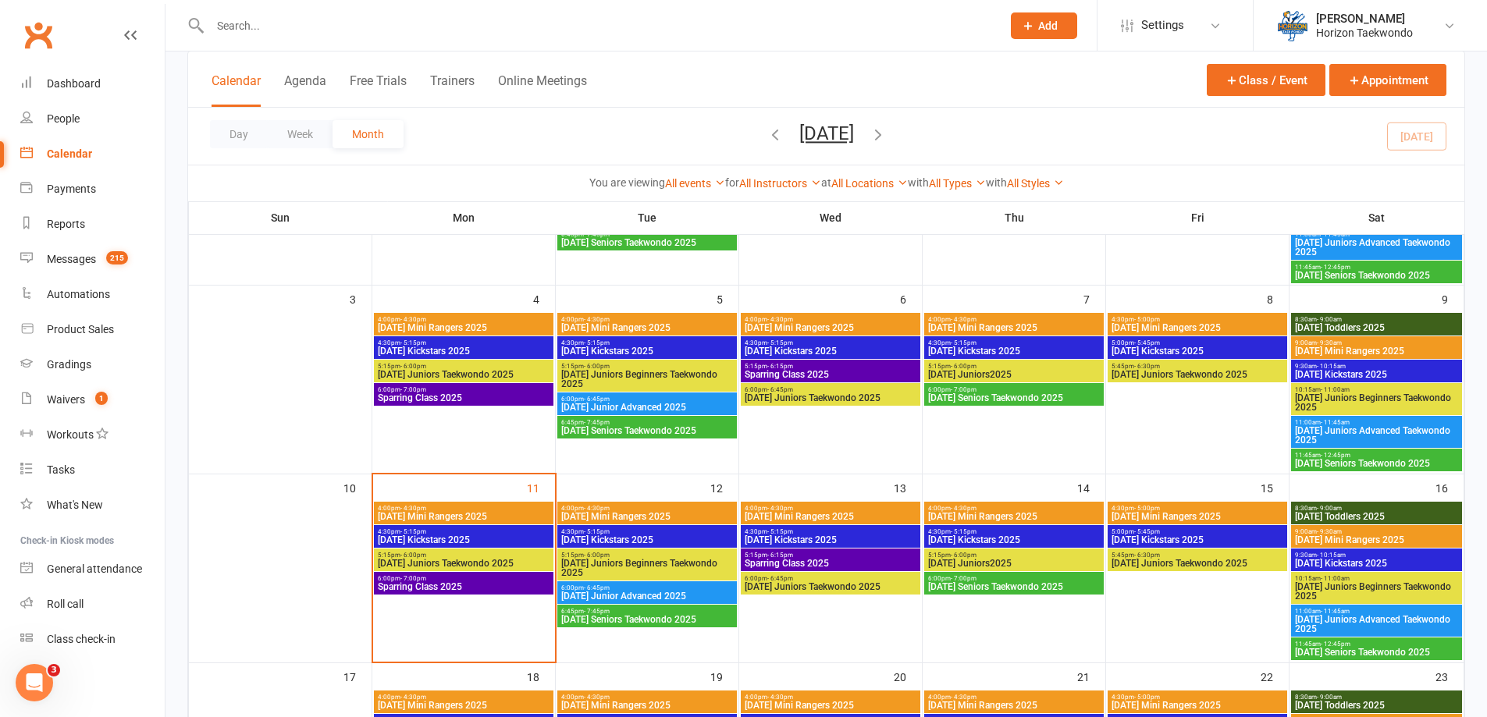
click at [1360, 610] on span "11:00am - 11:45am" at bounding box center [1376, 611] width 165 height 7
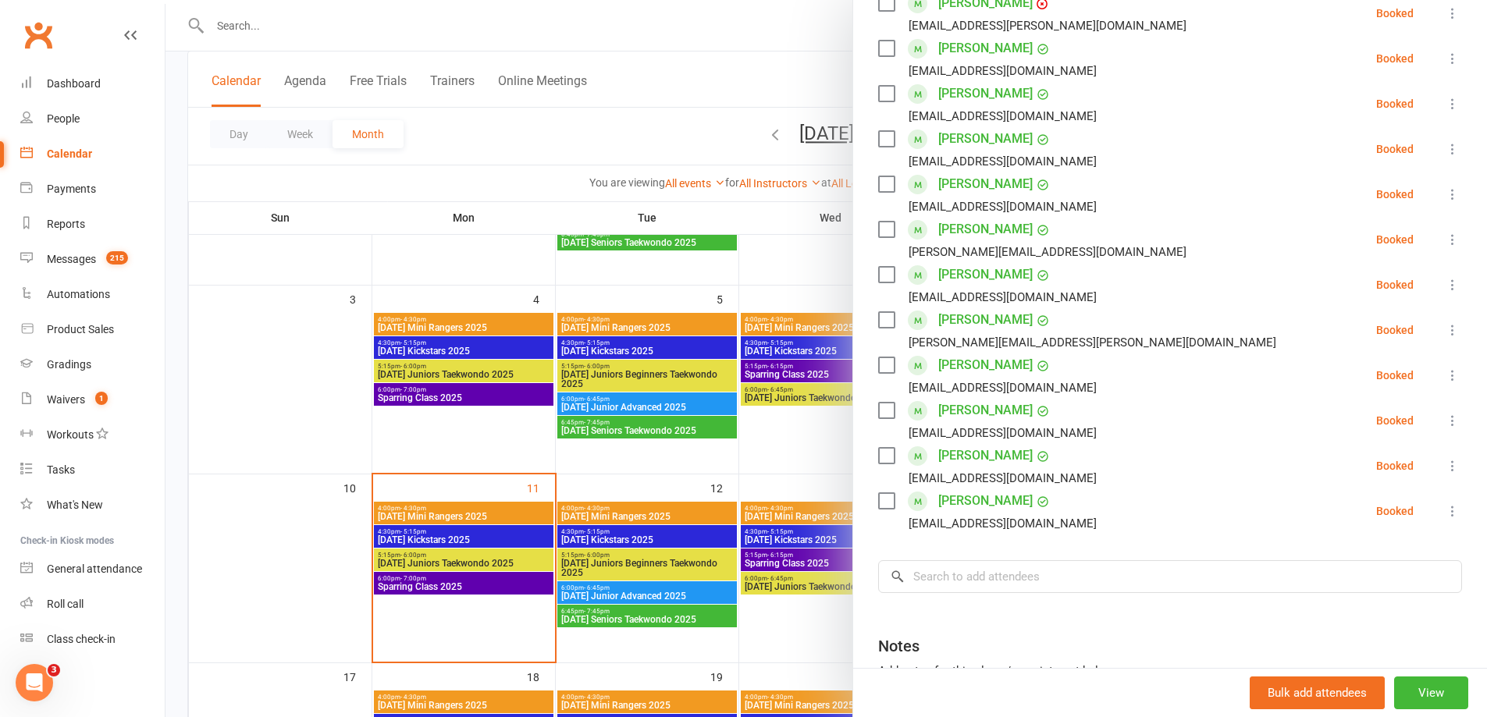
click at [820, 457] on div at bounding box center [825, 358] width 1321 height 717
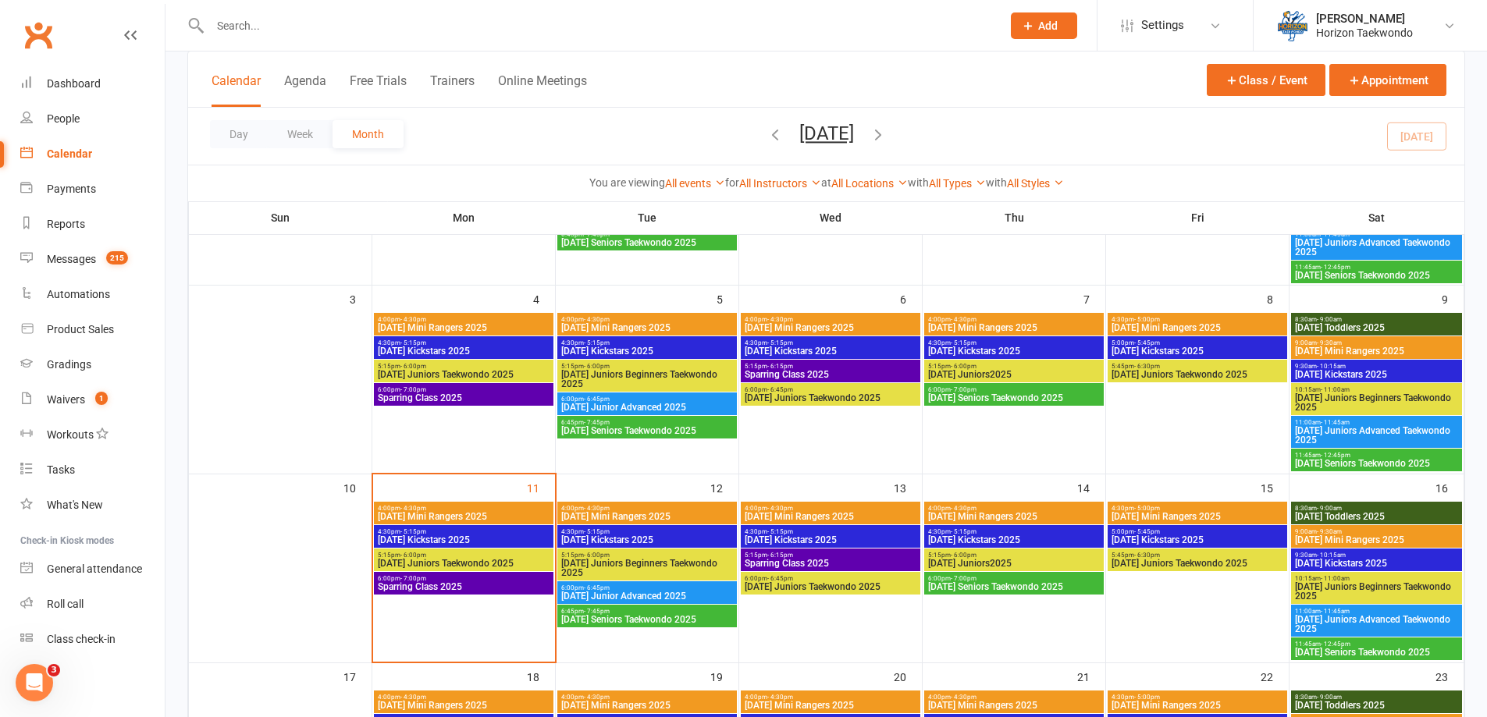
click at [1385, 617] on span "[DATE] Juniors Advanced Taekwondo 2025" at bounding box center [1376, 624] width 165 height 19
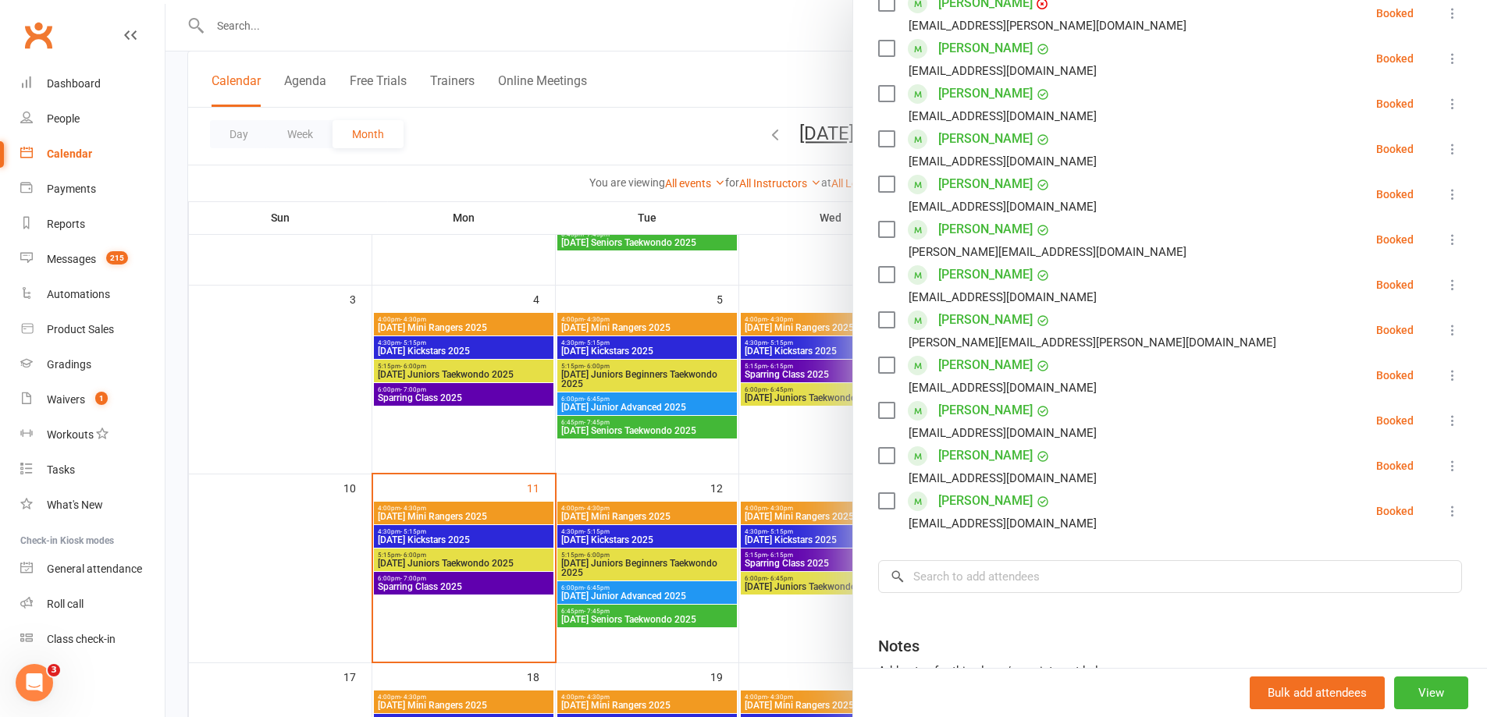
click at [784, 464] on div at bounding box center [825, 358] width 1321 height 717
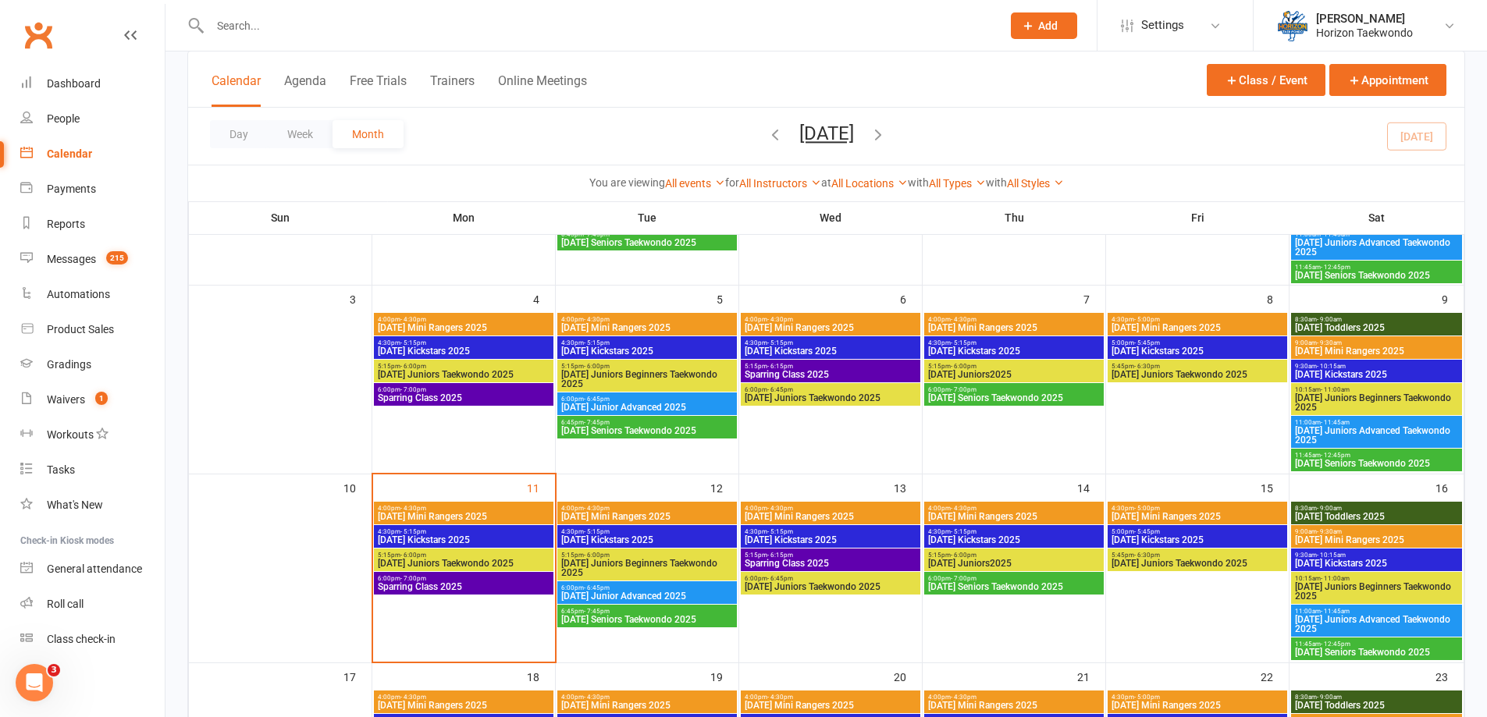
click at [1400, 648] on span "[DATE] Seniors Taekwondo 2025" at bounding box center [1376, 652] width 165 height 9
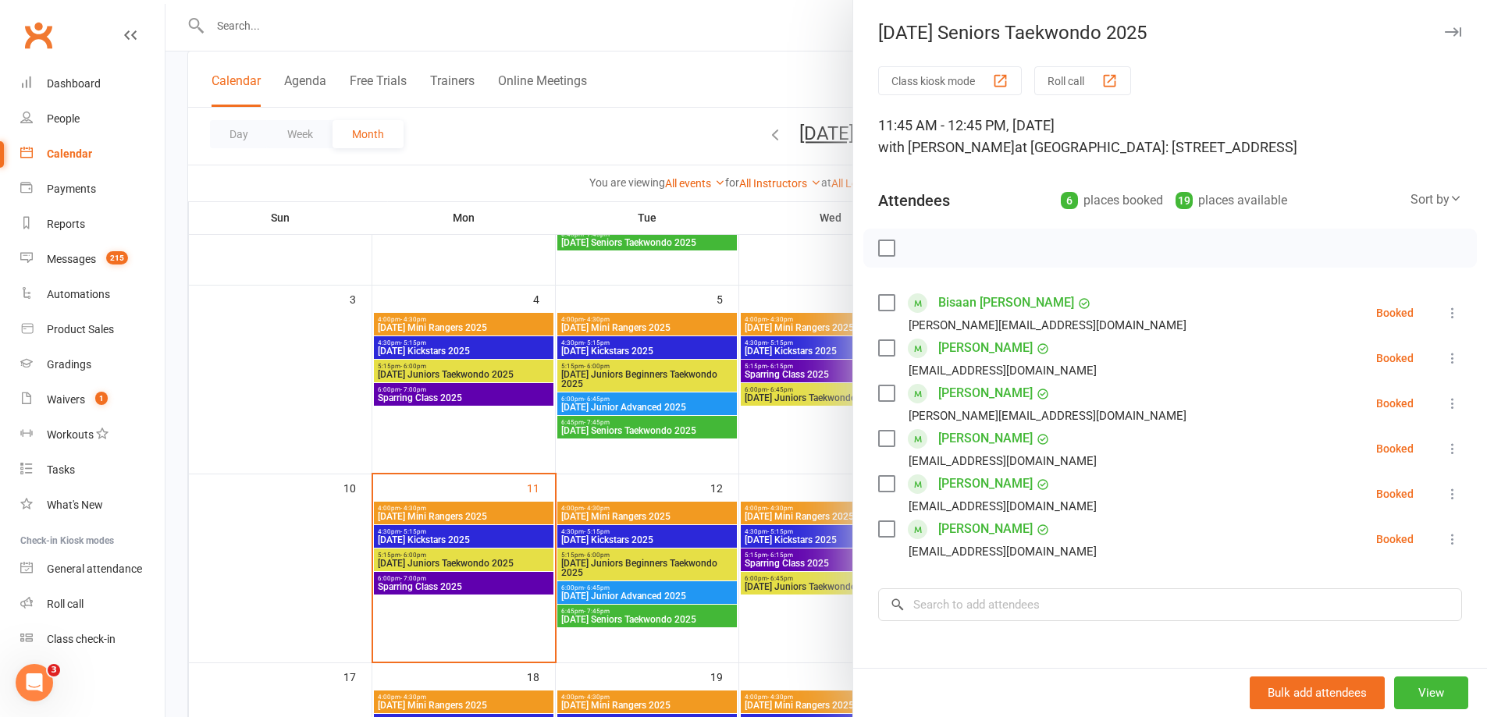
click at [844, 450] on div at bounding box center [825, 358] width 1321 height 717
